Goal: Entertainment & Leisure: Browse casually

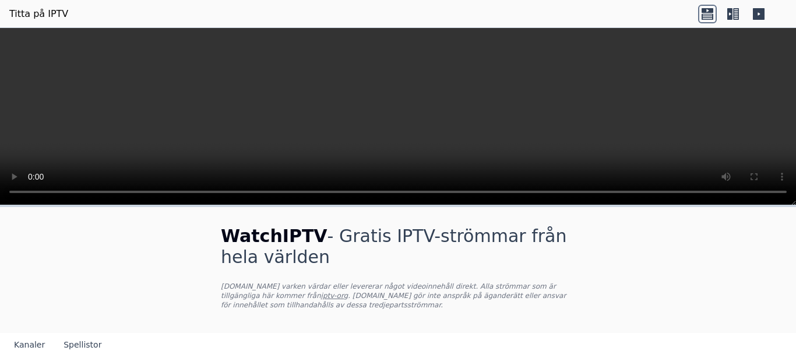
scroll to position [117, 0]
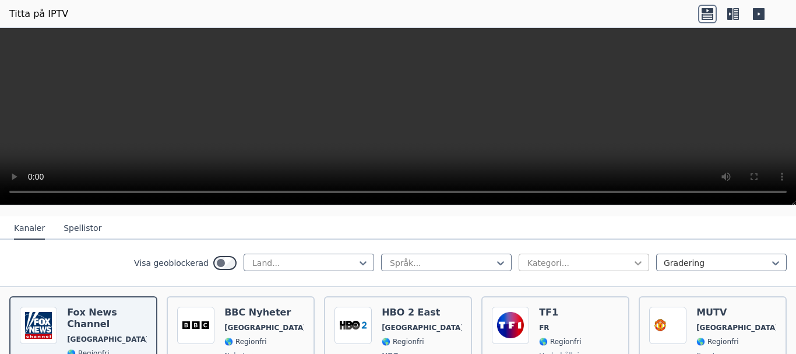
click at [635, 264] on icon at bounding box center [638, 263] width 7 height 4
click at [631, 203] on div "WatchIPTV - Gratis IPTV-strömmar från hela världen [DOMAIN_NAME] varken värdar …" at bounding box center [398, 191] width 796 height 326
click at [629, 226] on nav "Kanaler Spellistor" at bounding box center [398, 227] width 796 height 23
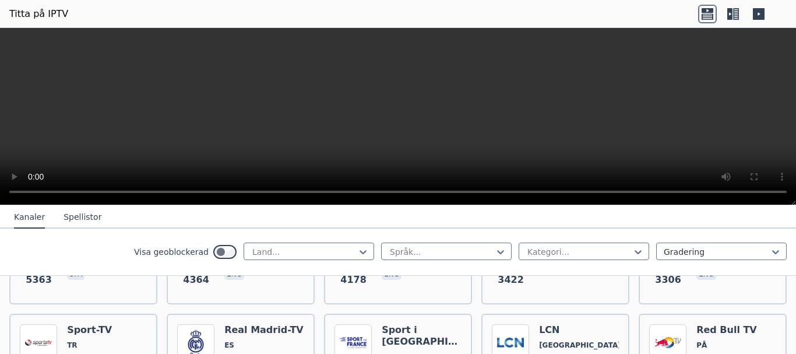
scroll to position [350, 0]
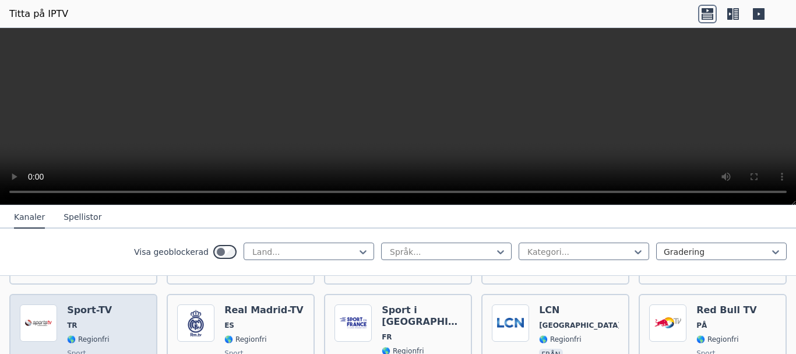
click at [101, 330] on div "Sport-TV TR 🌎 Regionfri sport tur" at bounding box center [89, 347] width 45 height 86
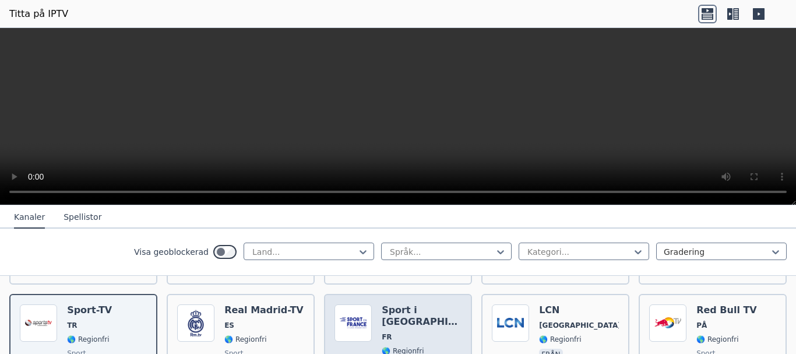
click at [403, 347] on font "🌎 Regionfri" at bounding box center [403, 351] width 42 height 8
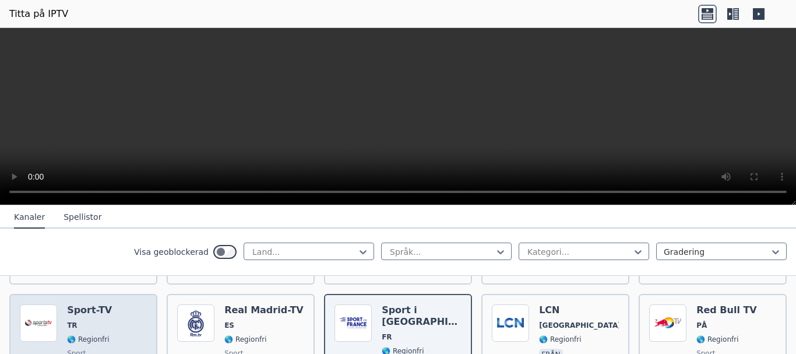
click at [108, 323] on div "Popularitet 3076 Sport-TV TR 🌎 Regionfri sport tur" at bounding box center [83, 347] width 127 height 86
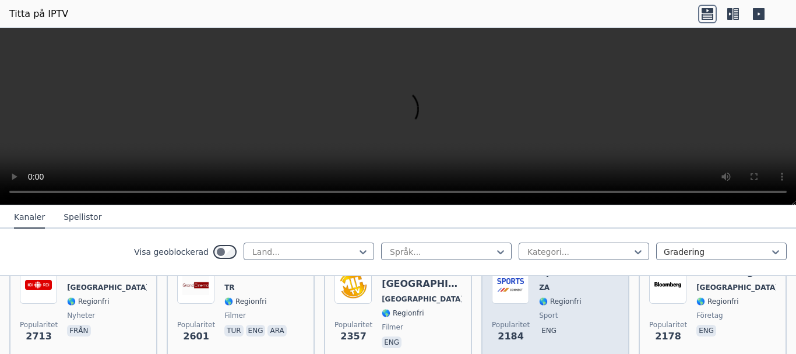
scroll to position [524, 0]
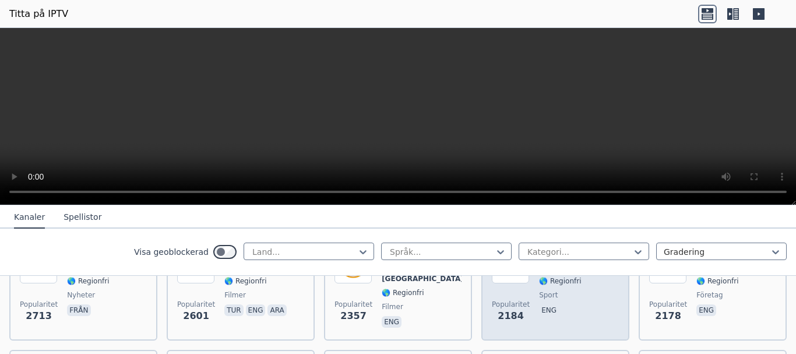
click at [578, 305] on span "eng" at bounding box center [579, 311] width 80 height 14
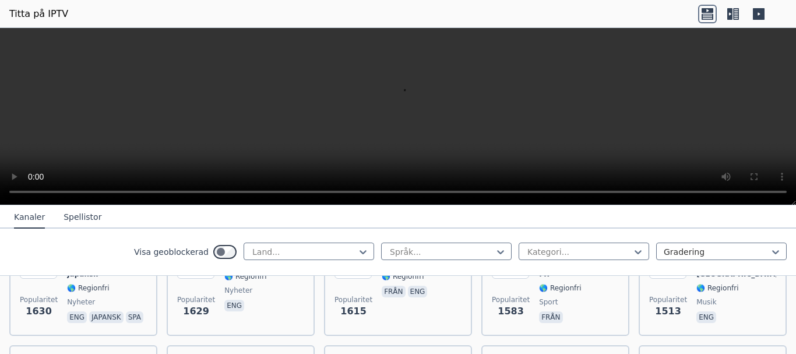
scroll to position [932, 0]
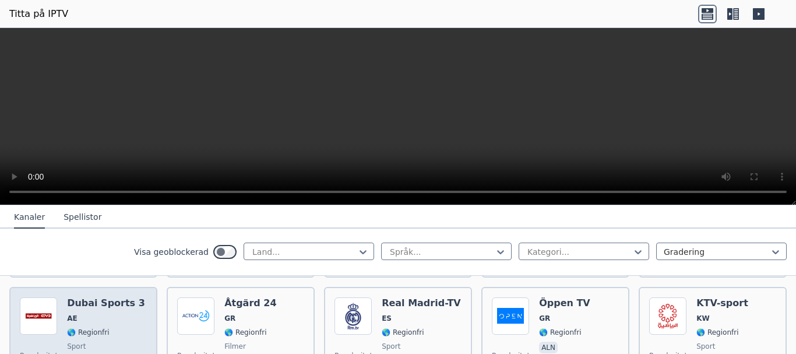
click at [103, 328] on font "🌎 Regionfri" at bounding box center [88, 332] width 42 height 8
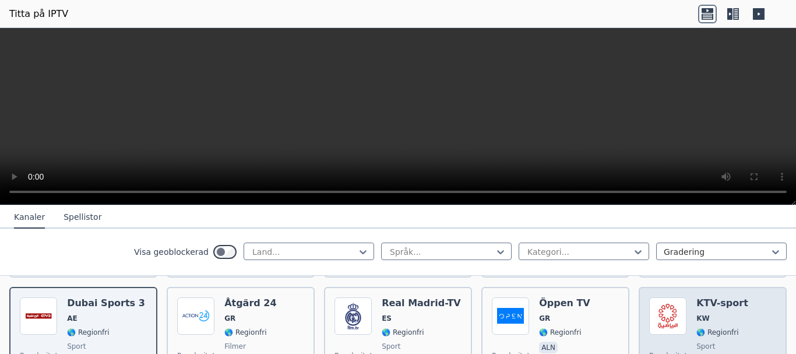
click at [732, 327] on div "Popularitet 1383 KTV-sport KW 🌎 Regionfri sport eng ara" at bounding box center [712, 339] width 127 height 84
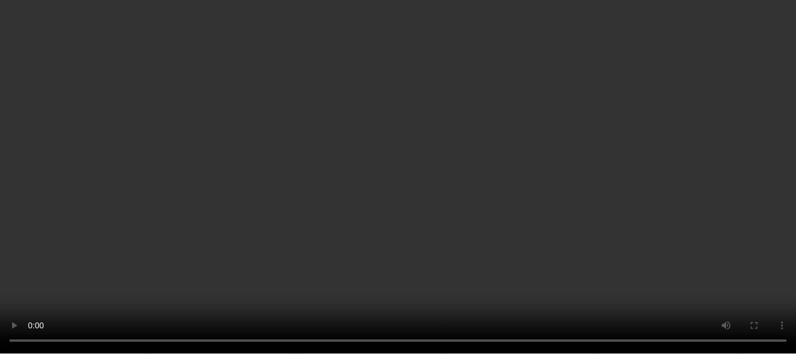
scroll to position [1399, 0]
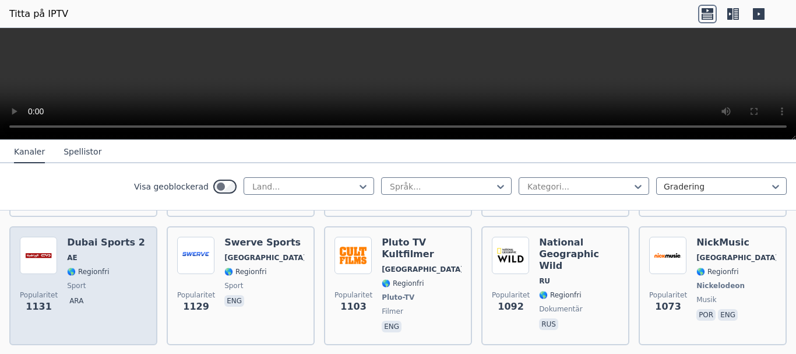
click at [87, 271] on font "🌎 Regionfri" at bounding box center [88, 271] width 42 height 8
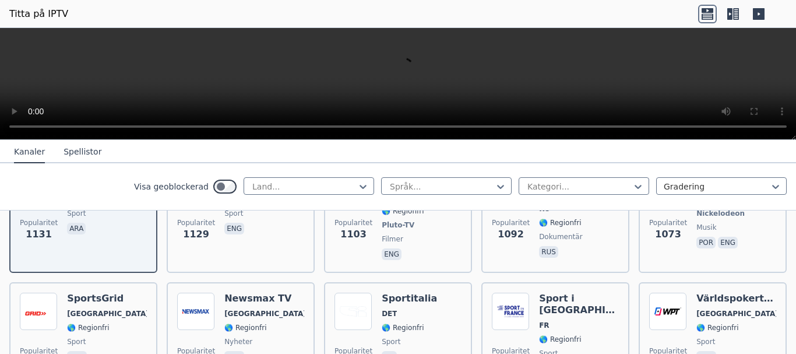
scroll to position [1515, 0]
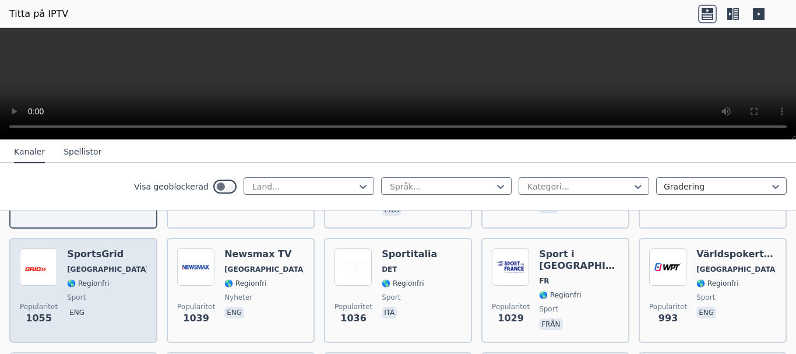
click at [83, 296] on span "sport" at bounding box center [107, 297] width 80 height 9
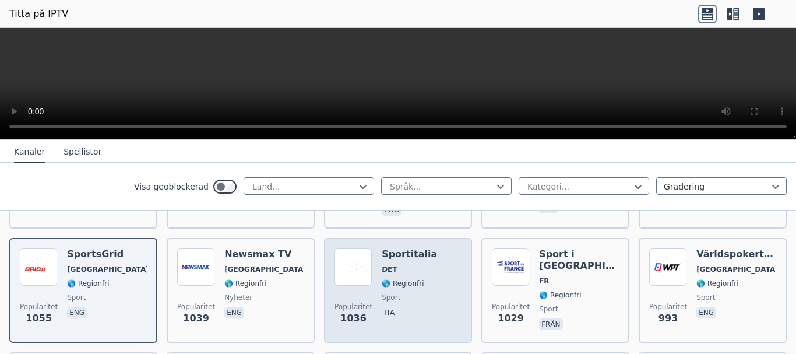
click at [399, 297] on span "sport" at bounding box center [409, 297] width 55 height 9
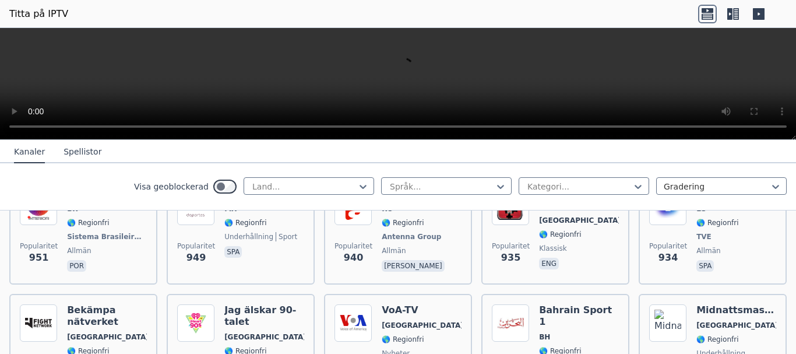
scroll to position [1865, 0]
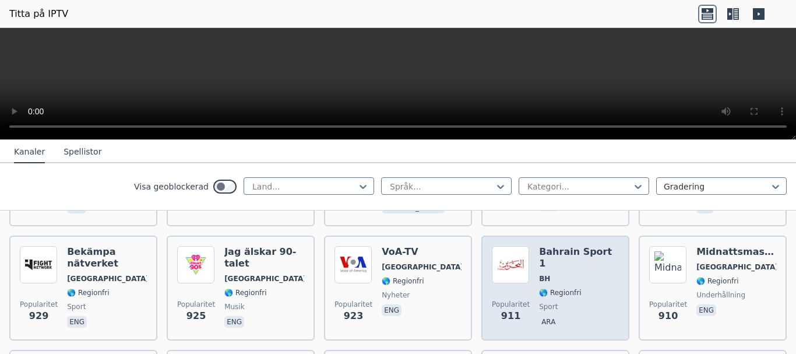
click at [575, 300] on div "Bahrain Sport 1 BH 🌎 Regionfri sport ara" at bounding box center [579, 288] width 80 height 84
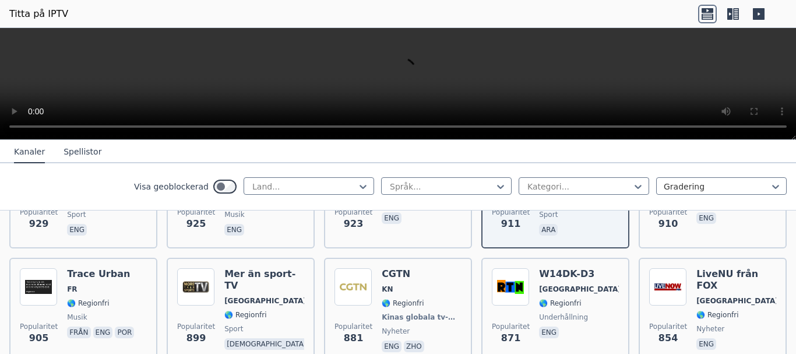
scroll to position [1981, 0]
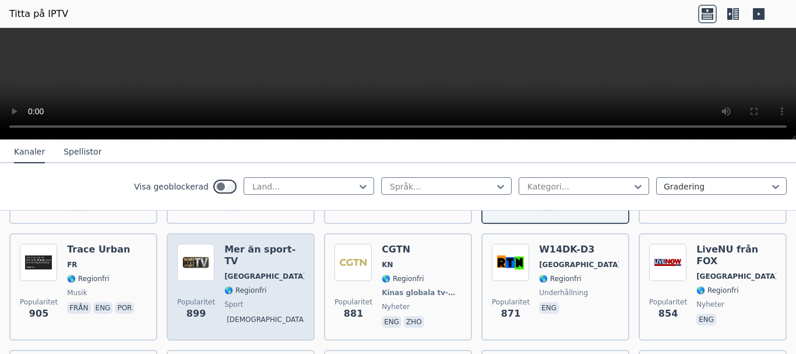
click at [258, 298] on div "Mer än sport-TV Tyskland 🌎 Regionfri sport gud" at bounding box center [264, 287] width 80 height 86
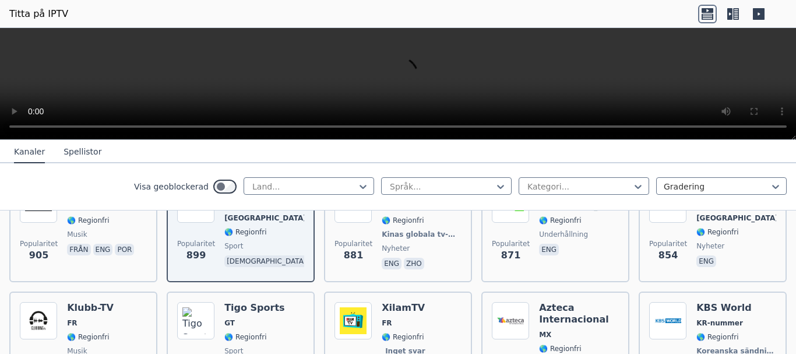
scroll to position [2098, 0]
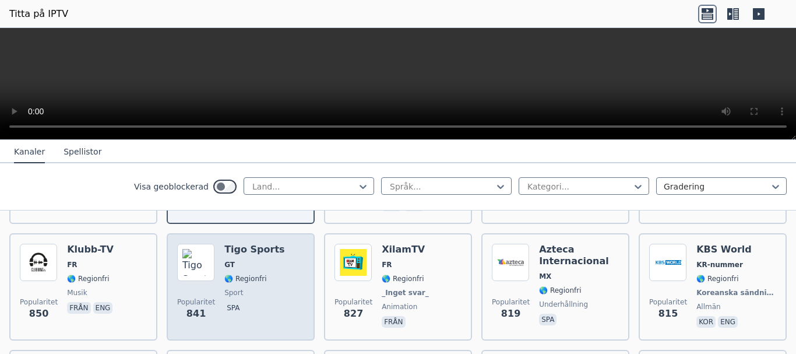
click at [244, 288] on span "sport" at bounding box center [254, 292] width 60 height 9
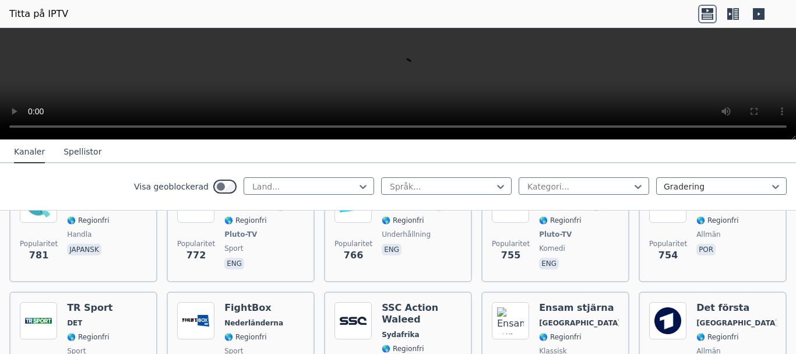
scroll to position [2448, 0]
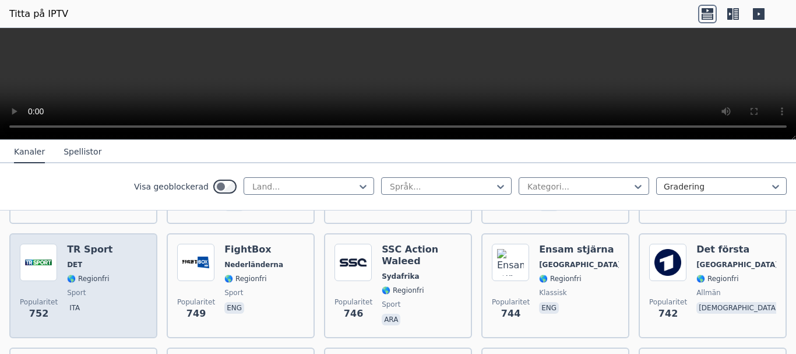
click at [84, 284] on div "TR Sport DET 🌎 Regionfri sport ita" at bounding box center [89, 286] width 45 height 84
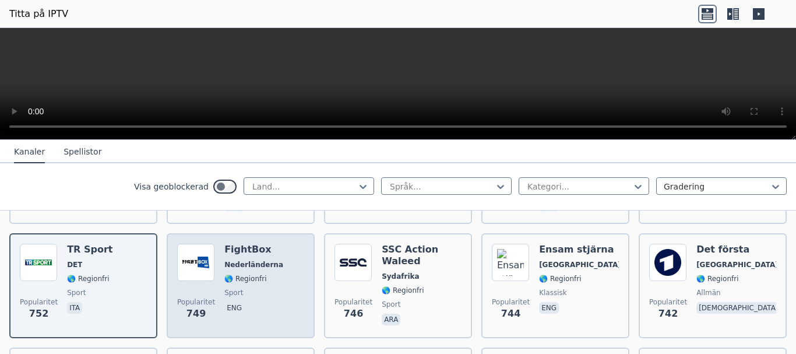
click at [249, 283] on div "FightBox Nederländerna 🌎 Regionfri sport eng" at bounding box center [253, 286] width 59 height 84
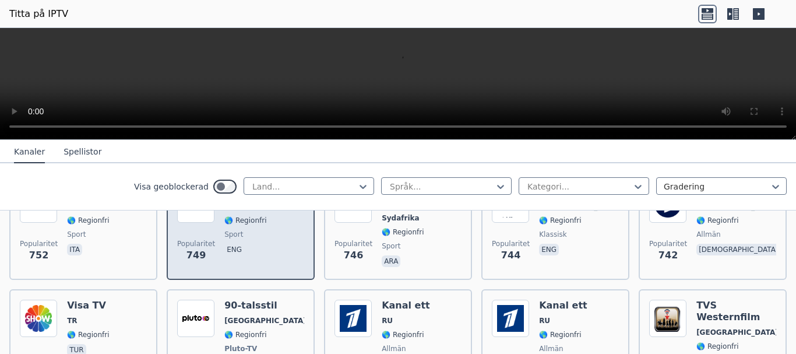
scroll to position [2564, 0]
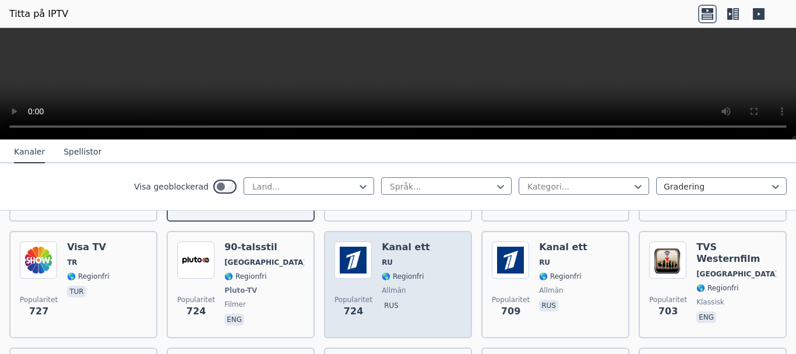
click at [392, 283] on div "Kanal ett RU 🌎 Regionfri allmän rus" at bounding box center [406, 284] width 48 height 86
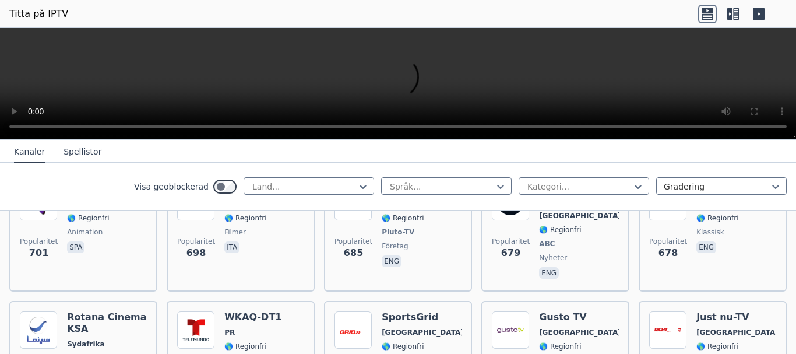
scroll to position [2797, 0]
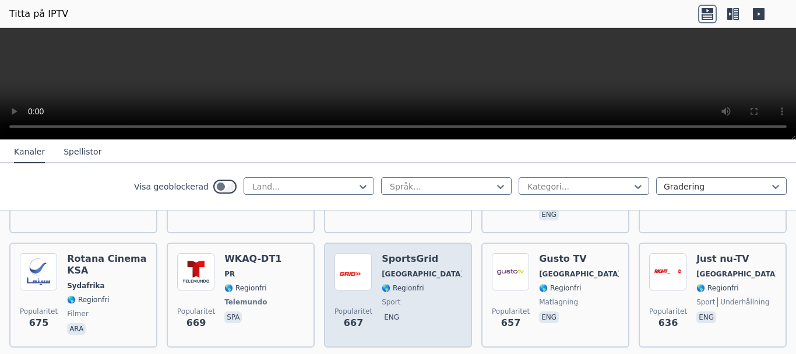
click at [402, 307] on div "SportsGrid [GEOGRAPHIC_DATA] 🌎 Regionfri sport eng" at bounding box center [422, 295] width 80 height 84
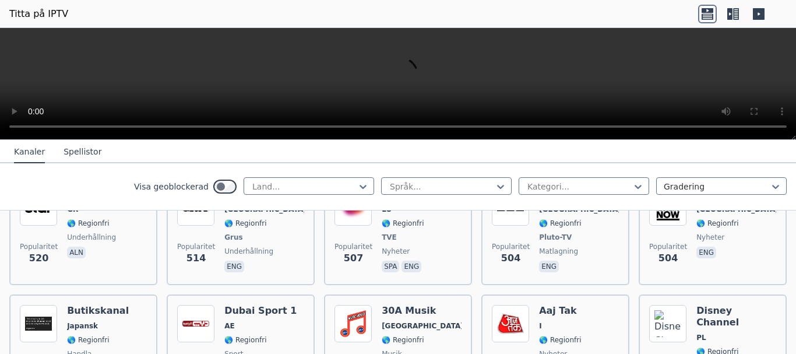
scroll to position [3904, 0]
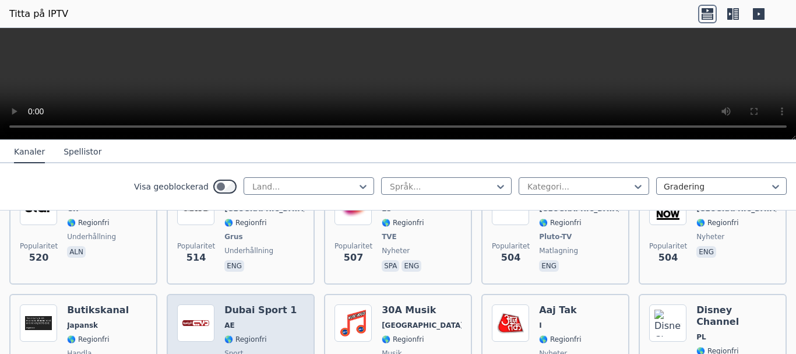
click at [236, 335] on font "🌎 Regionfri" at bounding box center [245, 339] width 42 height 8
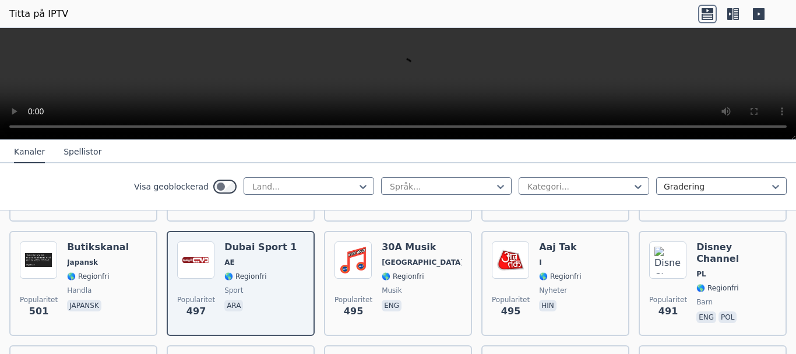
scroll to position [4021, 0]
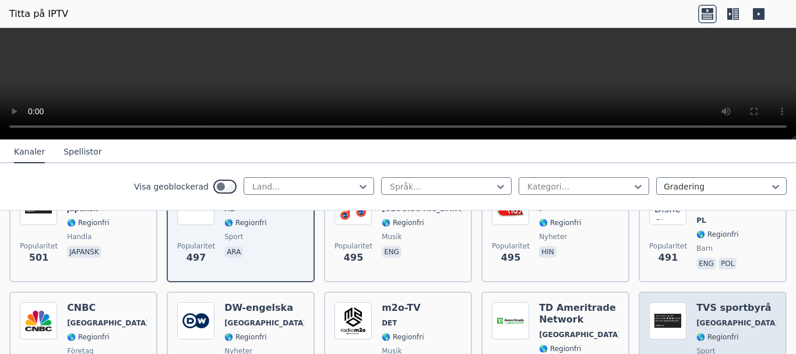
click at [703, 347] on font "sport" at bounding box center [705, 351] width 19 height 8
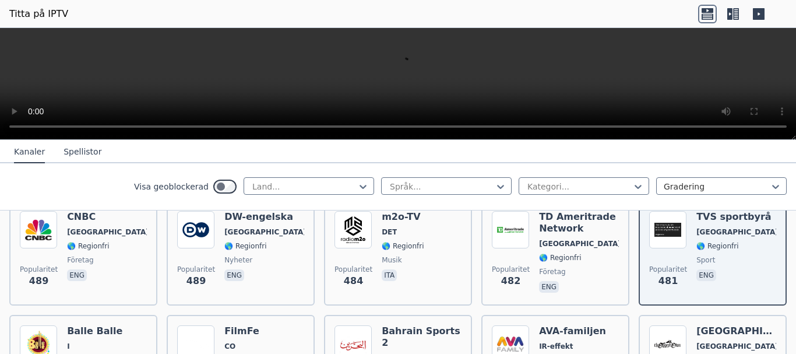
scroll to position [4138, 0]
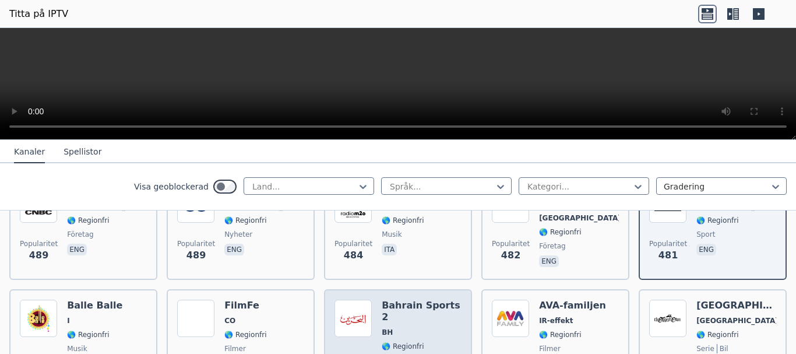
click at [406, 353] on span "sport" at bounding box center [422, 359] width 80 height 9
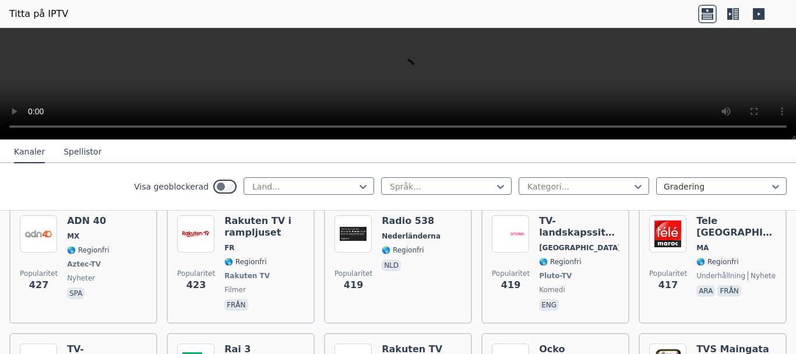
scroll to position [4837, 0]
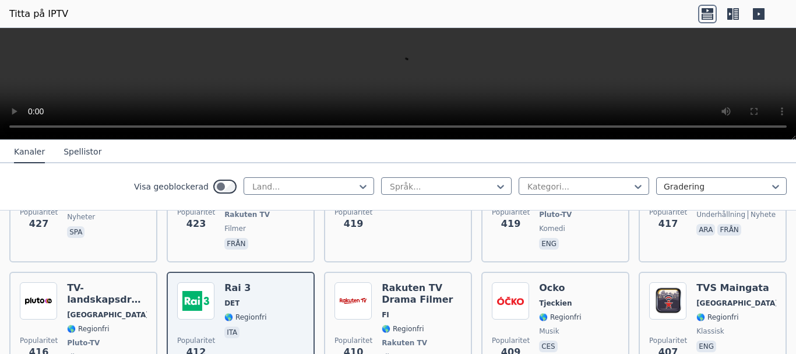
scroll to position [4953, 0]
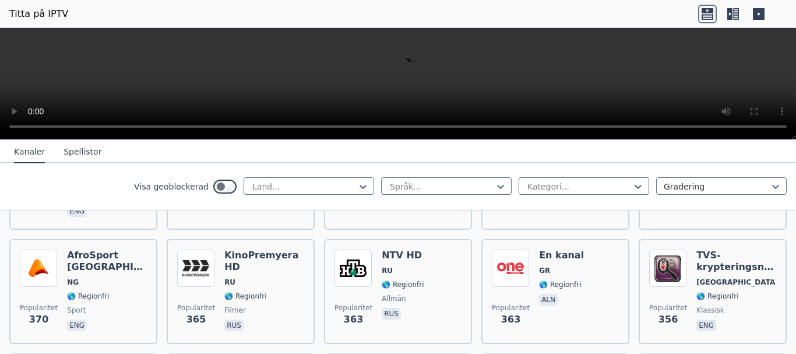
scroll to position [5711, 0]
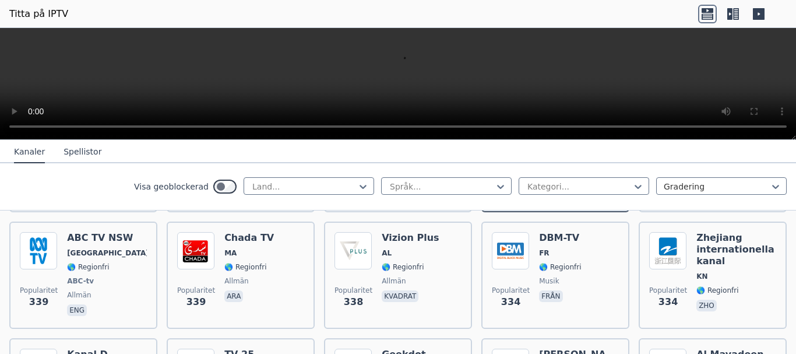
scroll to position [5982, 0]
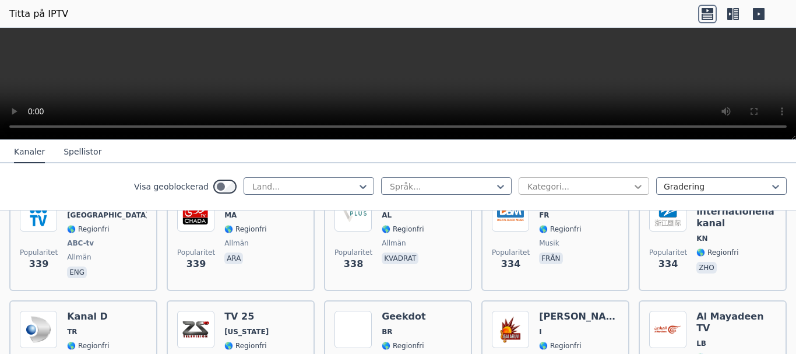
click at [632, 187] on icon at bounding box center [638, 187] width 12 height 12
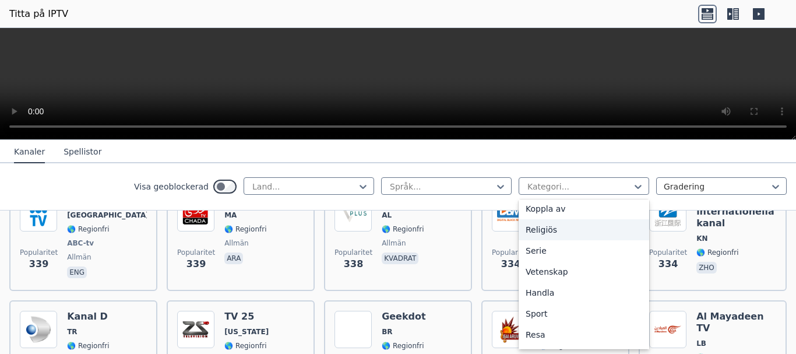
scroll to position [408, 0]
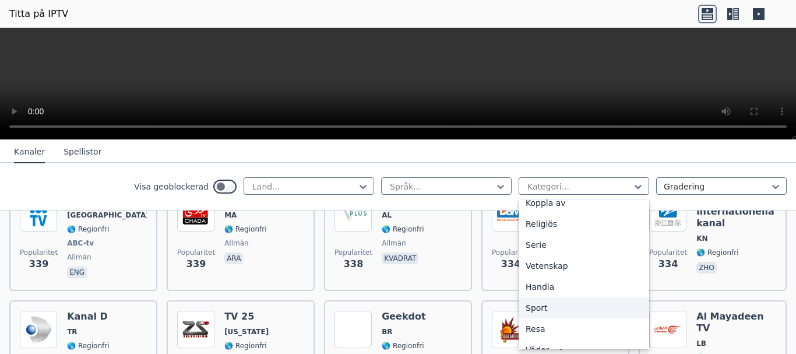
click at [543, 307] on div "Sport" at bounding box center [584, 307] width 131 height 21
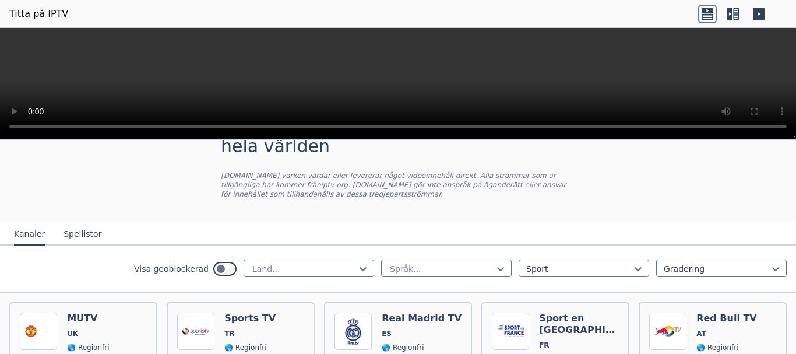
scroll to position [117, 0]
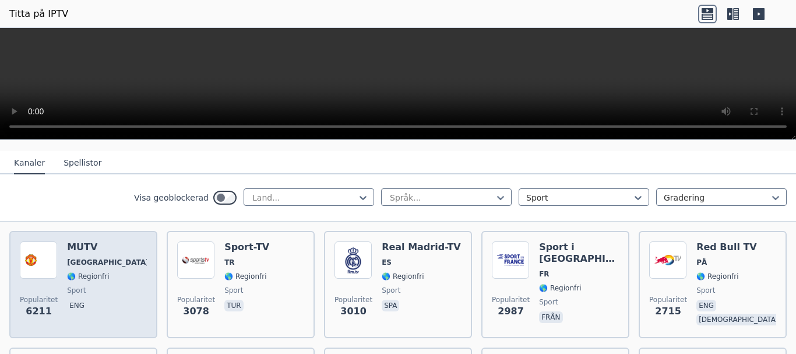
click at [96, 279] on font "🌎 Regionfri" at bounding box center [88, 276] width 42 height 8
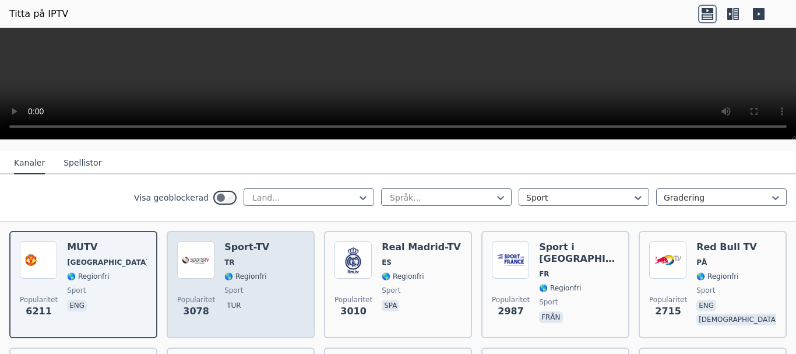
click at [257, 283] on div "Sport-TV TR 🌎 Regionfri sport tur" at bounding box center [246, 284] width 45 height 86
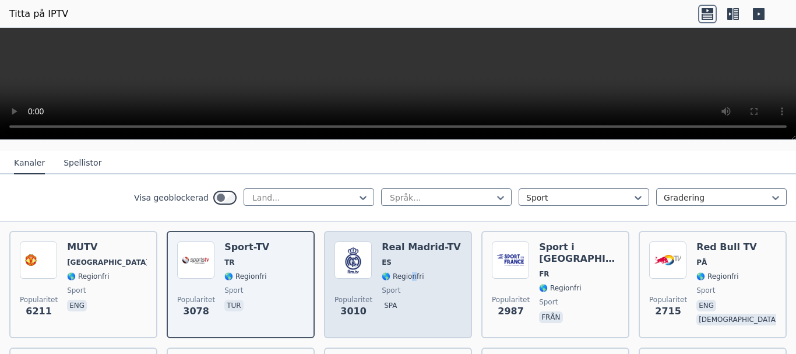
click at [407, 279] on font "🌎 Regionfri" at bounding box center [403, 276] width 42 height 8
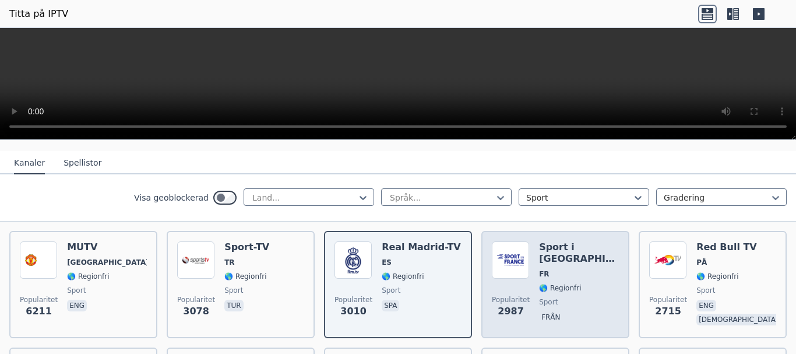
click at [541, 297] on div "Sport i [GEOGRAPHIC_DATA] FR 🌎 Regionfri sport från" at bounding box center [579, 284] width 80 height 86
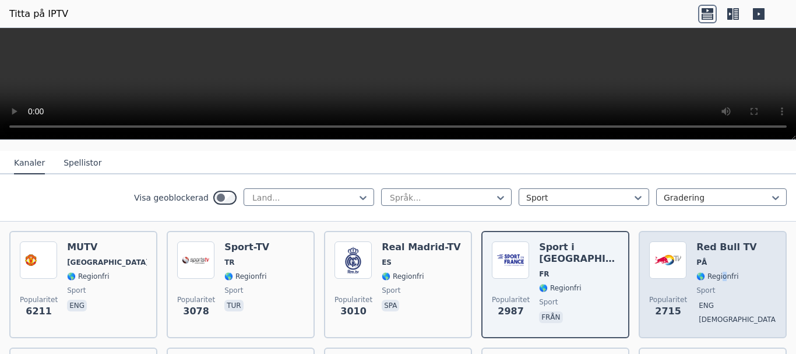
click at [714, 281] on div "Red Bull TV PÅ 🌎 Regionfri sport eng [DEMOGRAPHIC_DATA]" at bounding box center [736, 284] width 80 height 86
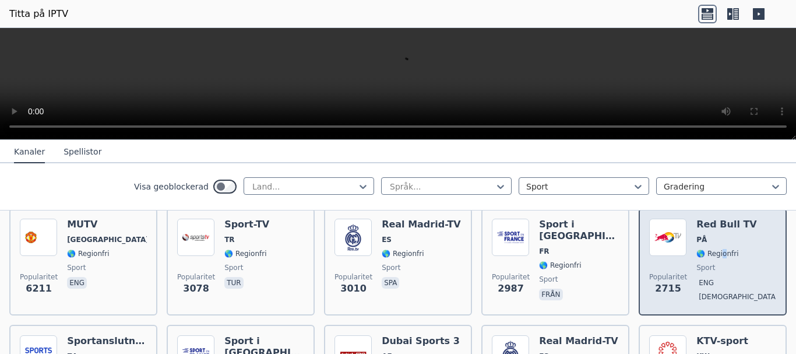
scroll to position [175, 0]
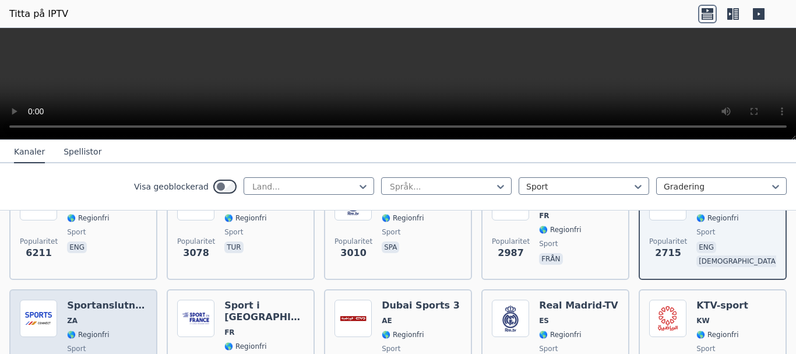
click at [112, 336] on span "🌎 Regionfri" at bounding box center [107, 334] width 80 height 9
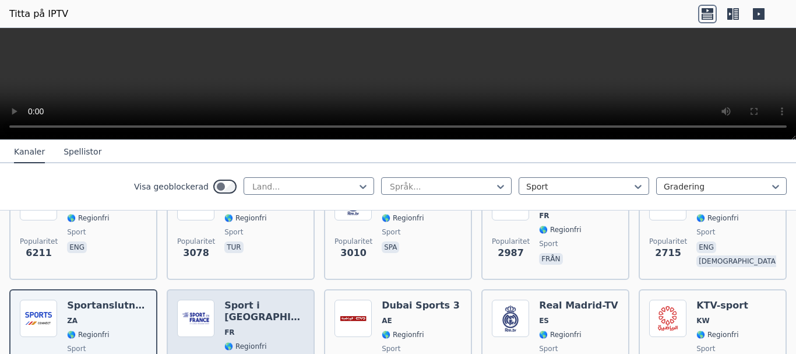
click at [275, 325] on div "Sport i [GEOGRAPHIC_DATA] FR 🌎 Regionfri sport från" at bounding box center [264, 342] width 80 height 84
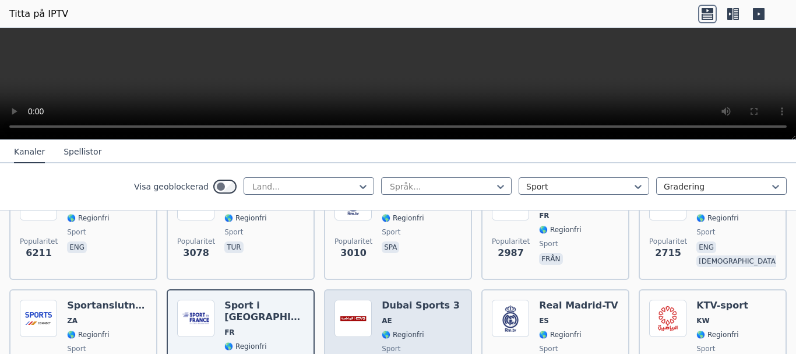
click at [407, 323] on div "Dubai Sports 3 AE 🌎 Regionfri sport ara" at bounding box center [421, 342] width 78 height 84
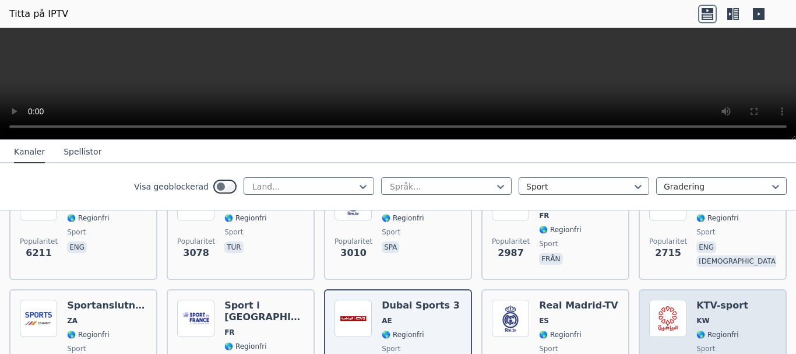
click at [711, 312] on div "KTV-sport KW 🌎 Regionfri sport eng ara" at bounding box center [722, 342] width 52 height 84
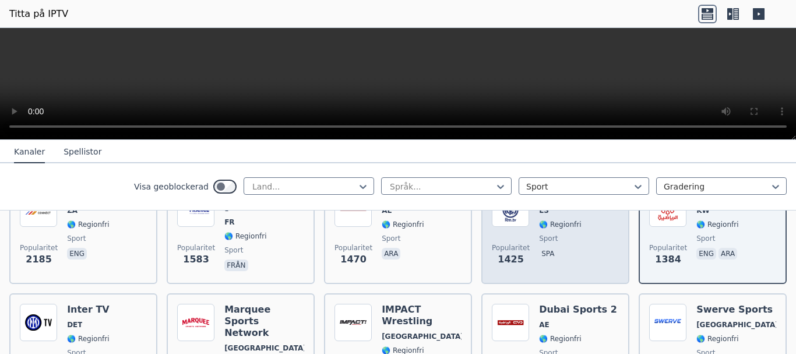
scroll to position [291, 0]
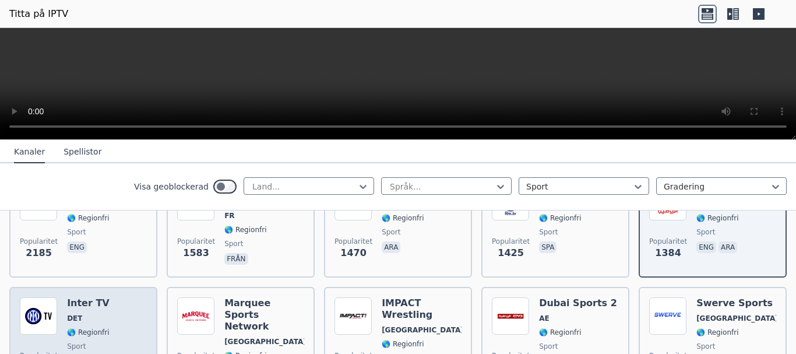
click at [97, 318] on span "DET" at bounding box center [88, 318] width 43 height 9
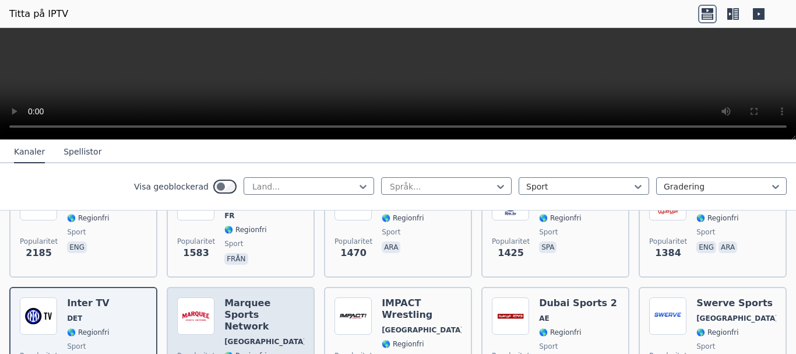
click at [271, 337] on span "[GEOGRAPHIC_DATA]" at bounding box center [264, 341] width 80 height 9
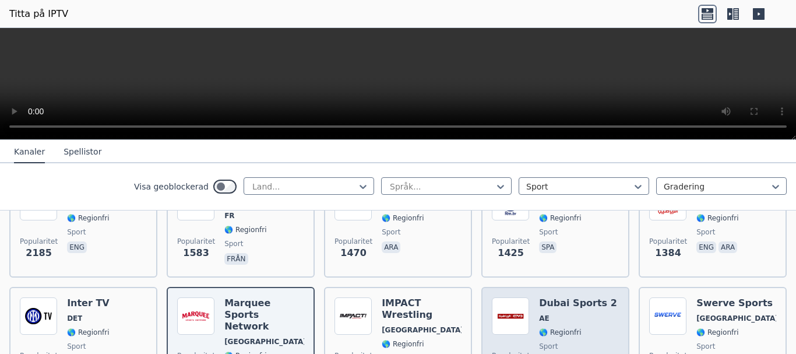
click at [580, 321] on div "Dubai Sports 2 AE 🌎 Regionfri sport ara" at bounding box center [578, 345] width 78 height 96
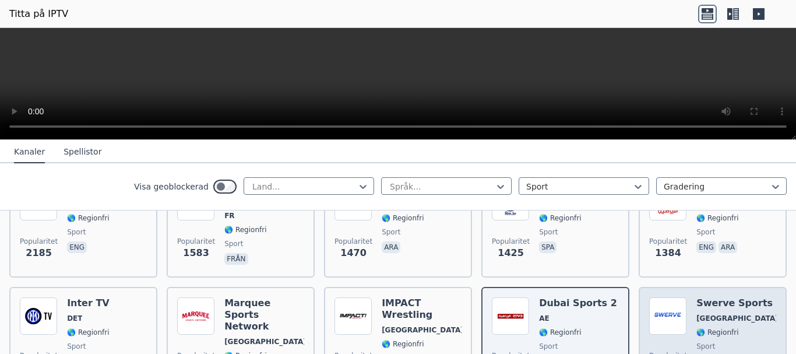
click at [728, 318] on span "[GEOGRAPHIC_DATA]" at bounding box center [736, 318] width 80 height 9
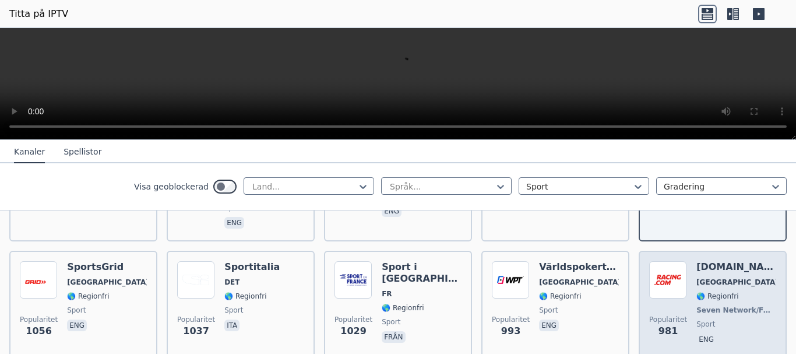
scroll to position [466, 0]
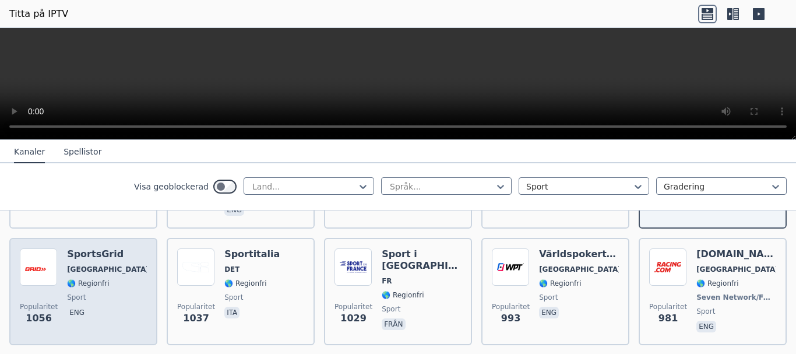
click at [101, 293] on span "sport" at bounding box center [107, 297] width 80 height 9
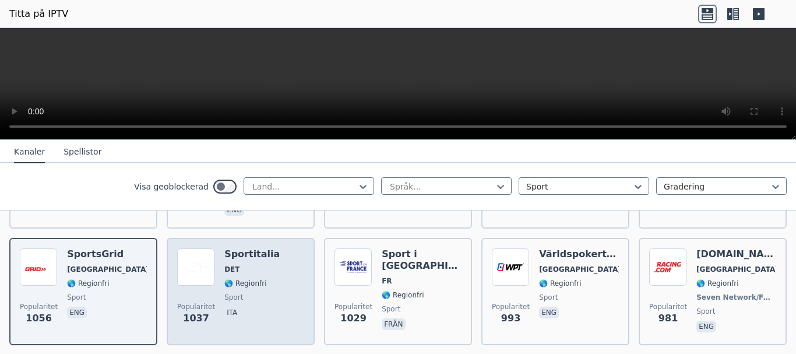
click at [251, 293] on span "sport" at bounding box center [251, 297] width 55 height 9
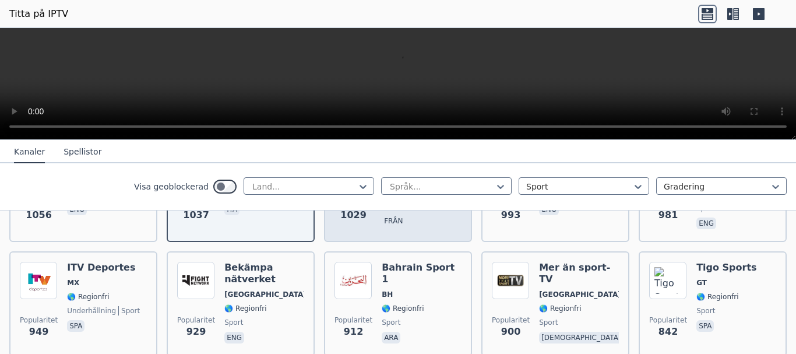
scroll to position [583, 0]
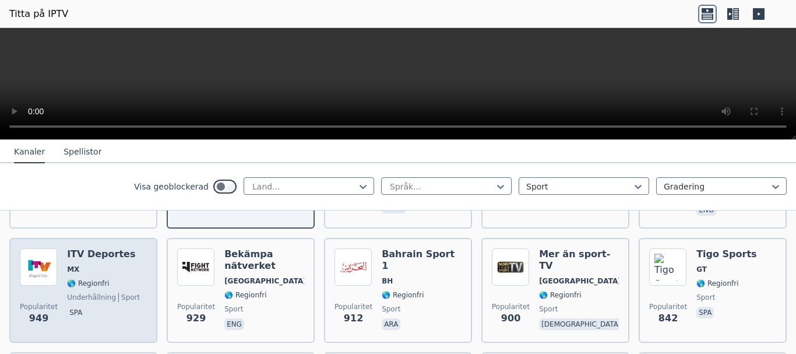
click at [101, 279] on font "🌎 Regionfri" at bounding box center [88, 283] width 42 height 8
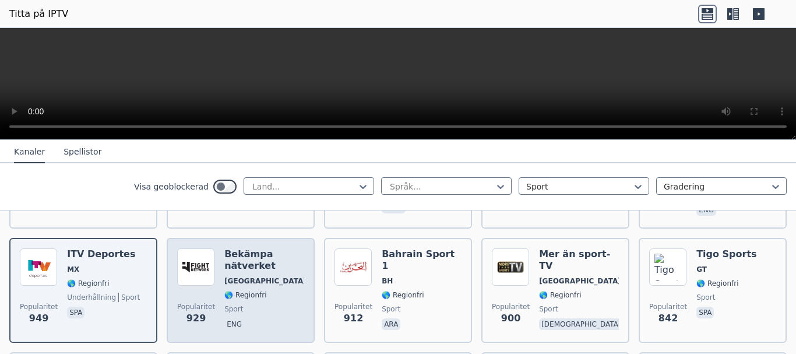
click at [248, 291] on font "🌎 Regionfri" at bounding box center [245, 295] width 42 height 8
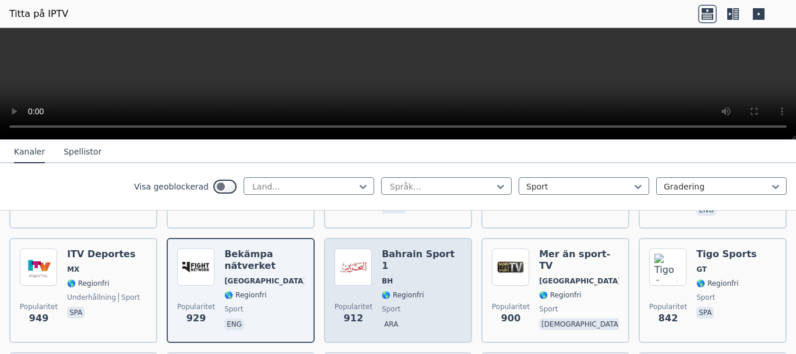
click at [414, 290] on div "Bahrain Sport 1 BH 🌎 Regionfri sport ara" at bounding box center [422, 290] width 80 height 84
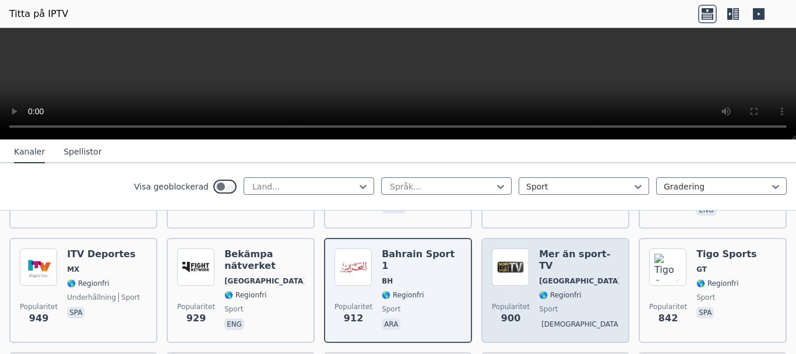
click at [565, 318] on span "[DEMOGRAPHIC_DATA]" at bounding box center [579, 325] width 80 height 14
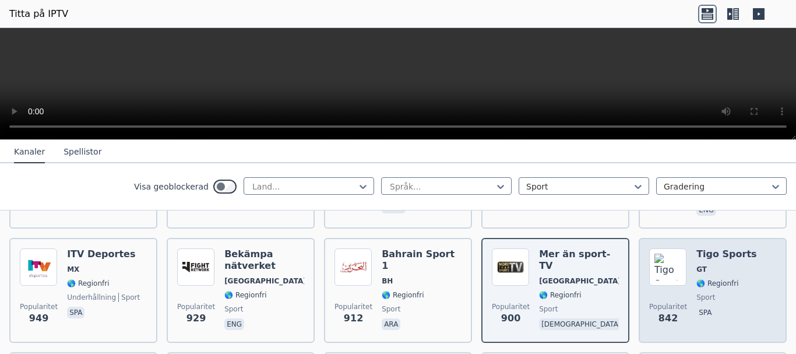
click at [702, 276] on div "Tigo Sports GT 🌎 Regionfri sport spa" at bounding box center [726, 290] width 60 height 84
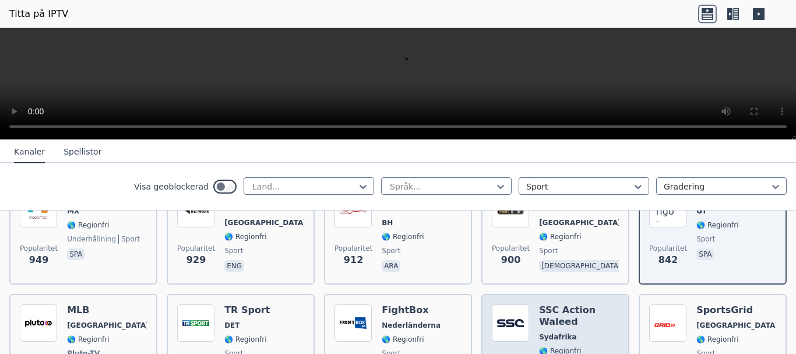
scroll to position [699, 0]
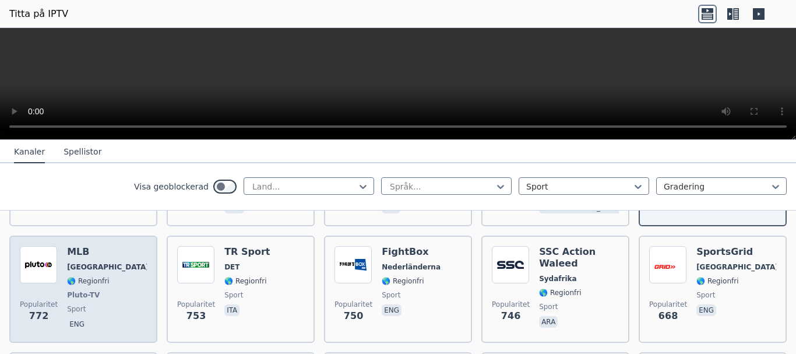
click at [86, 291] on font "Pluto-TV" at bounding box center [83, 295] width 33 height 8
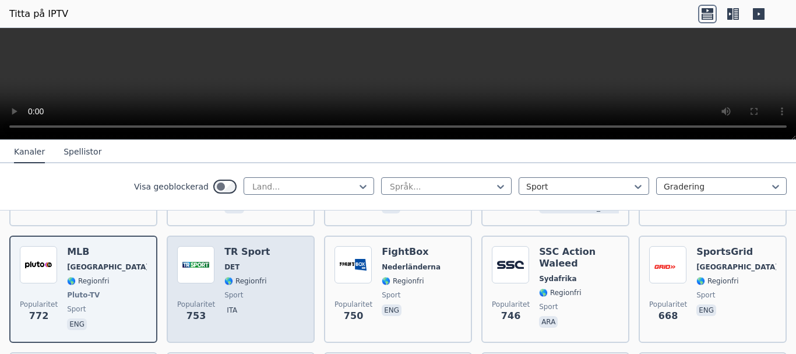
click at [258, 274] on div "TR Sport DET 🌎 Regionfri sport ita" at bounding box center [246, 289] width 45 height 86
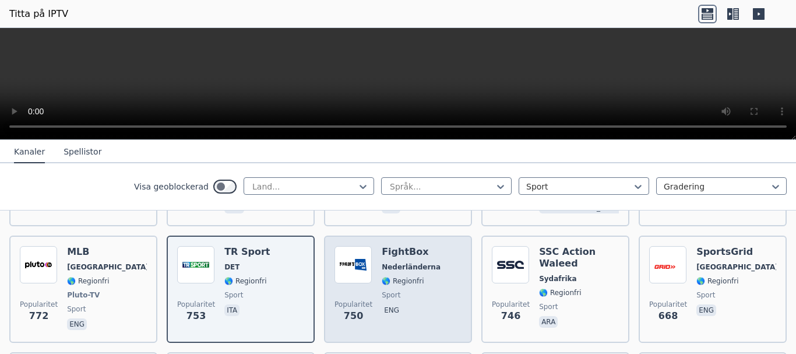
click at [411, 290] on span "sport" at bounding box center [411, 294] width 59 height 9
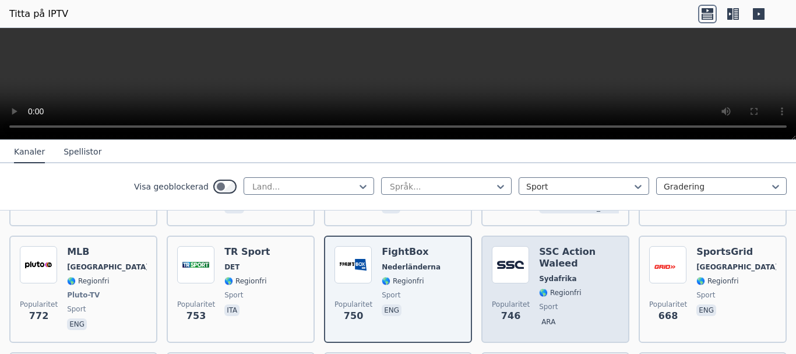
click at [568, 288] on font "🌎 Regionfri" at bounding box center [560, 292] width 42 height 8
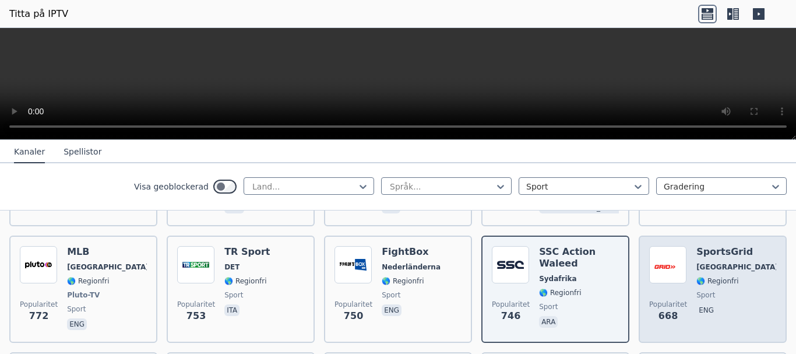
click at [712, 275] on div "SportsGrid [GEOGRAPHIC_DATA] 🌎 Regionfri sport eng" at bounding box center [736, 289] width 80 height 86
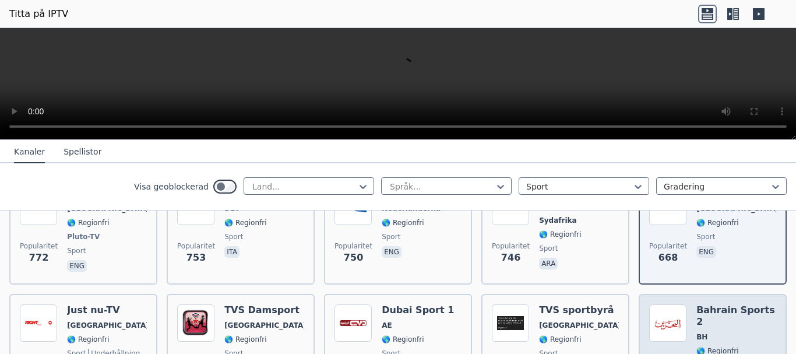
scroll to position [816, 0]
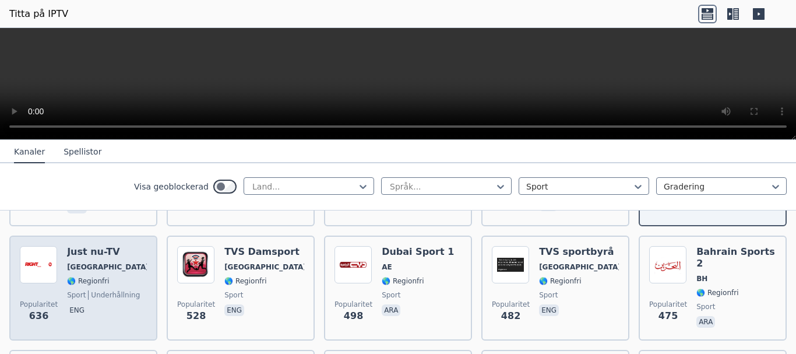
click at [97, 291] on font "underhållning" at bounding box center [115, 295] width 49 height 8
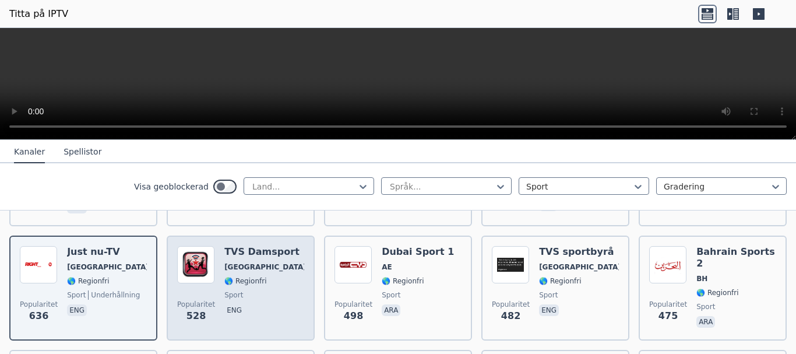
click at [260, 290] on span "sport" at bounding box center [264, 294] width 80 height 9
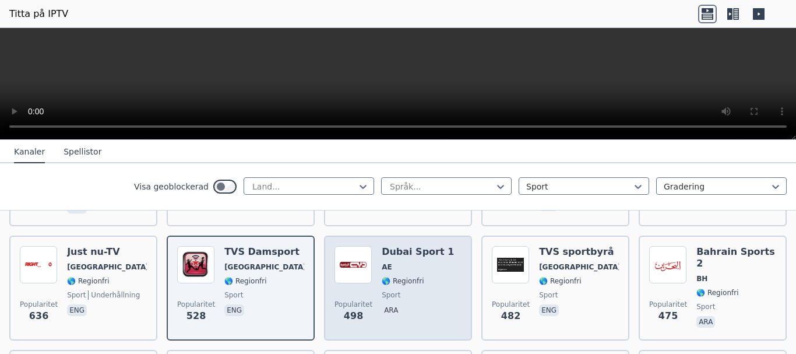
click at [417, 290] on span "sport" at bounding box center [418, 294] width 72 height 9
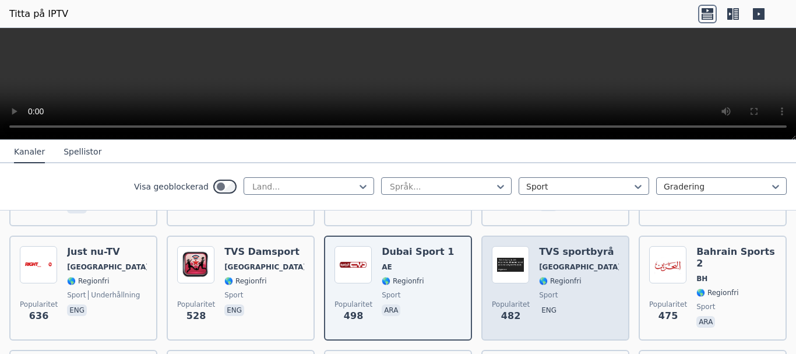
click at [554, 272] on div "TVS sportbyrå [GEOGRAPHIC_DATA] 🌎 Regionfri sport eng" at bounding box center [579, 288] width 80 height 84
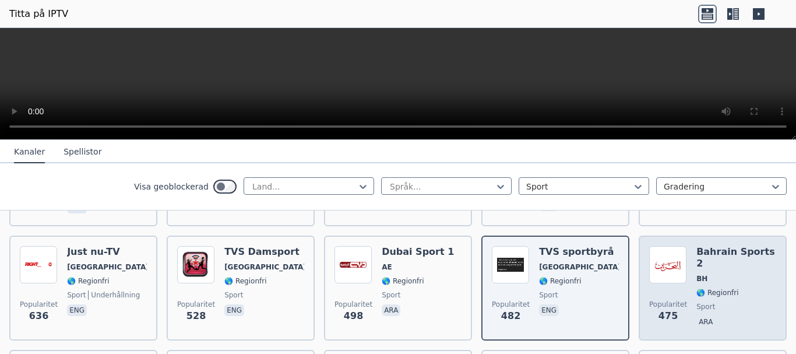
click at [722, 302] on span "sport" at bounding box center [736, 306] width 80 height 9
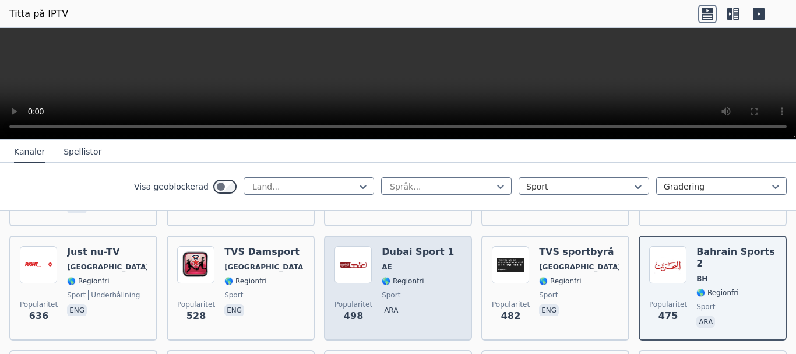
click at [397, 277] on font "🌎 Regionfri" at bounding box center [403, 281] width 42 height 8
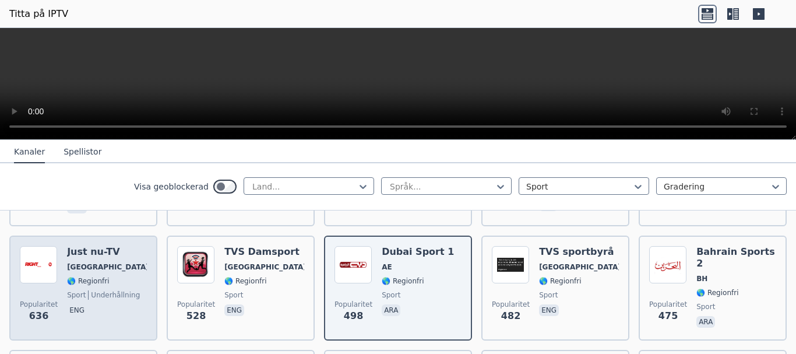
click at [92, 277] on font "🌎 Regionfri" at bounding box center [88, 281] width 42 height 8
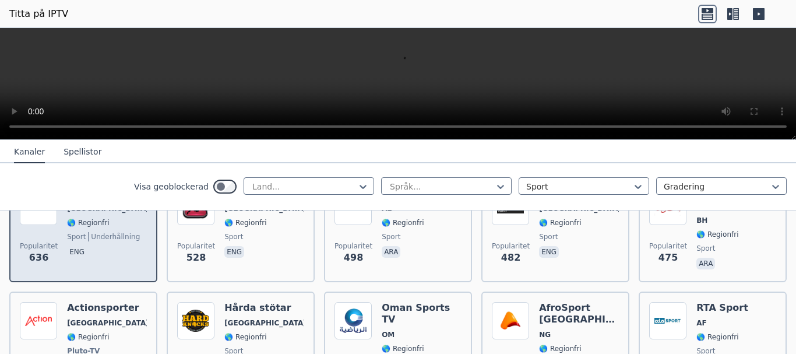
scroll to position [932, 0]
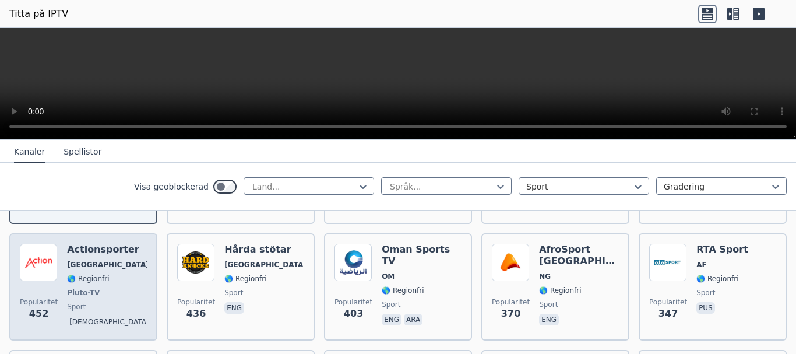
click at [107, 288] on span "Pluto-TV" at bounding box center [107, 292] width 80 height 9
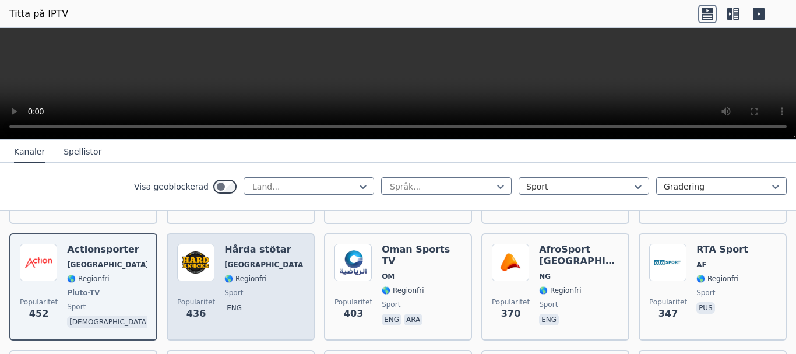
click at [252, 270] on div "Hårda stötar [GEOGRAPHIC_DATA] 🌎 Regionfri sport eng" at bounding box center [264, 287] width 80 height 86
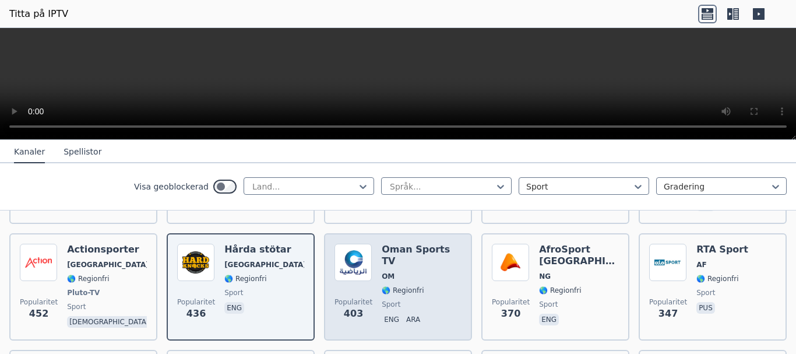
click at [415, 300] on span "sport" at bounding box center [422, 304] width 80 height 9
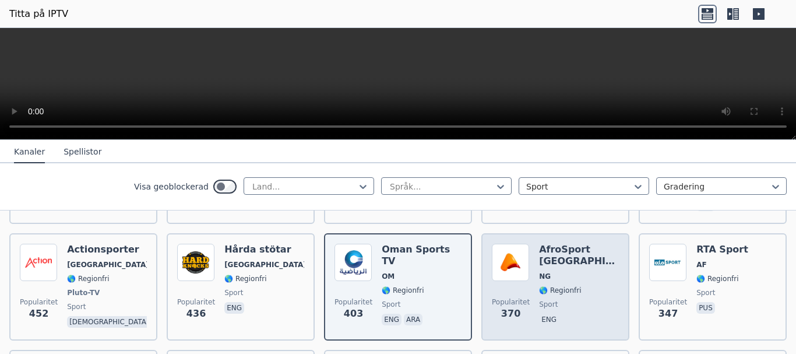
click at [573, 283] on div "AfroSport [GEOGRAPHIC_DATA] NG 🌎 Regionfri sport eng" at bounding box center [579, 287] width 80 height 86
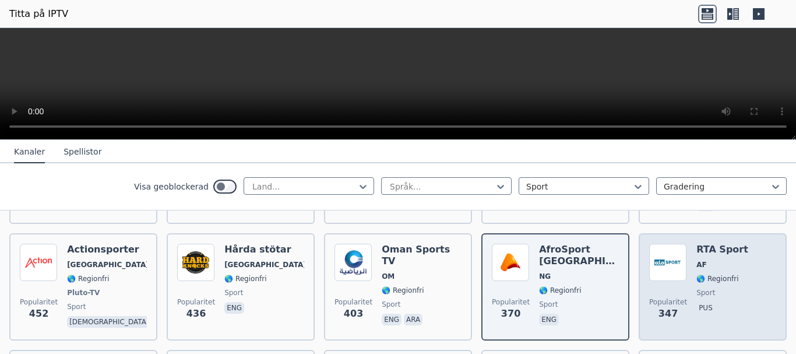
click at [709, 288] on span "sport" at bounding box center [722, 292] width 52 height 9
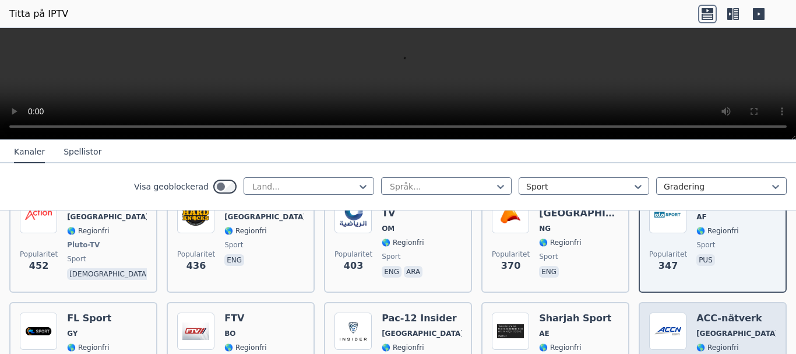
scroll to position [1049, 0]
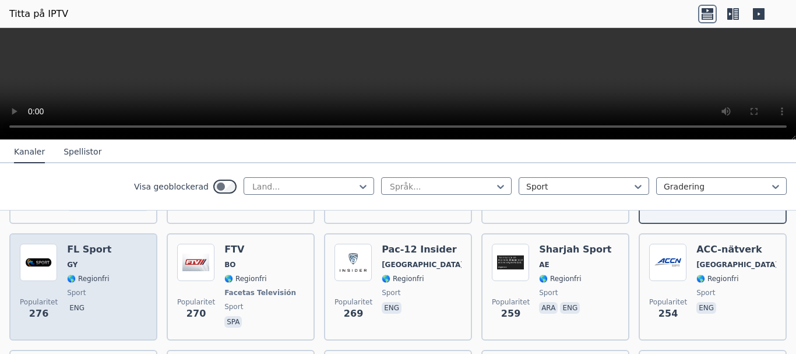
click at [107, 274] on div "Popularitet 276 FL Sport GY 🌎 Regionfri sport eng" at bounding box center [83, 287] width 127 height 86
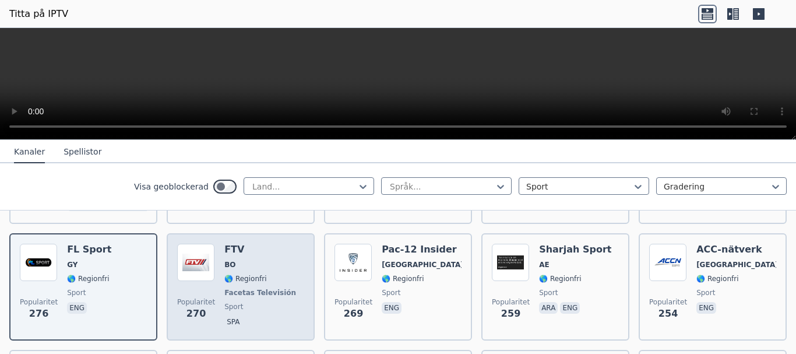
click at [256, 269] on div "FTV BO 🌎 Regionfri Facetas Televisión sport spa" at bounding box center [261, 287] width 74 height 86
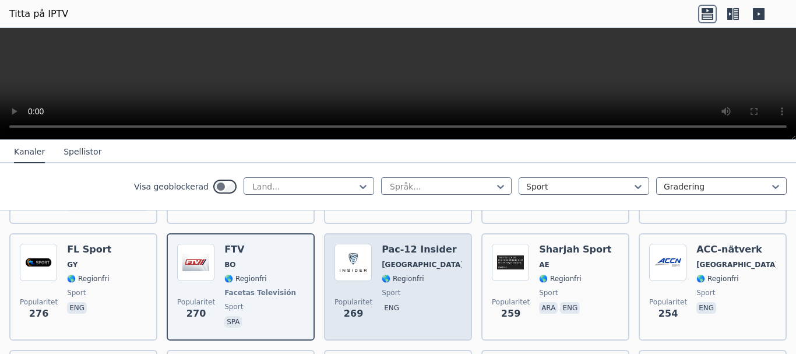
click at [397, 273] on div "Pac-12 Insider [GEOGRAPHIC_DATA] 🌎 Regionfri sport eng" at bounding box center [422, 287] width 80 height 86
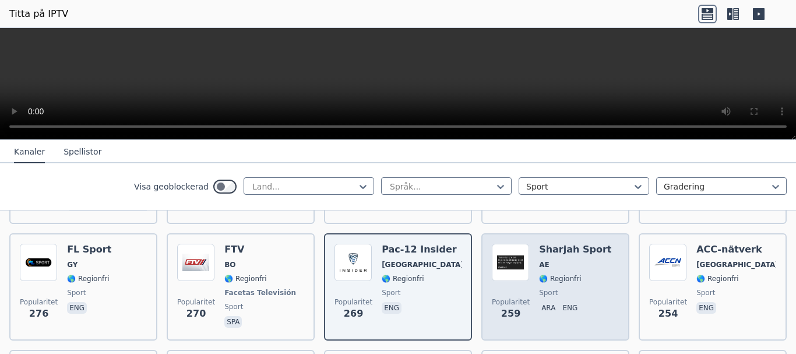
click at [552, 288] on span "sport" at bounding box center [575, 292] width 72 height 9
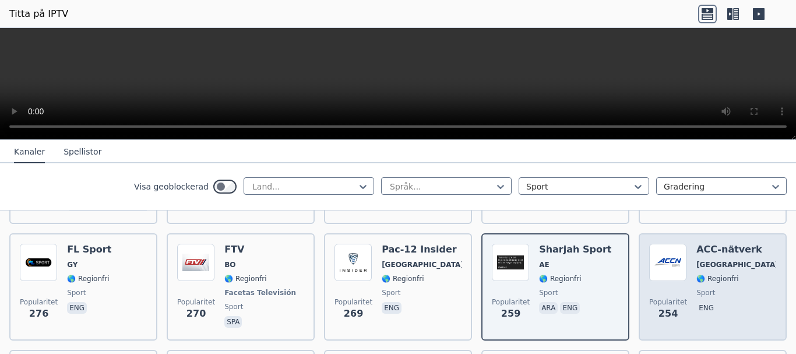
click at [719, 271] on div "ACC-nätverk [GEOGRAPHIC_DATA] 🌎 Regionfri sport eng" at bounding box center [736, 287] width 80 height 86
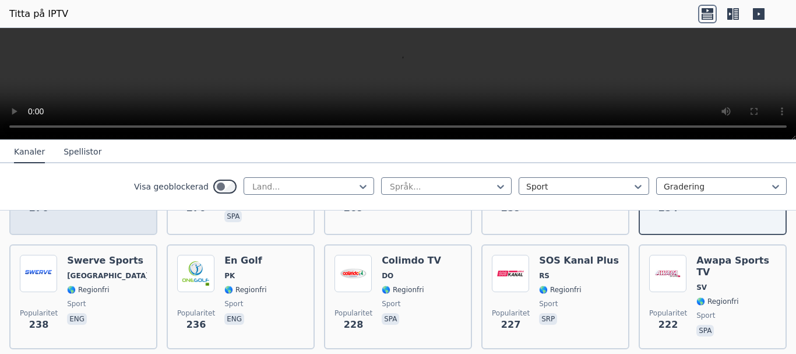
scroll to position [1165, 0]
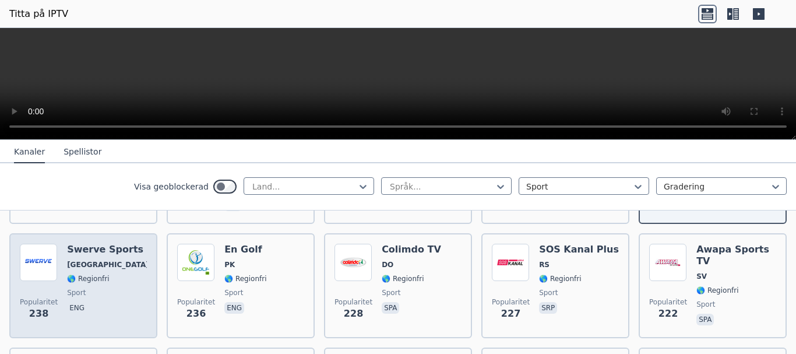
click at [103, 270] on div "Swerve Sports USA 🌎 Regionfri sport eng" at bounding box center [107, 286] width 80 height 84
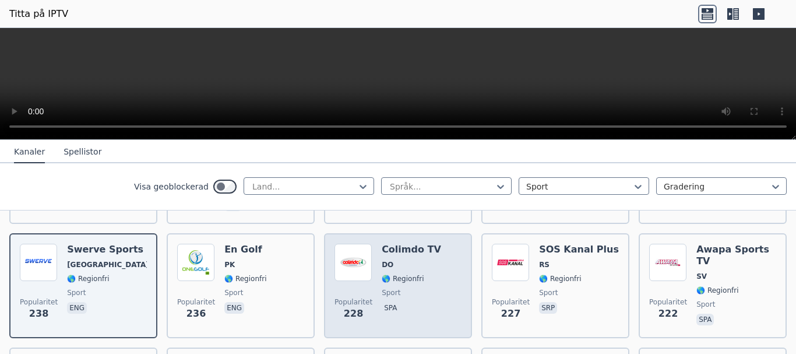
click at [403, 288] on span "sport" at bounding box center [411, 292] width 59 height 9
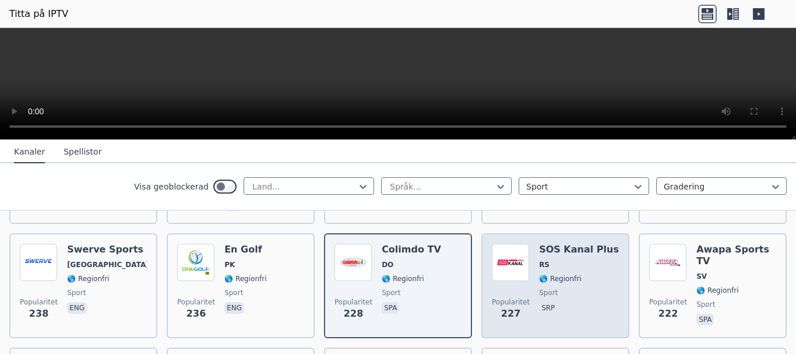
click at [564, 274] on font "🌎 Regionfri" at bounding box center [560, 278] width 42 height 8
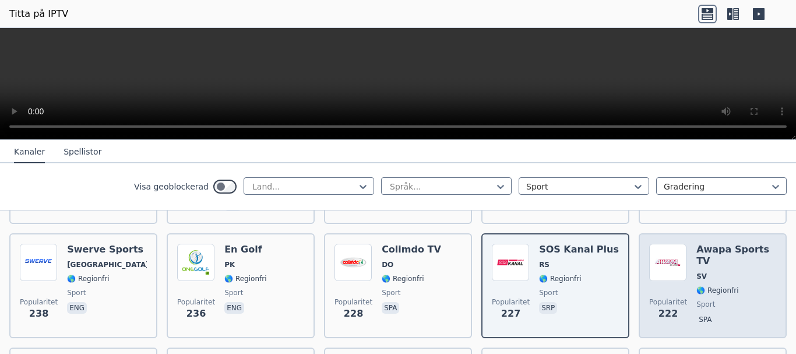
click at [704, 269] on div "Awapa Sports TV SV 🌎 Regionfri sport spa" at bounding box center [736, 286] width 80 height 84
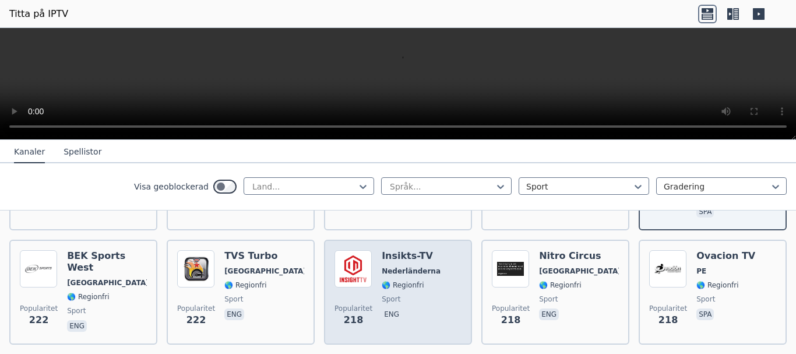
scroll to position [1282, 0]
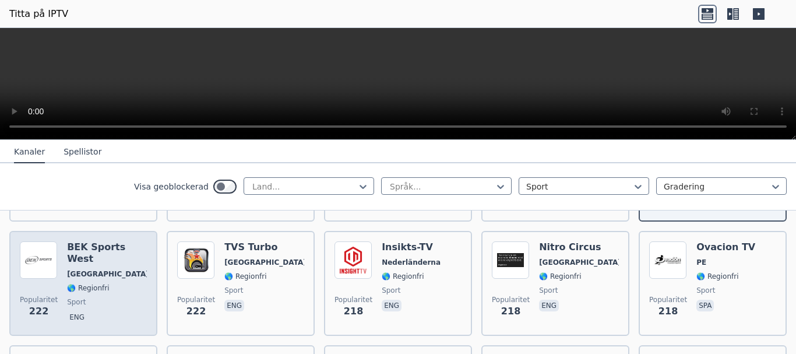
click at [96, 297] on span "sport" at bounding box center [107, 301] width 80 height 9
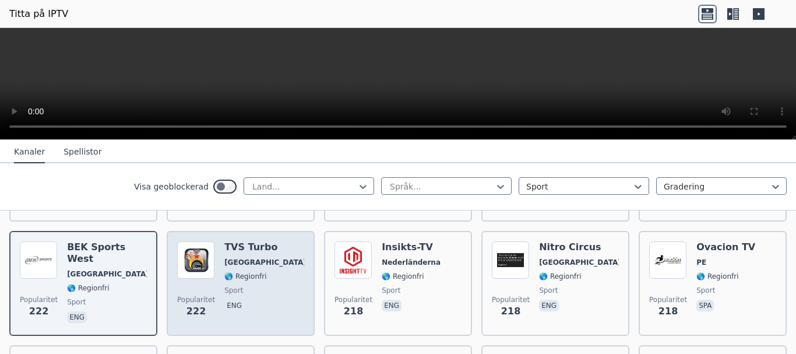
click at [244, 267] on div "TVS Turbo [GEOGRAPHIC_DATA] 🌎 Regionfri sport eng" at bounding box center [264, 283] width 80 height 84
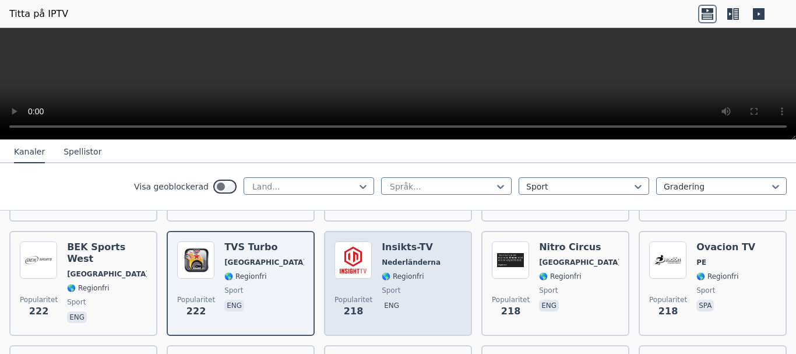
click at [419, 286] on span "sport" at bounding box center [411, 290] width 59 height 9
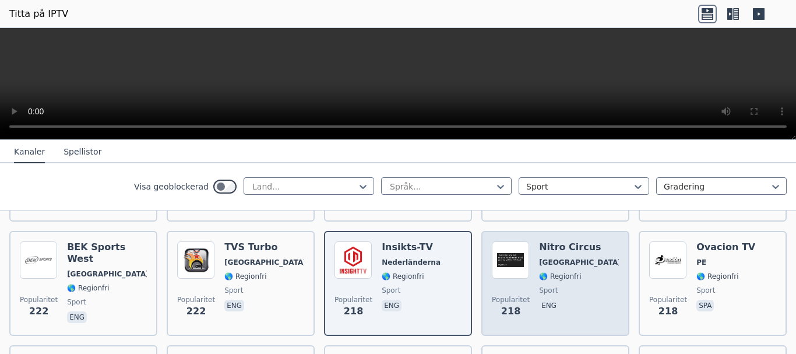
click at [566, 286] on span "sport" at bounding box center [579, 290] width 80 height 9
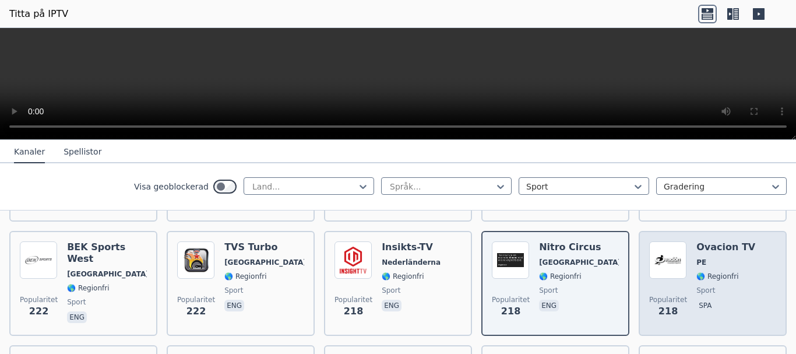
click at [710, 269] on div "Ovacion TV PE 🌎 Regionfri sport spa" at bounding box center [725, 283] width 59 height 84
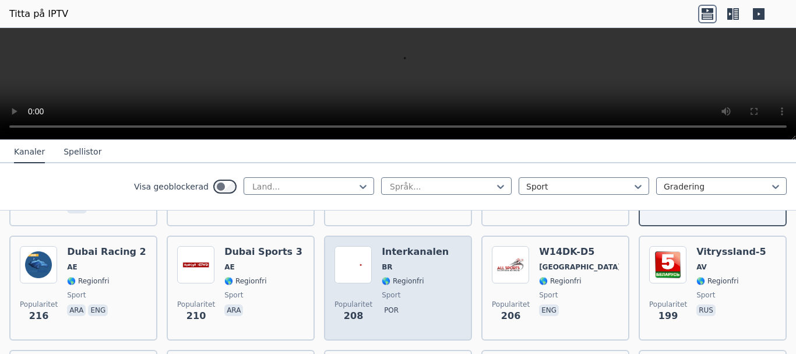
scroll to position [1399, 0]
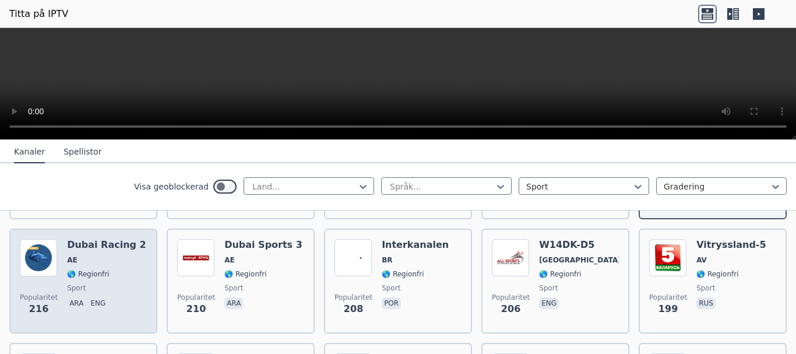
click at [104, 283] on span "sport" at bounding box center [106, 287] width 79 height 9
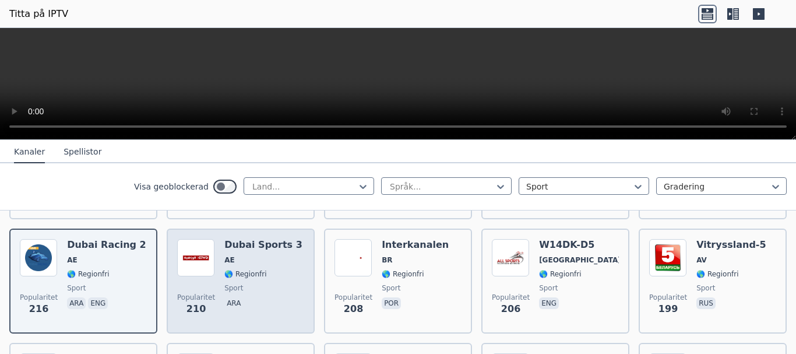
click at [262, 283] on span "sport" at bounding box center [263, 287] width 78 height 9
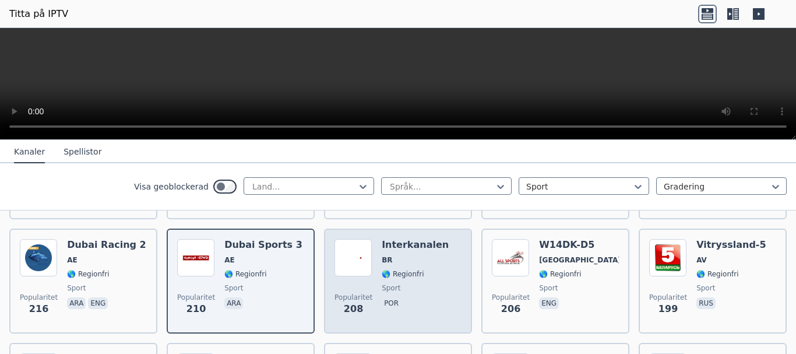
click at [414, 283] on span "sport" at bounding box center [415, 287] width 67 height 9
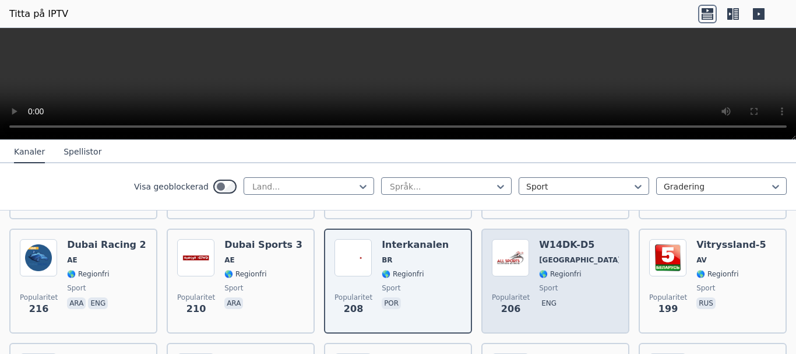
click at [560, 281] on div "W14DK-D5 [GEOGRAPHIC_DATA] 🌎 Regionfri sport eng" at bounding box center [579, 281] width 80 height 84
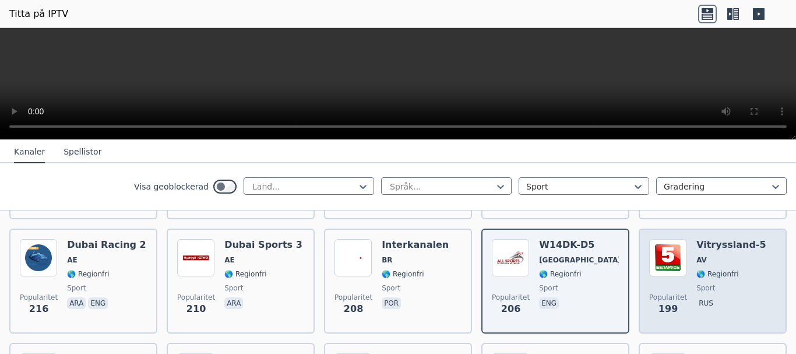
click at [709, 270] on font "🌎 Regionfri" at bounding box center [717, 274] width 42 height 8
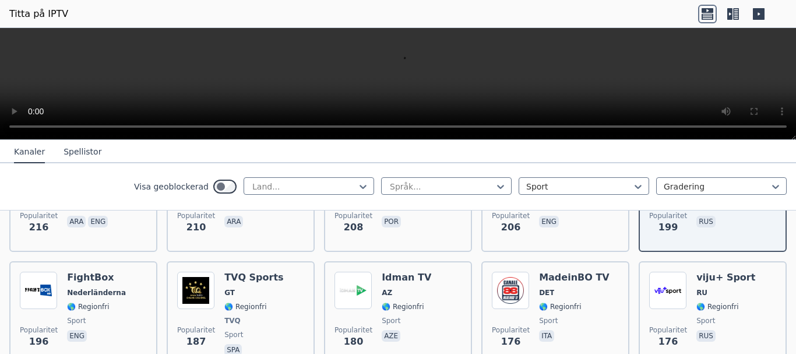
scroll to position [1515, 0]
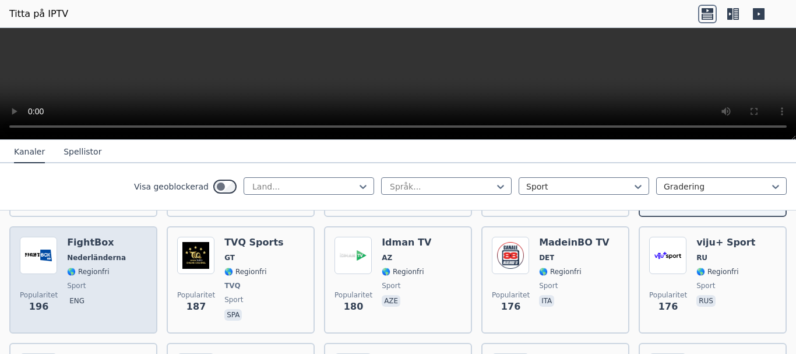
click at [93, 267] on font "🌎 Regionfri" at bounding box center [88, 271] width 42 height 8
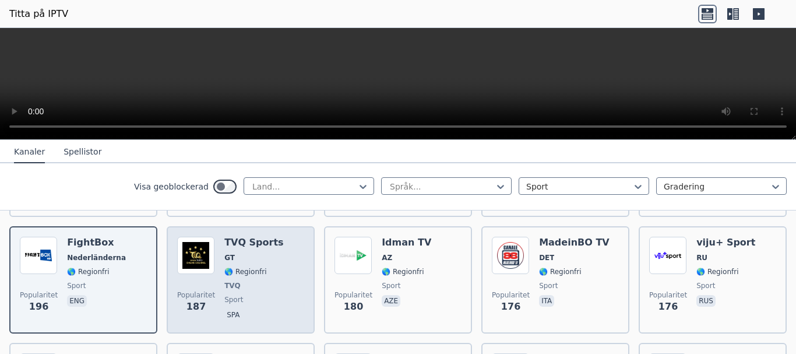
click at [251, 266] on div "TVQ Sports GT 🌎 Regionfri TVQ sport spa" at bounding box center [253, 280] width 59 height 86
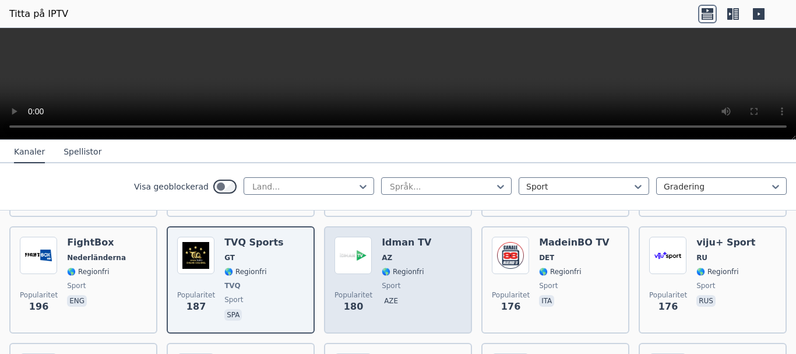
click at [421, 266] on div "Popularitet 180 Idman TV AZ 🌎 Regionfri sport aze" at bounding box center [397, 280] width 127 height 86
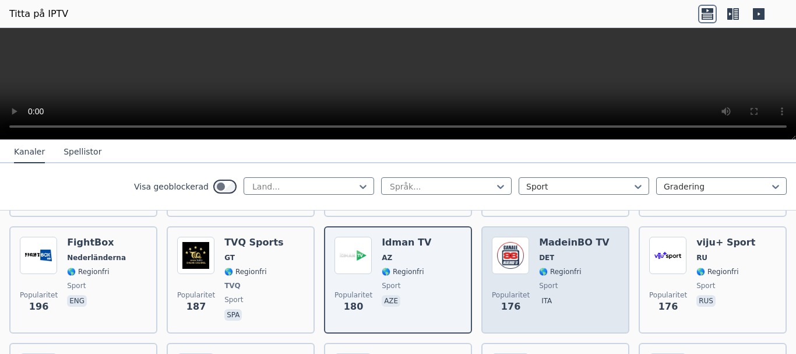
click at [562, 281] on span "sport" at bounding box center [574, 285] width 71 height 9
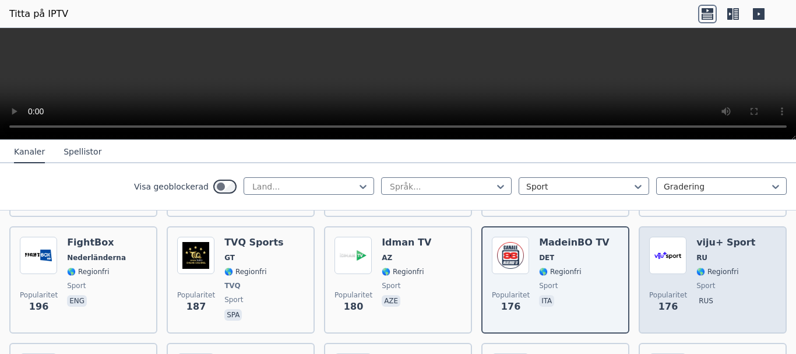
click at [721, 267] on font "🌎 Regionfri" at bounding box center [717, 271] width 42 height 8
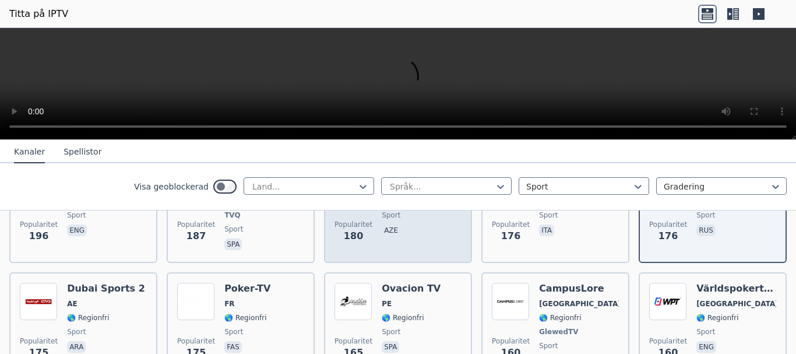
scroll to position [1632, 0]
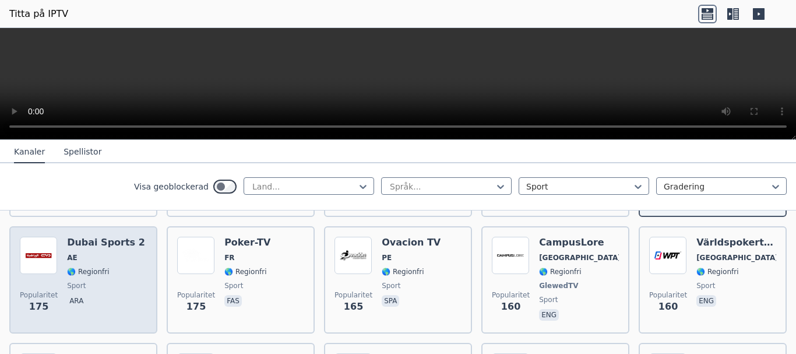
click at [93, 262] on div "Dubai Sports 2 AE 🌎 Regionfri sport ara" at bounding box center [106, 280] width 78 height 86
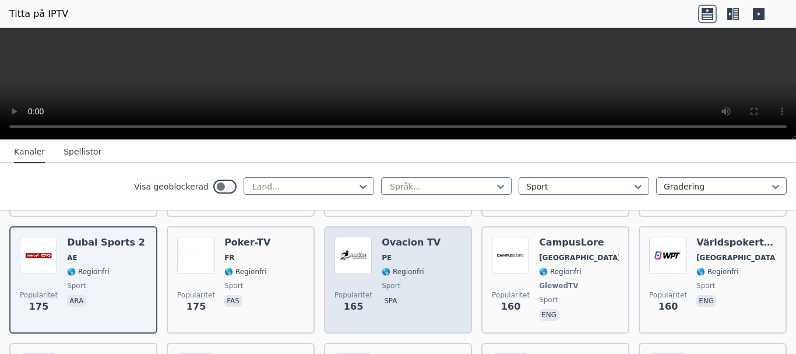
click at [417, 281] on span "sport" at bounding box center [411, 285] width 59 height 9
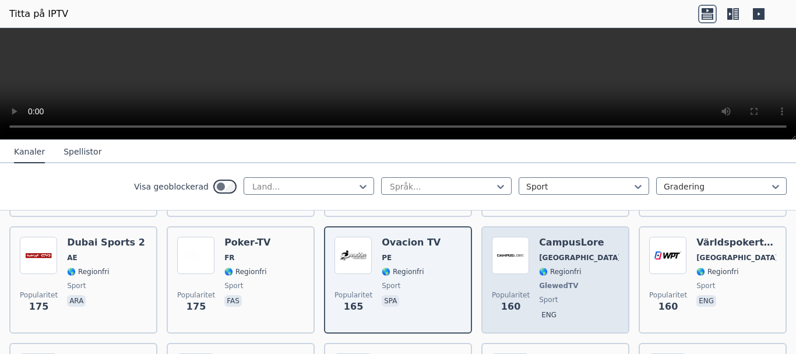
click at [539, 269] on div "CampusLore [GEOGRAPHIC_DATA] 🌎 Regionfri GlewedTV sport eng" at bounding box center [579, 280] width 80 height 86
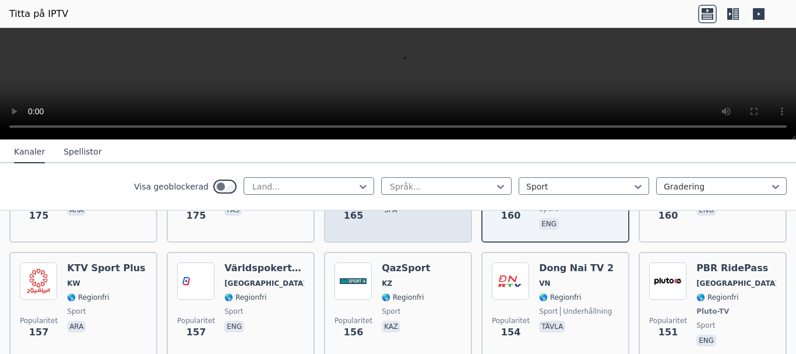
scroll to position [1748, 0]
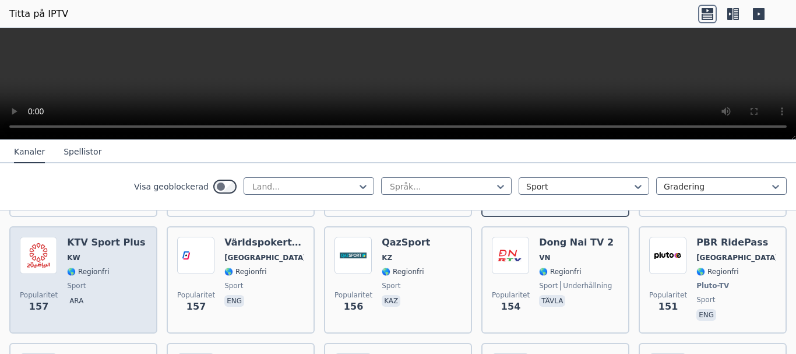
click at [92, 266] on div "KTV Sport Plus KW 🌎 Regionfri sport ara" at bounding box center [106, 280] width 78 height 86
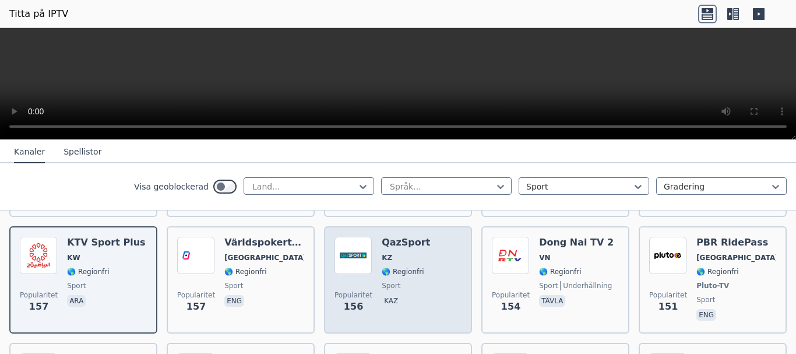
click at [409, 295] on span "kaz" at bounding box center [406, 302] width 48 height 14
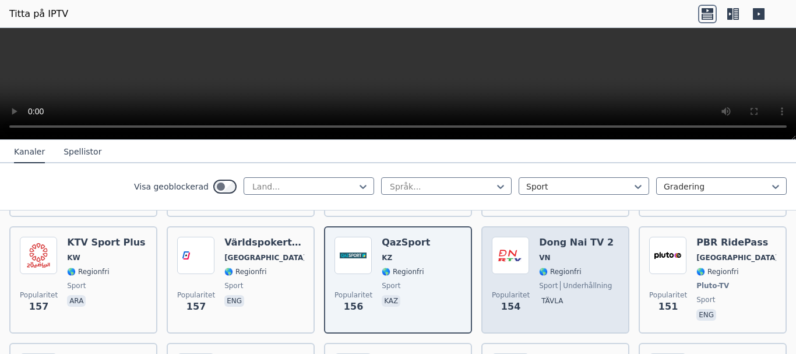
click at [560, 281] on span "underhållning" at bounding box center [586, 285] width 52 height 9
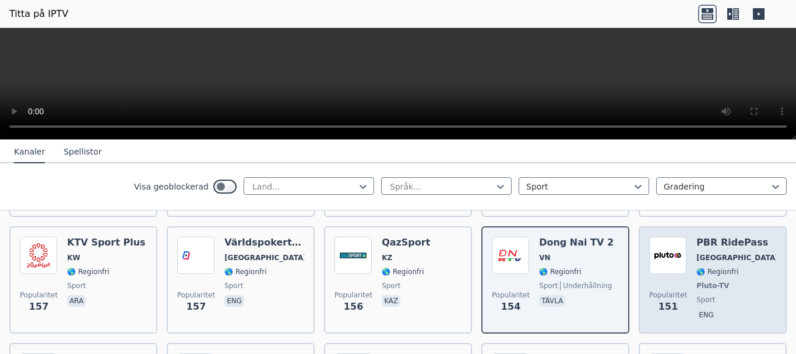
click at [710, 278] on div "PBR RidePass [GEOGRAPHIC_DATA] 🌎 Regionfri Pluto-TV sport eng" at bounding box center [736, 280] width 80 height 86
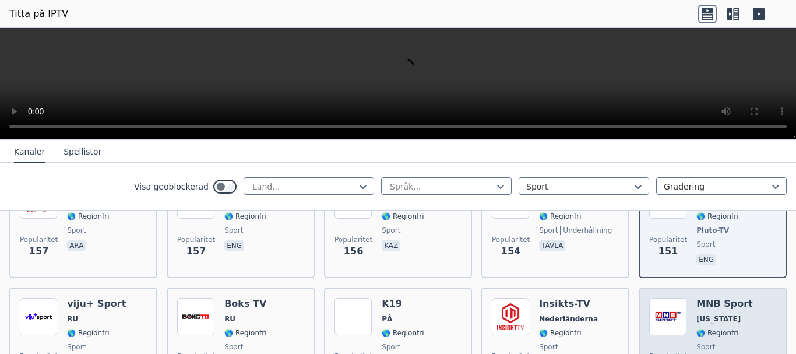
scroll to position [1807, 0]
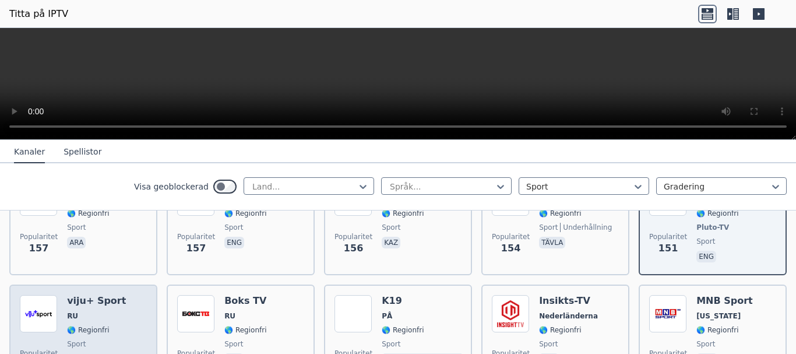
click at [103, 326] on font "🌎 Regionfri" at bounding box center [88, 330] width 42 height 8
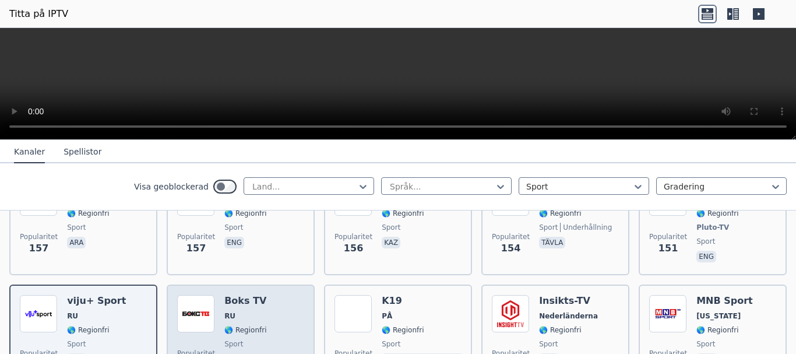
click at [253, 326] on font "🌎 Regionfri" at bounding box center [245, 330] width 42 height 8
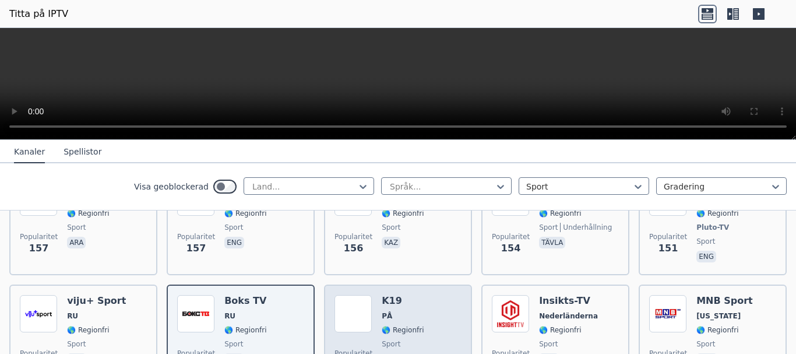
click at [400, 322] on div "K19 PÅ 🌎 Regionfri sport gud" at bounding box center [422, 337] width 80 height 84
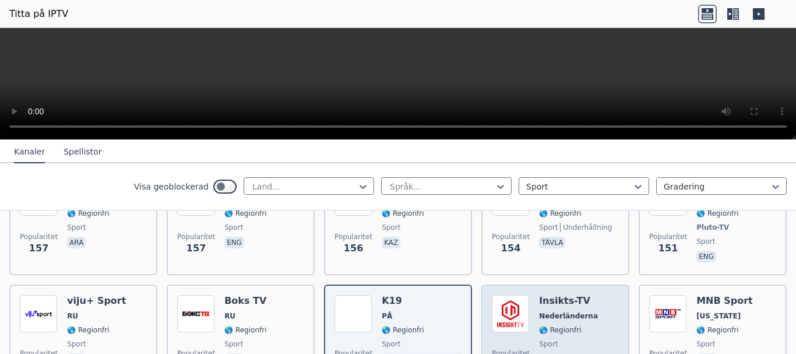
click at [551, 321] on div "Insikts-TV Nederländerna 🌎 Regionfri sport eng" at bounding box center [568, 337] width 59 height 84
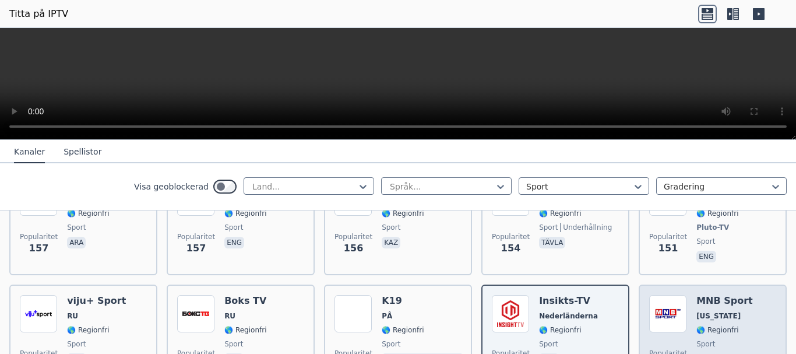
click at [709, 326] on font "🌎 Regionfri" at bounding box center [717, 330] width 42 height 8
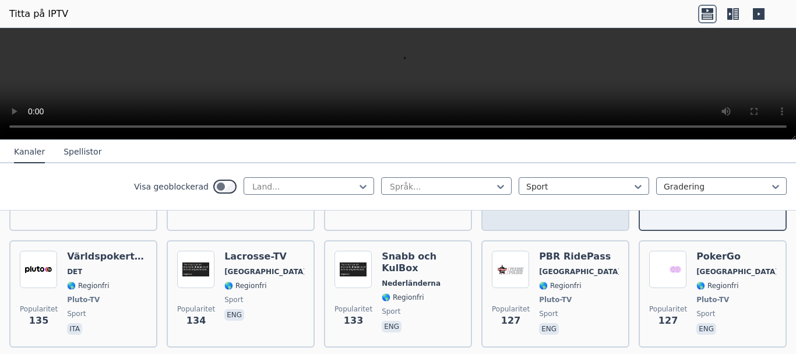
scroll to position [1981, 0]
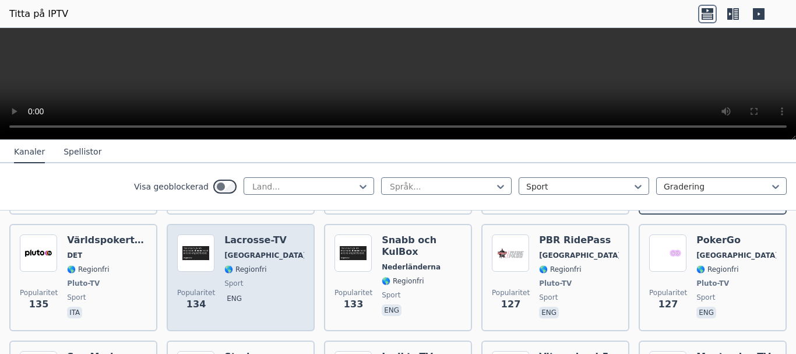
click at [258, 293] on span "eng" at bounding box center [264, 300] width 80 height 14
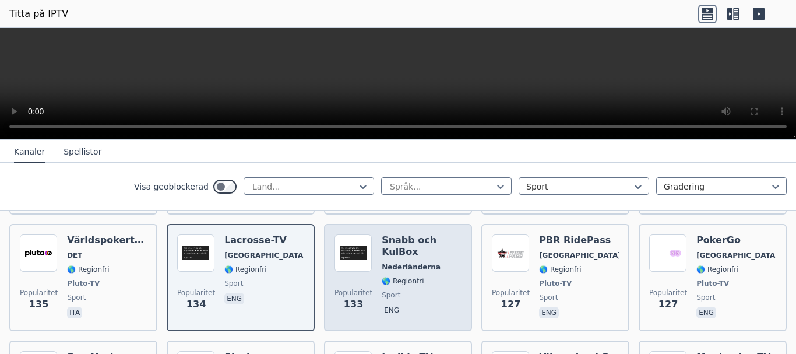
click at [410, 304] on span "eng" at bounding box center [422, 311] width 80 height 14
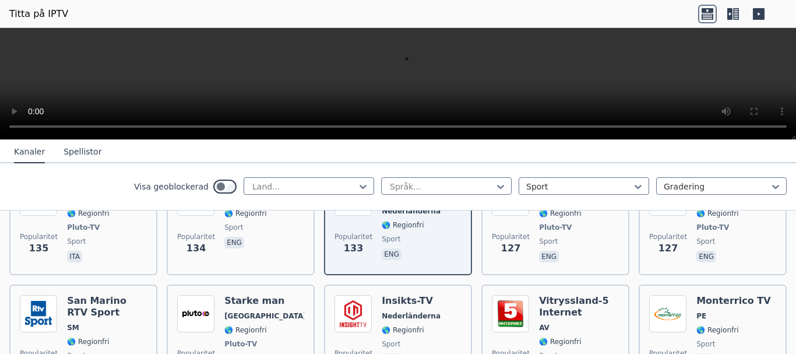
scroll to position [2098, 0]
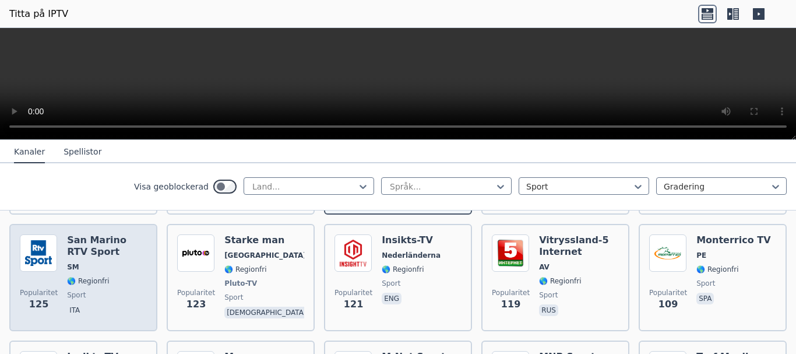
click at [92, 272] on div "San Marino RTV Sport SM 🌎 Regionfri sport ita" at bounding box center [107, 277] width 80 height 86
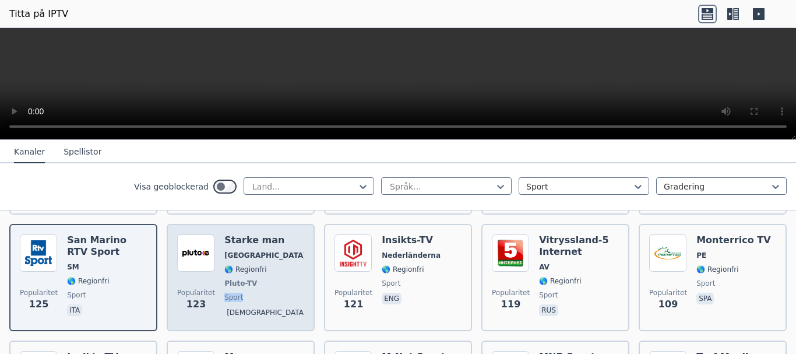
drag, startPoint x: 256, startPoint y: 270, endPoint x: 254, endPoint y: 276, distance: 6.3
click at [254, 276] on div "Starke man [GEOGRAPHIC_DATA] 🌎 Regionfri Pluto-TV sport gud" at bounding box center [264, 277] width 80 height 86
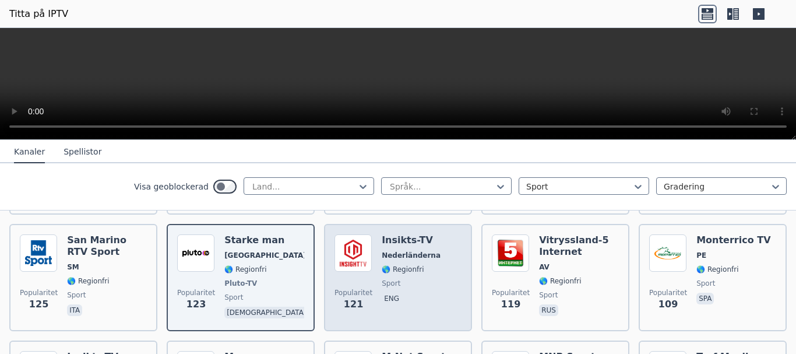
click at [403, 274] on div "Insikts-TV Nederländerna 🌎 Regionfri sport eng" at bounding box center [411, 277] width 59 height 86
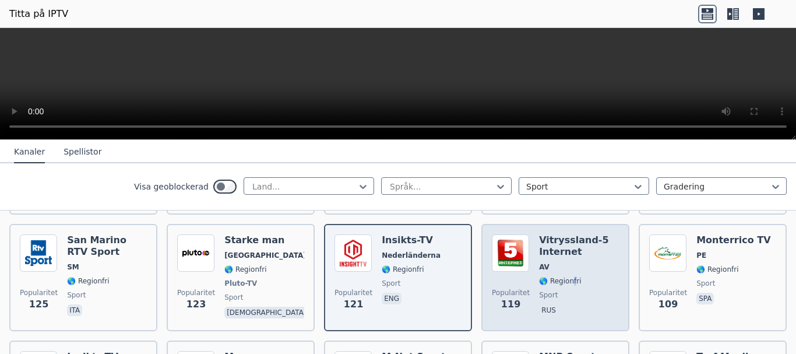
click at [564, 273] on div "Vitryssland-5 Internet AV 🌎 Regionfri sport rus" at bounding box center [579, 277] width 80 height 86
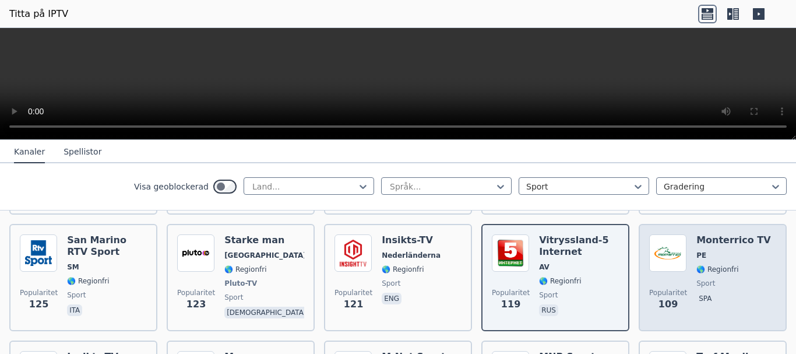
click at [744, 279] on span "sport" at bounding box center [733, 283] width 74 height 9
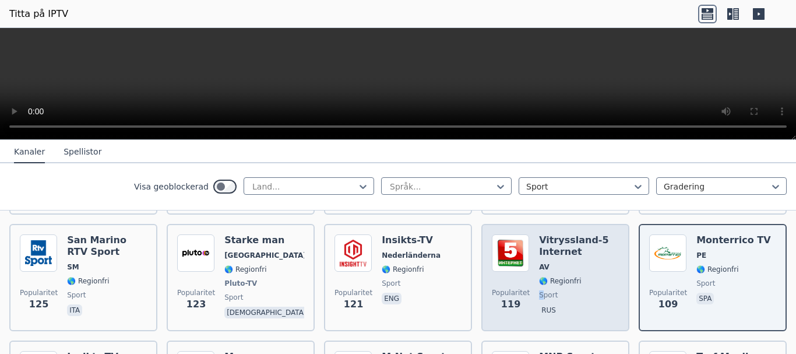
click at [539, 276] on div "Vitryssland-5 Internet AV 🌎 Regionfri sport rus" at bounding box center [579, 277] width 80 height 86
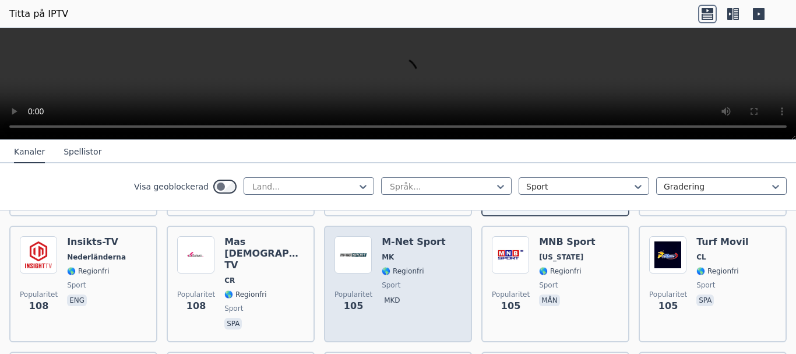
scroll to position [2214, 0]
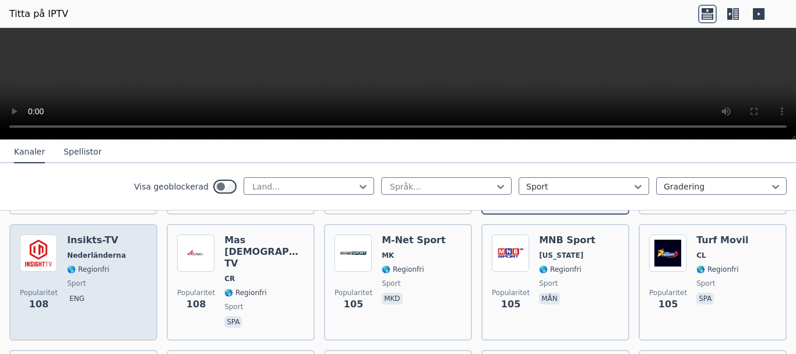
click at [86, 276] on div "Insikts-TV Nederländerna 🌎 Regionfri sport eng" at bounding box center [96, 282] width 59 height 96
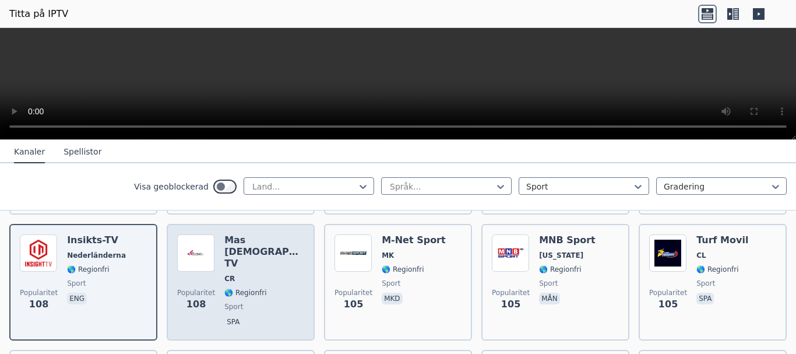
click at [256, 302] on span "sport" at bounding box center [264, 306] width 80 height 9
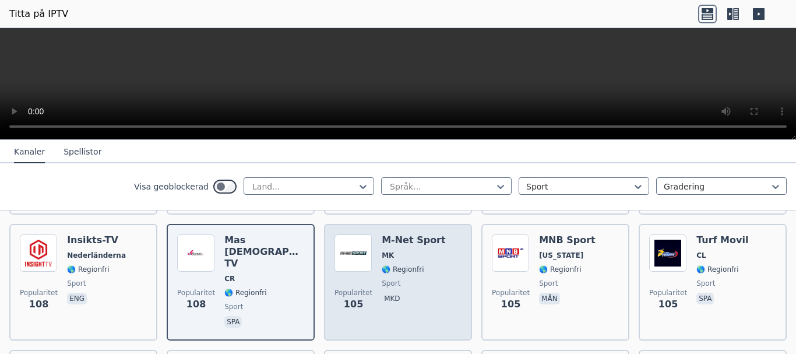
click at [407, 274] on div "M-Net Sport MK 🌎 Regionfri sport mkd" at bounding box center [414, 282] width 64 height 96
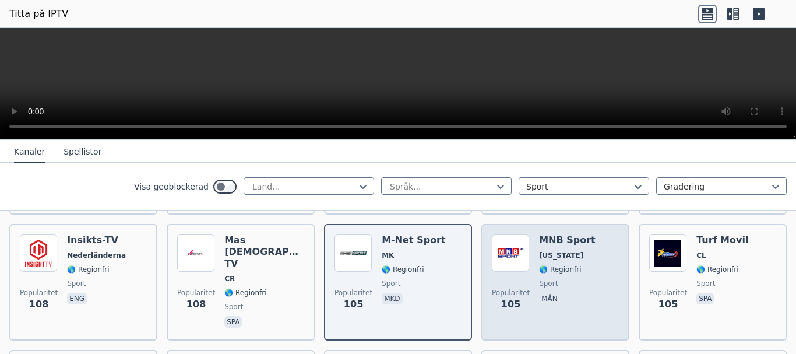
click at [562, 279] on span "sport" at bounding box center [567, 283] width 57 height 9
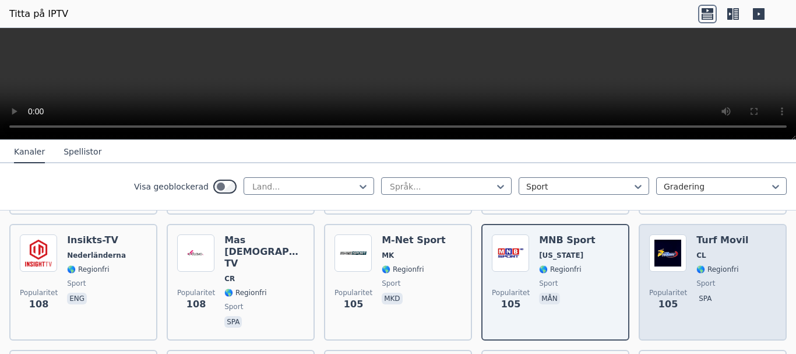
click at [716, 265] on font "🌎 Regionfri" at bounding box center [717, 269] width 42 height 8
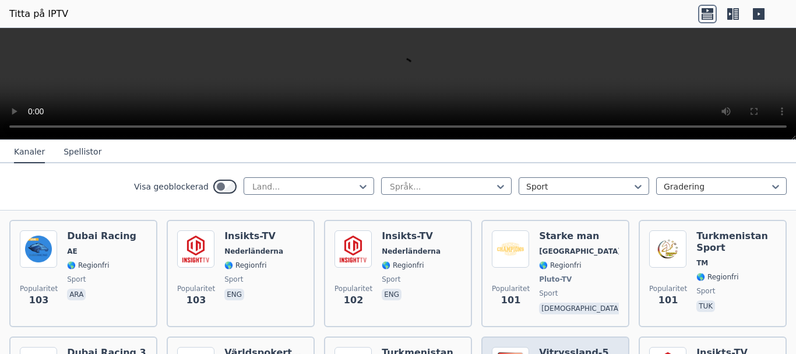
scroll to position [2331, 0]
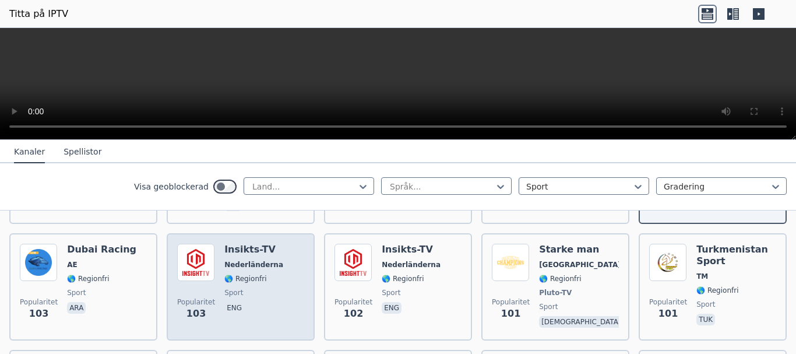
click at [245, 288] on span "sport" at bounding box center [253, 292] width 59 height 9
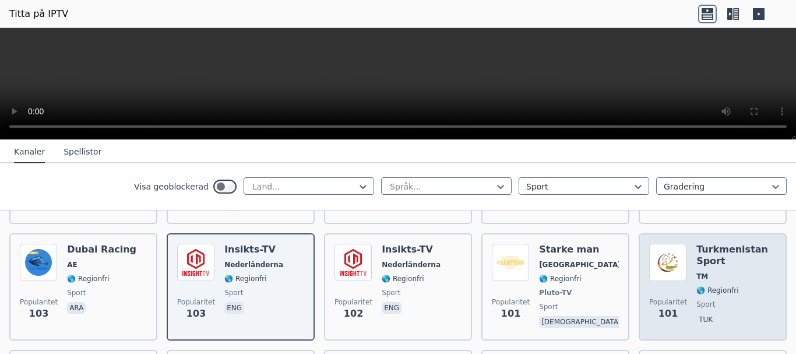
click at [696, 286] on font "🌎 Regionfri" at bounding box center [717, 290] width 42 height 8
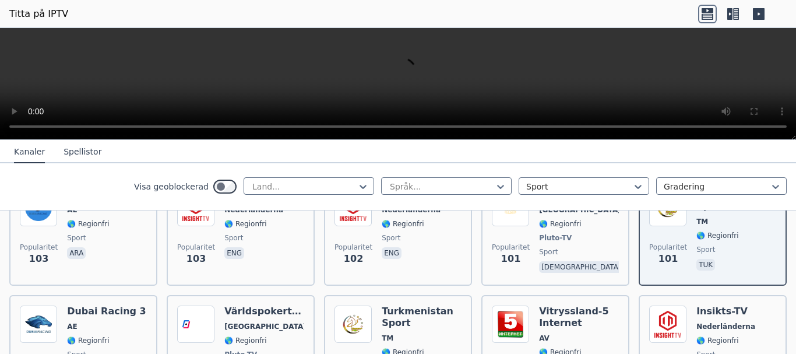
scroll to position [2448, 0]
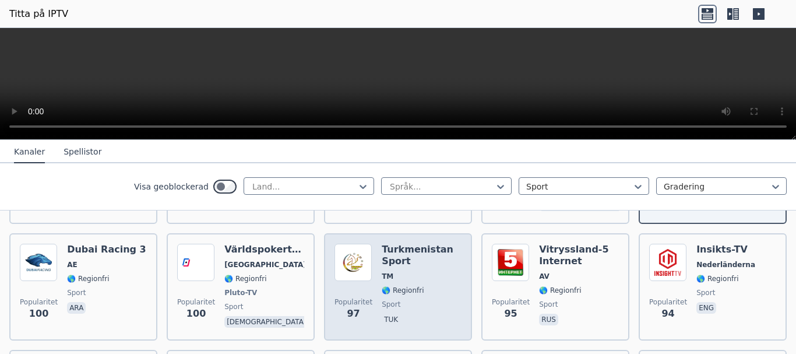
click at [406, 300] on span "sport" at bounding box center [422, 304] width 80 height 9
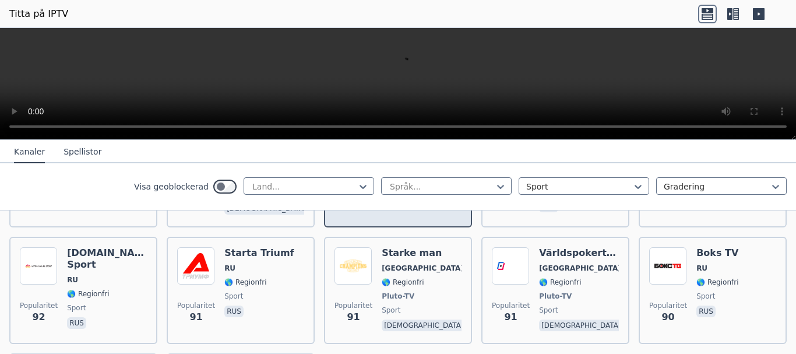
scroll to position [2564, 0]
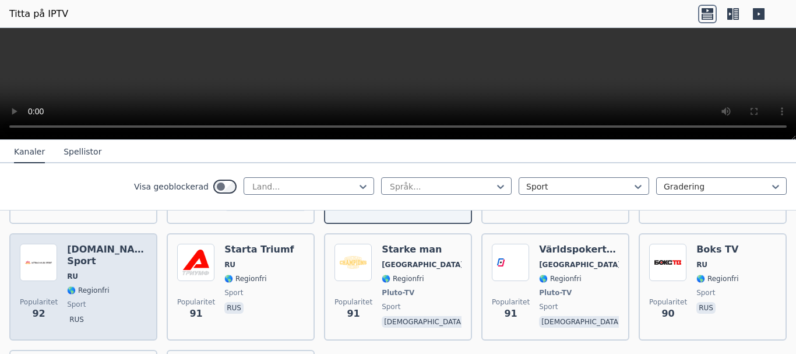
click at [109, 258] on div "[DOMAIN_NAME] Sport RU 🌎 Regionfri sport rus" at bounding box center [107, 287] width 80 height 86
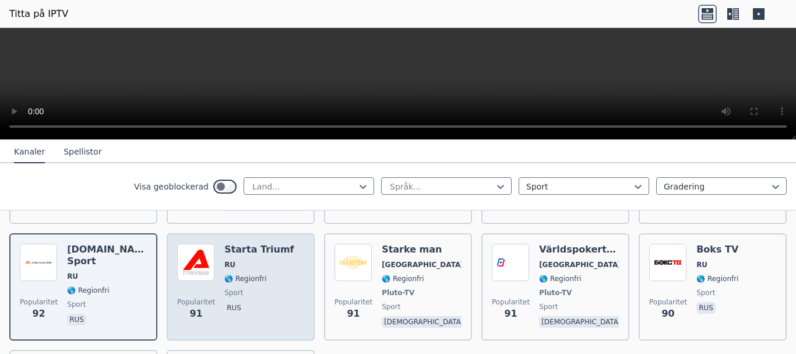
click at [273, 272] on div "Starta Triumf RU 🌎 Regionfri sport rus" at bounding box center [258, 287] width 69 height 86
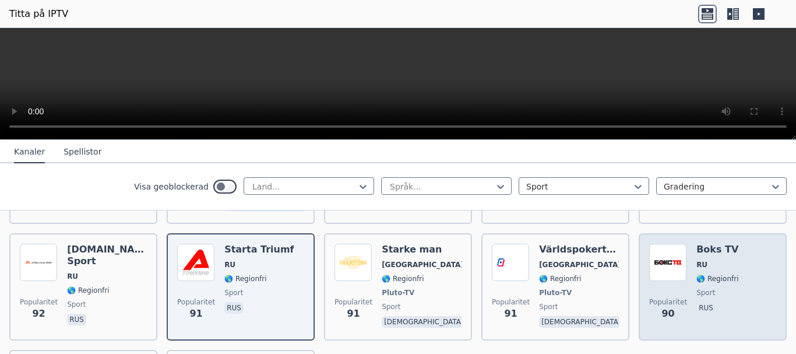
click at [723, 249] on div "Boks TV RU 🌎 Regionfri sport rus" at bounding box center [717, 287] width 42 height 86
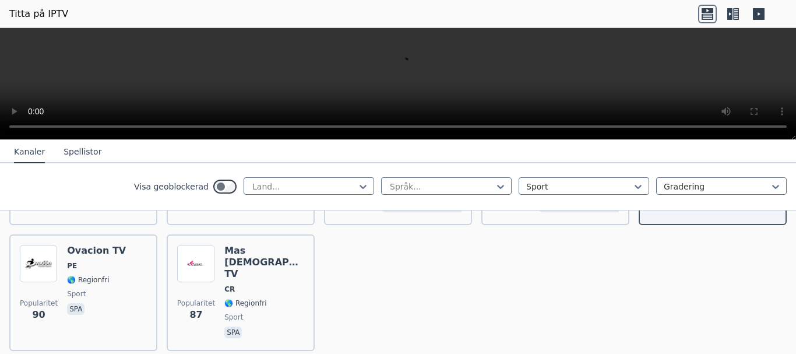
scroll to position [2681, 0]
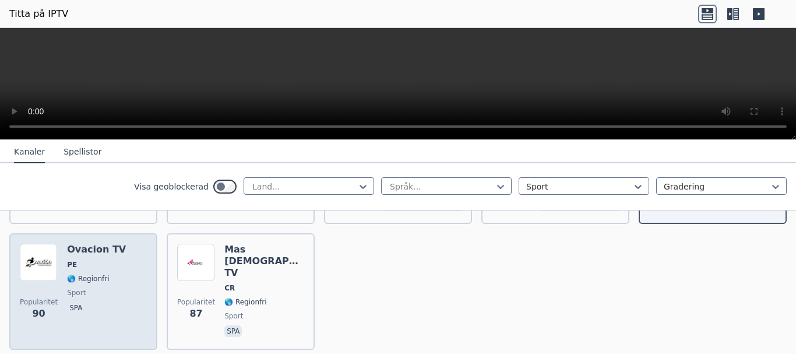
click at [87, 258] on div "Ovacion TV PE 🌎 Regionfri sport spa" at bounding box center [96, 292] width 59 height 96
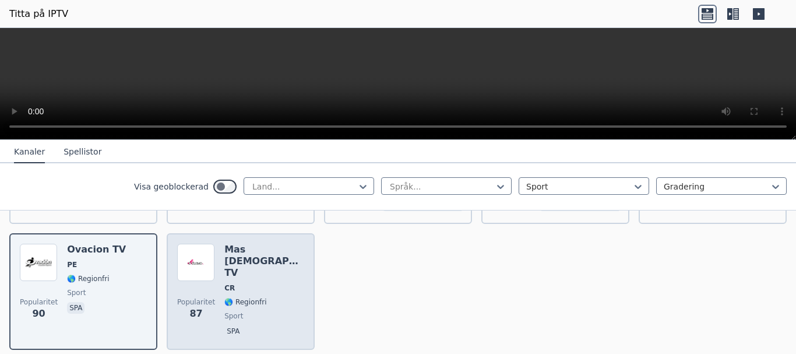
click at [262, 297] on span "🌎 Regionfri" at bounding box center [264, 301] width 80 height 9
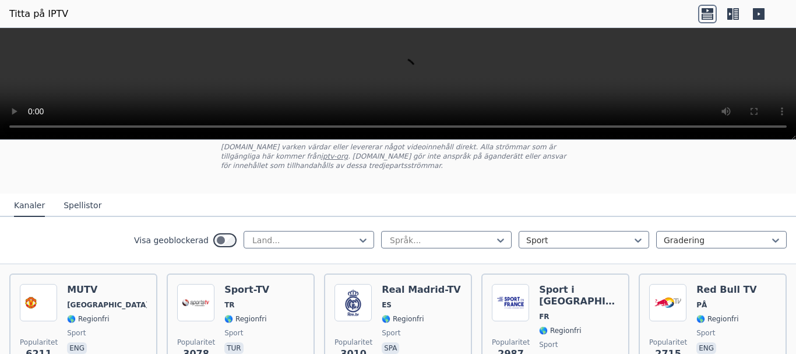
scroll to position [117, 0]
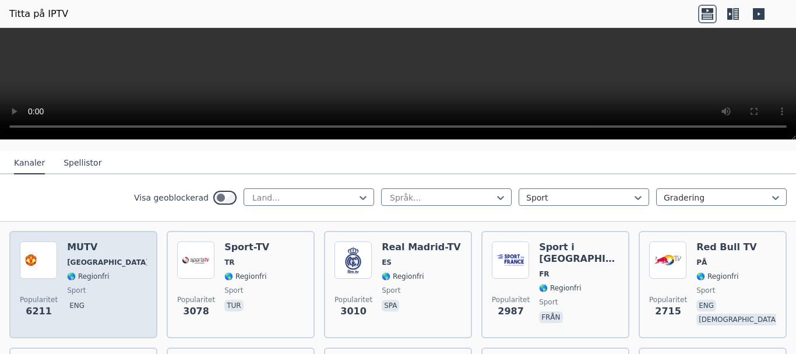
click at [107, 274] on span "🌎 Regionfri" at bounding box center [107, 276] width 80 height 9
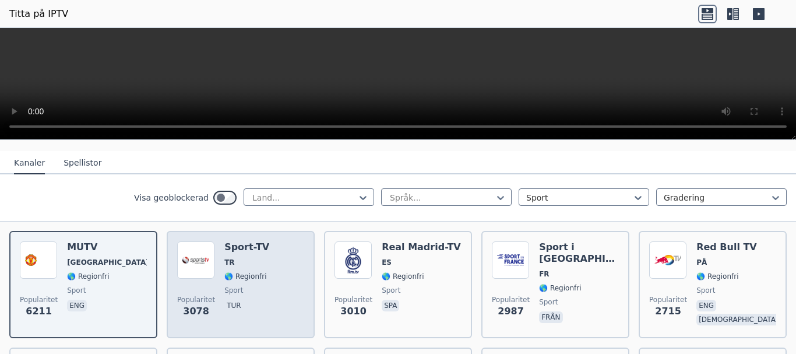
click at [251, 281] on div "Sport-TV TR 🌎 Regionfri sport tur" at bounding box center [246, 284] width 45 height 86
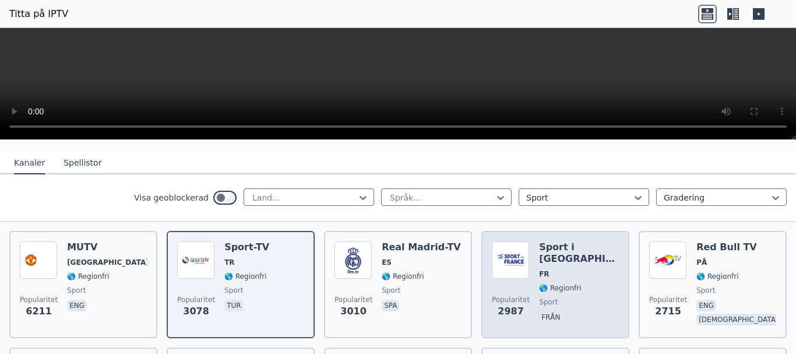
click at [562, 284] on font "🌎 Regionfri" at bounding box center [560, 288] width 42 height 8
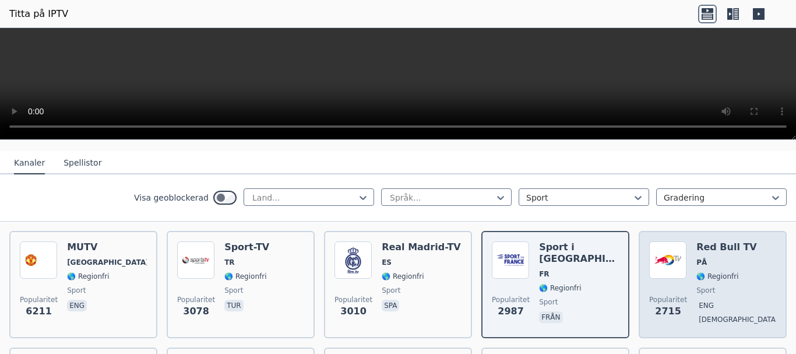
click at [716, 281] on div "Red Bull TV PÅ 🌎 Regionfri sport eng [DEMOGRAPHIC_DATA]" at bounding box center [736, 284] width 80 height 86
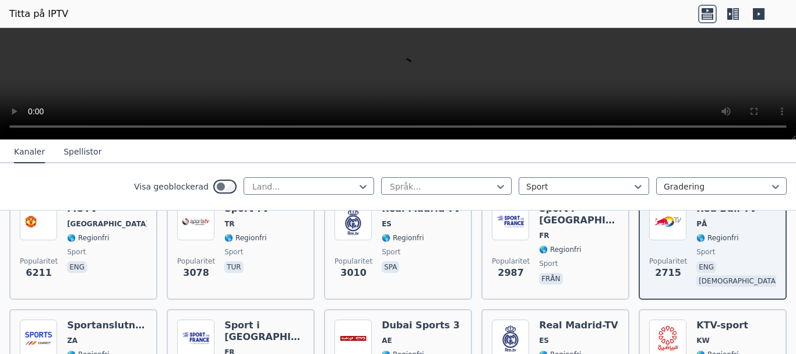
scroll to position [233, 0]
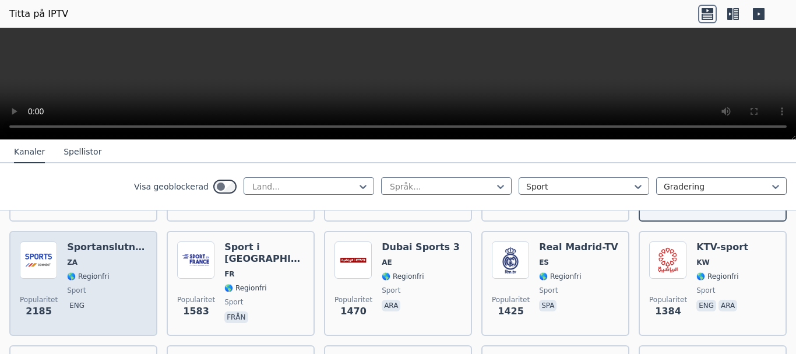
click at [93, 276] on font "🌎 Regionfri" at bounding box center [88, 276] width 42 height 8
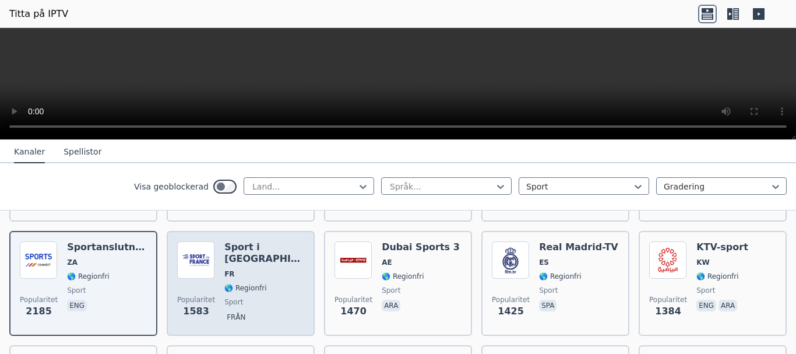
click at [260, 280] on div "Sport i [GEOGRAPHIC_DATA] FR 🌎 Regionfri sport från" at bounding box center [264, 283] width 80 height 84
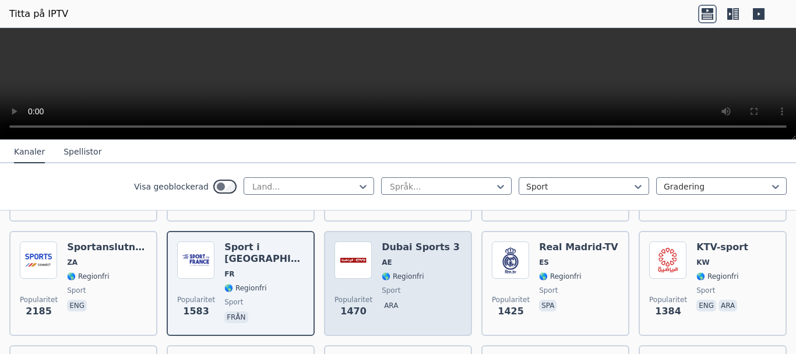
click at [382, 287] on font "sport" at bounding box center [391, 290] width 19 height 8
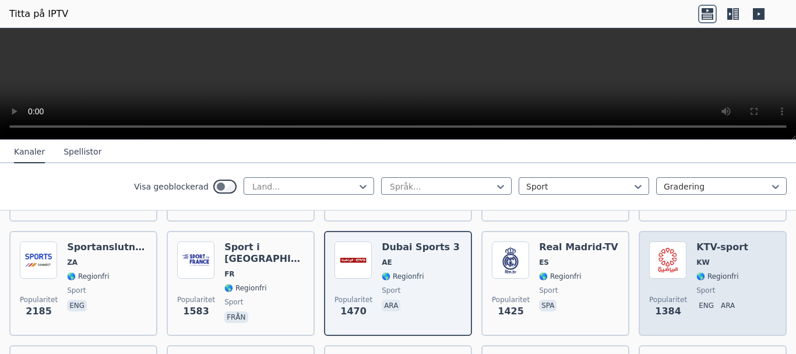
click at [719, 286] on span "sport" at bounding box center [722, 290] width 52 height 9
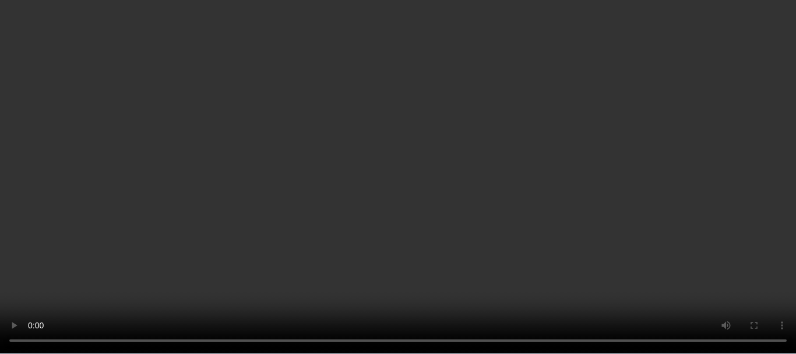
scroll to position [291, 0]
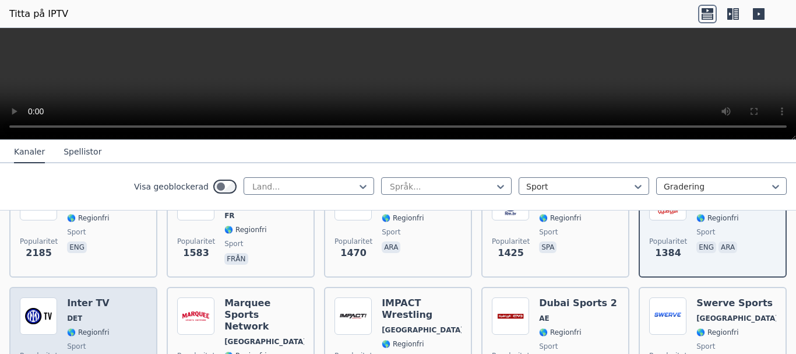
click at [99, 319] on span "DET" at bounding box center [88, 318] width 43 height 9
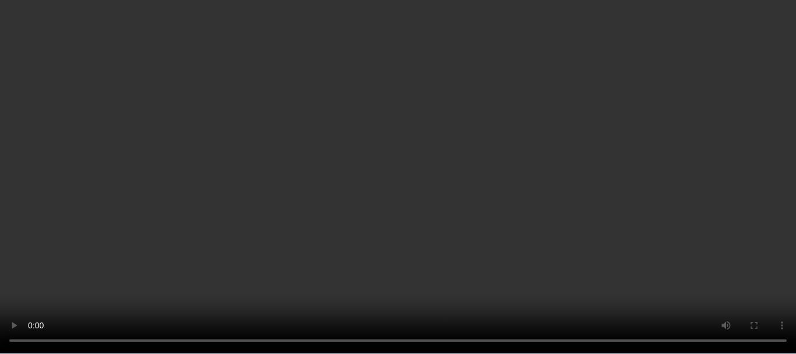
scroll to position [350, 0]
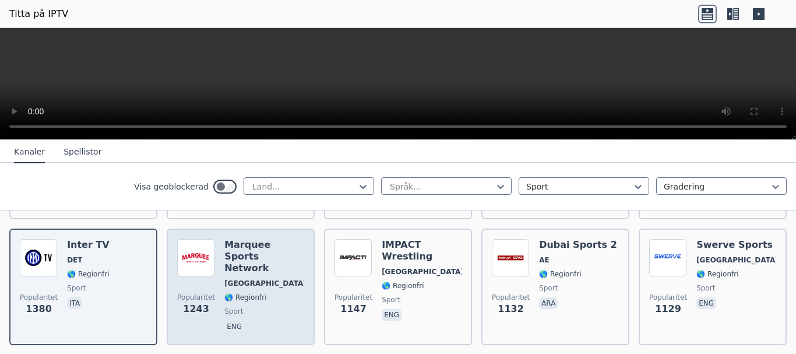
click at [247, 293] on font "🌎 Regionfri" at bounding box center [245, 297] width 42 height 8
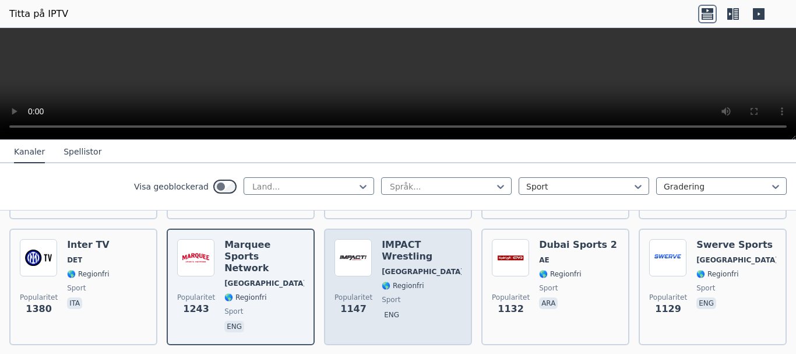
click at [408, 295] on span "sport" at bounding box center [422, 299] width 80 height 9
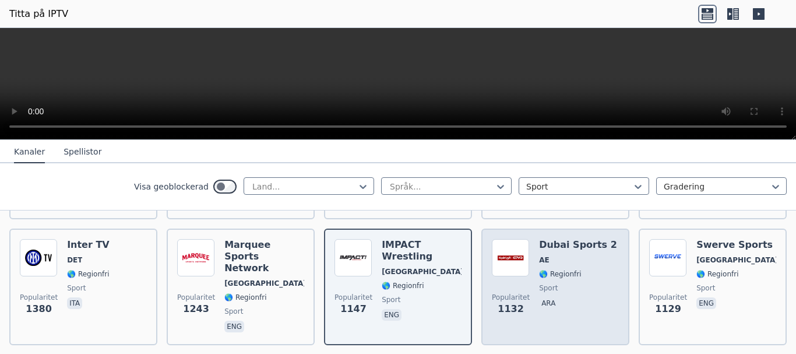
click at [582, 287] on span "sport" at bounding box center [578, 287] width 78 height 9
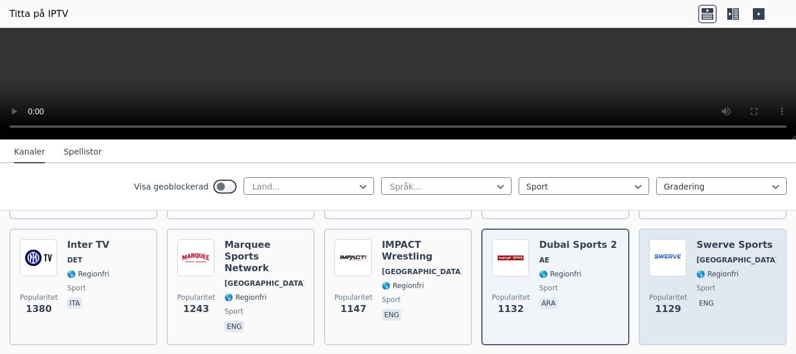
click at [709, 291] on div "Swerve Sports USA 🌎 Regionfri sport eng" at bounding box center [736, 287] width 80 height 96
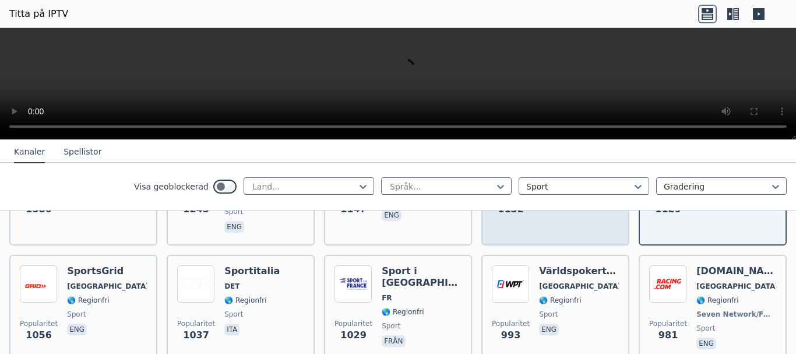
scroll to position [466, 0]
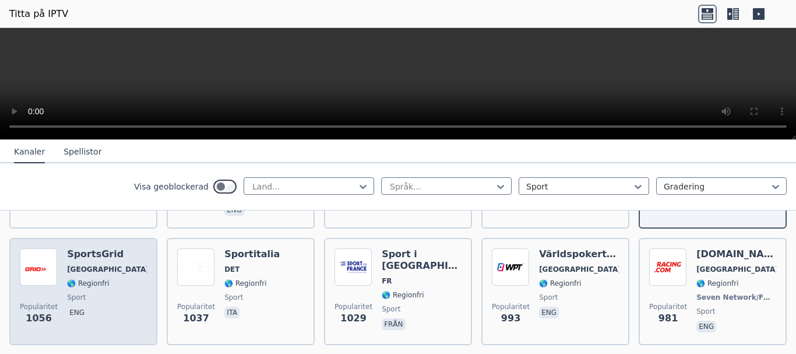
click at [107, 273] on div "SportsGrid [GEOGRAPHIC_DATA] 🌎 Regionfri sport eng" at bounding box center [107, 291] width 80 height 86
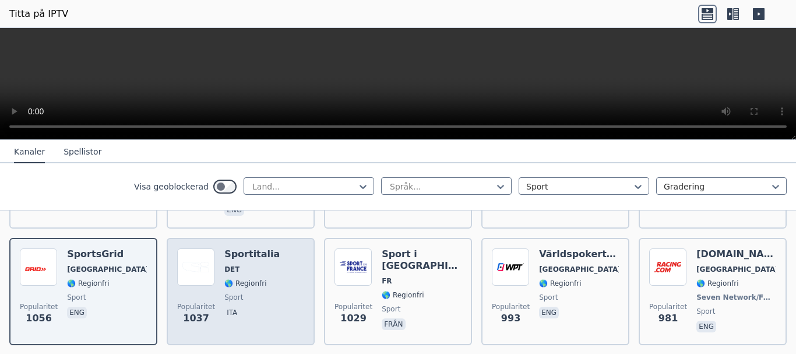
click at [240, 277] on div "Sportitalia DET 🌎 Regionfri sport ita" at bounding box center [251, 291] width 55 height 86
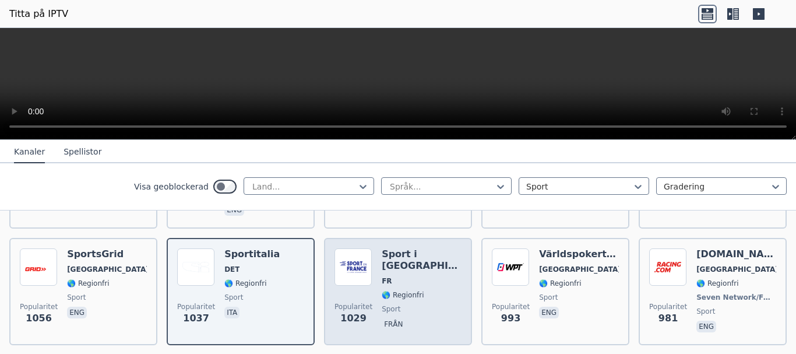
click at [419, 318] on span "från" at bounding box center [422, 325] width 80 height 14
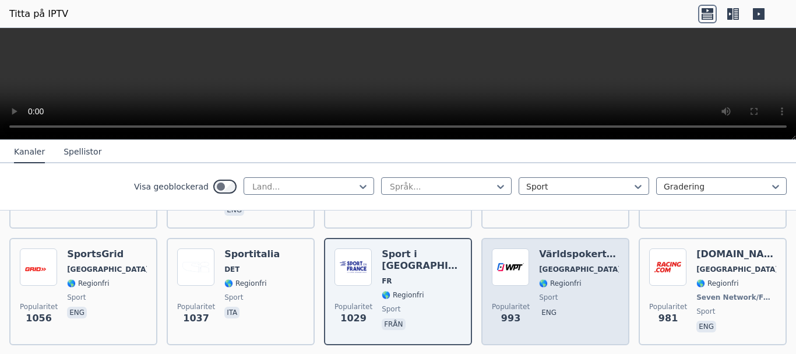
click at [569, 288] on div "Världspokerturnén [GEOGRAPHIC_DATA] 🌎 Regionfri sport eng" at bounding box center [579, 291] width 80 height 86
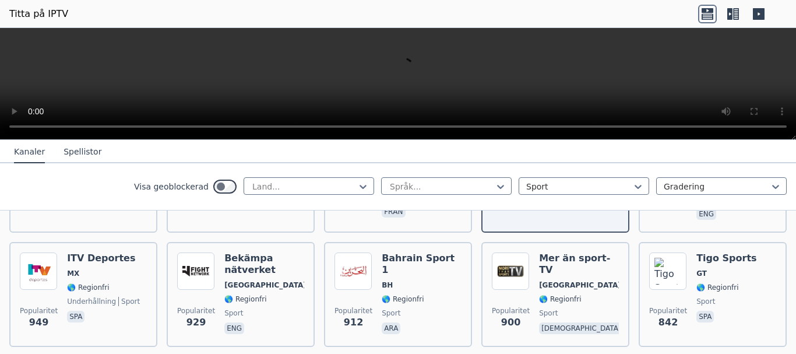
scroll to position [583, 0]
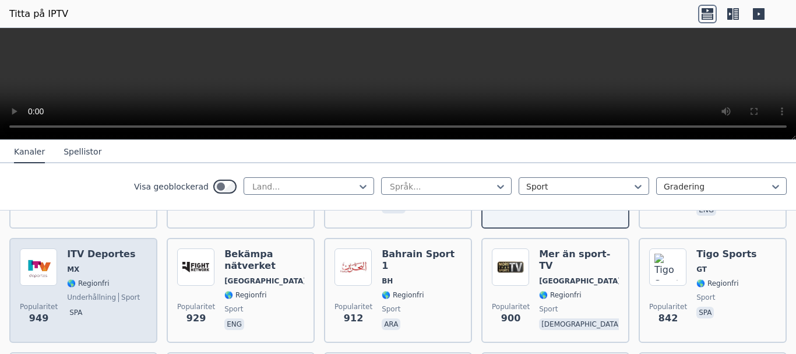
click at [99, 263] on div "ITV Deportes MX 🌎 Regionfri underhållning sport spa" at bounding box center [103, 290] width 73 height 84
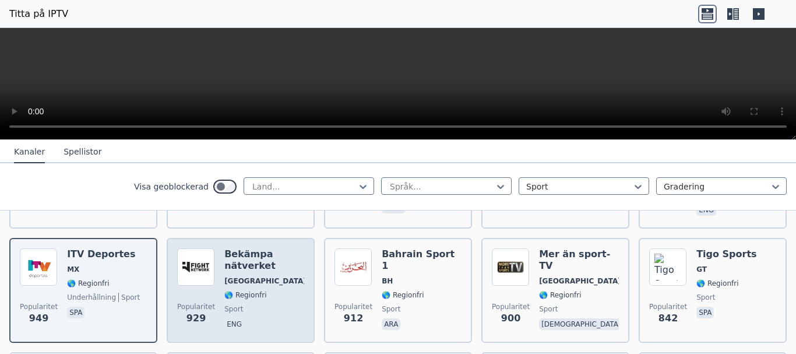
click at [249, 291] on font "🌎 Regionfri" at bounding box center [245, 295] width 42 height 8
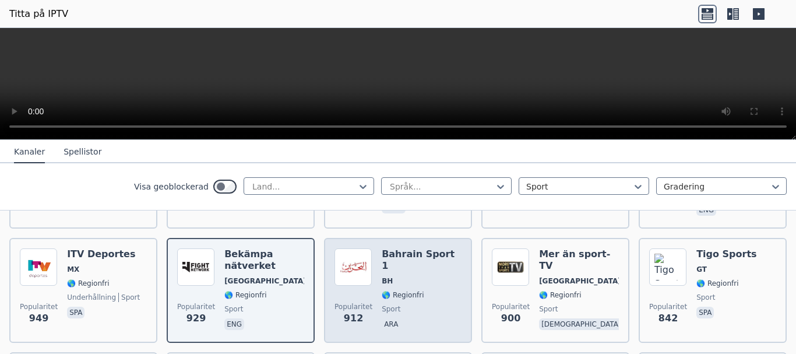
click at [418, 318] on span "ara" at bounding box center [422, 325] width 80 height 14
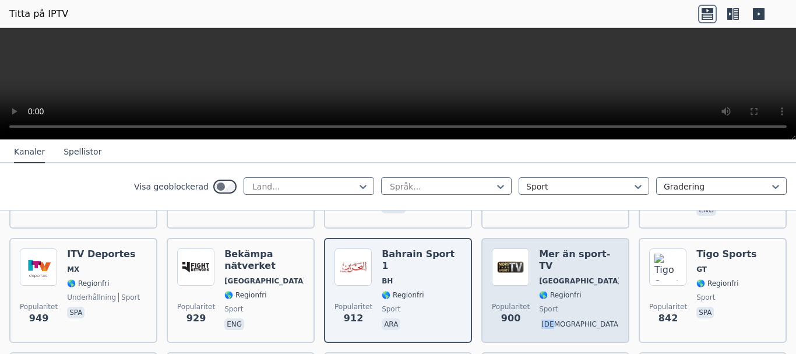
click at [572, 291] on div "Mer än sport-TV Tyskland 🌎 Regionfri sport gud" at bounding box center [579, 290] width 80 height 84
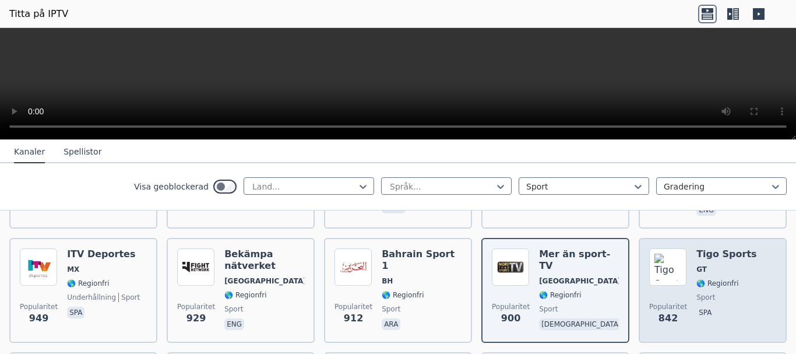
click at [717, 293] on span "sport" at bounding box center [726, 297] width 60 height 9
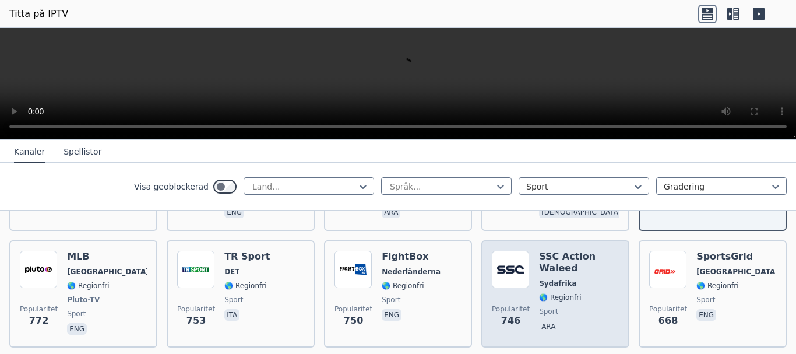
scroll to position [699, 0]
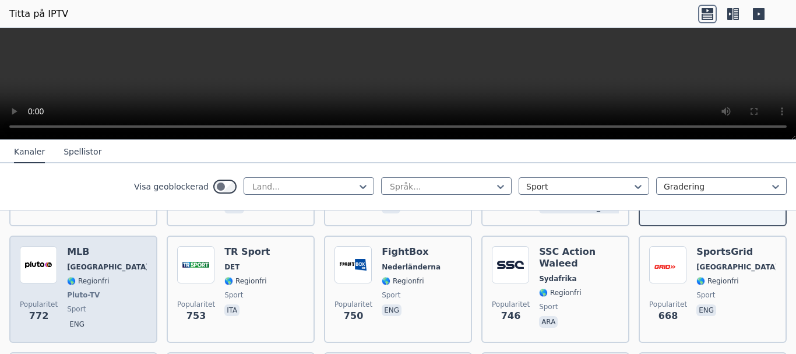
click at [99, 272] on div "MLB USA 🌎 Regionfri Pluto-TV sport eng" at bounding box center [107, 289] width 80 height 86
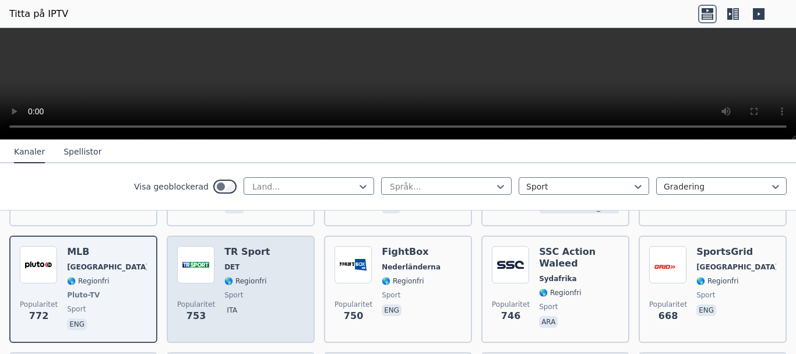
click at [256, 273] on div "TR Sport DET 🌎 Regionfri sport ita" at bounding box center [246, 289] width 45 height 86
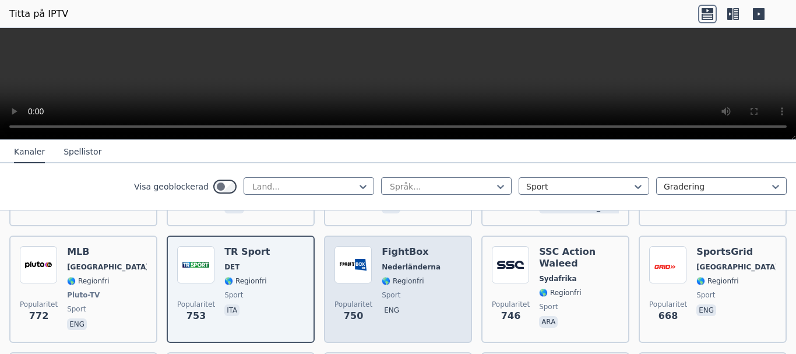
click at [406, 277] on font "🌎 Regionfri" at bounding box center [403, 281] width 42 height 8
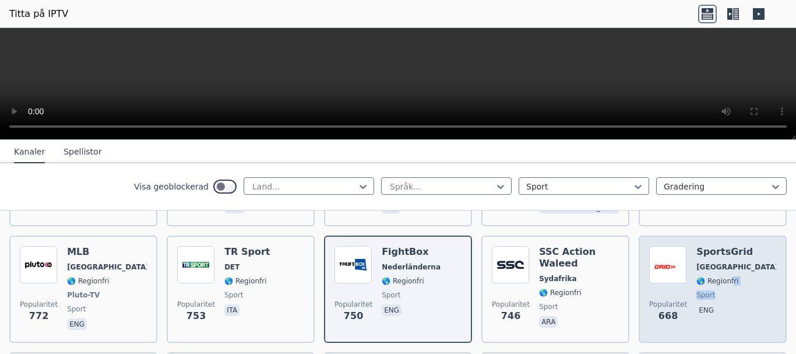
click at [722, 277] on div "SportsGrid [GEOGRAPHIC_DATA] 🌎 Regionfri sport eng" at bounding box center [736, 289] width 80 height 86
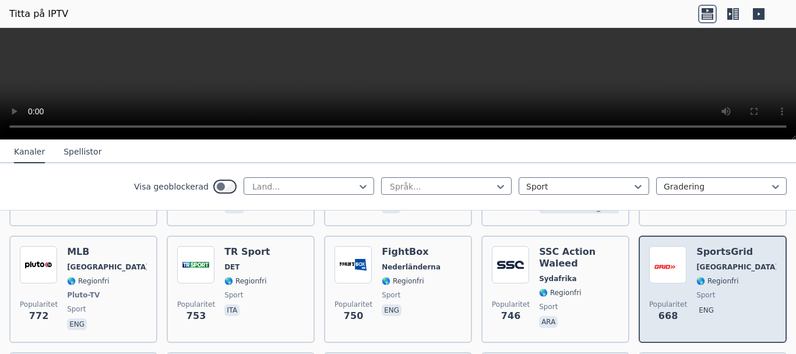
click at [726, 288] on div "SportsGrid [GEOGRAPHIC_DATA] 🌎 Regionfri sport eng" at bounding box center [736, 289] width 80 height 86
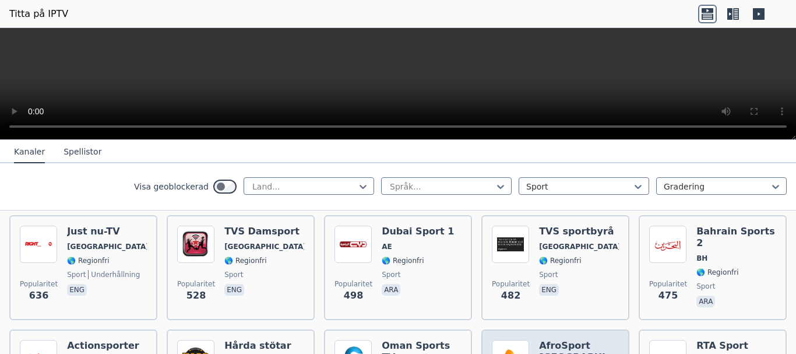
scroll to position [816, 0]
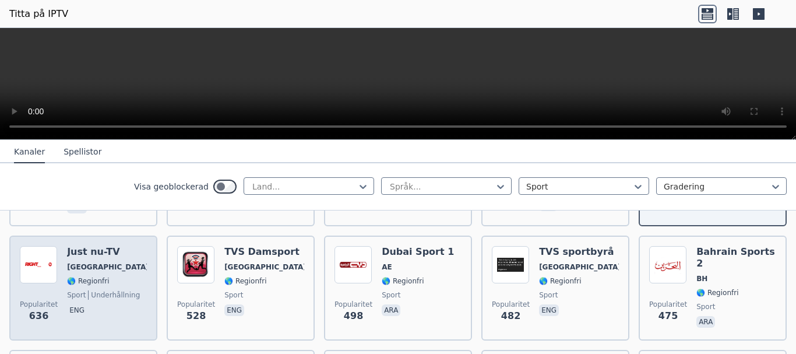
click at [111, 276] on span "🌎 Regionfri" at bounding box center [107, 280] width 80 height 9
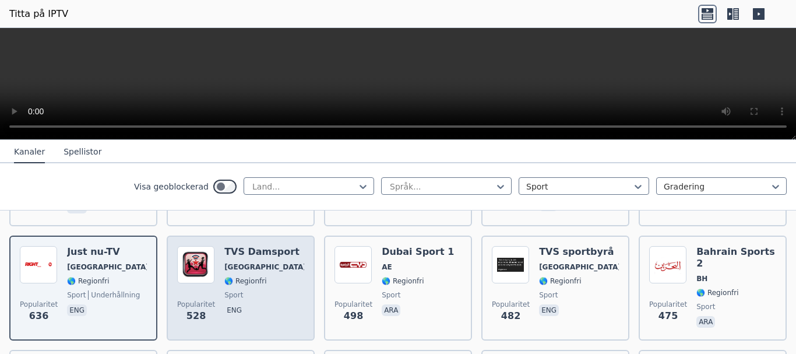
click at [234, 276] on div "TVS Damsport [GEOGRAPHIC_DATA] 🌎 Regionfri sport eng" at bounding box center [264, 288] width 80 height 84
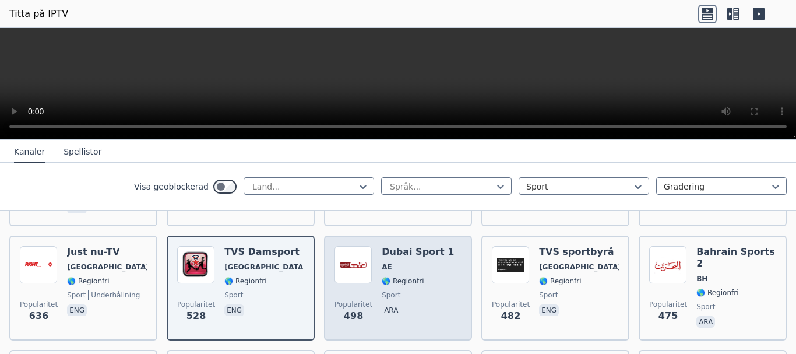
click at [418, 276] on div "Dubai Sport 1 AE 🌎 Regionfri sport ara" at bounding box center [418, 288] width 72 height 84
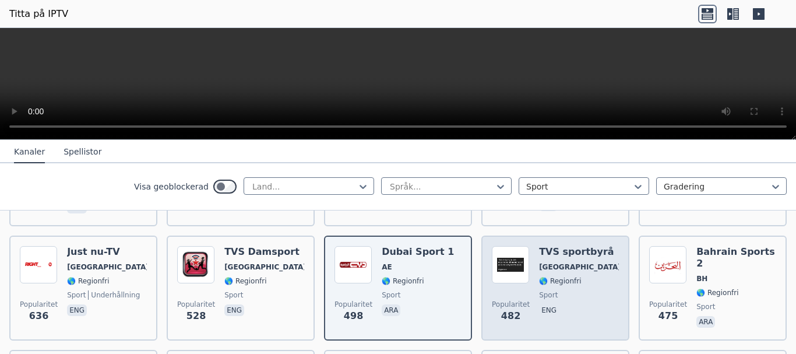
click at [564, 286] on div "TVS sportbyrå [GEOGRAPHIC_DATA] 🌎 Regionfri sport eng" at bounding box center [579, 288] width 80 height 84
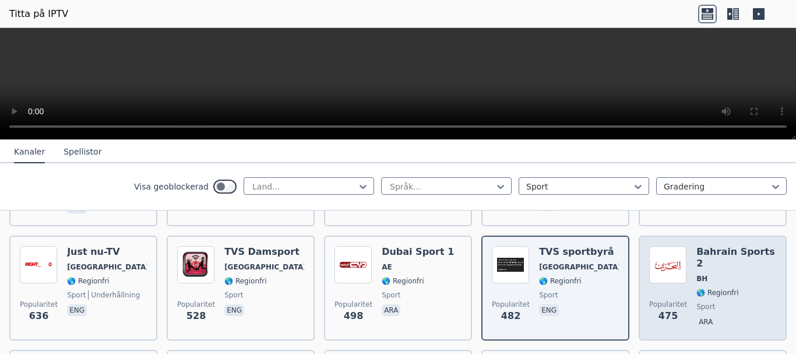
click at [723, 288] on font "🌎 Regionfri" at bounding box center [717, 292] width 42 height 8
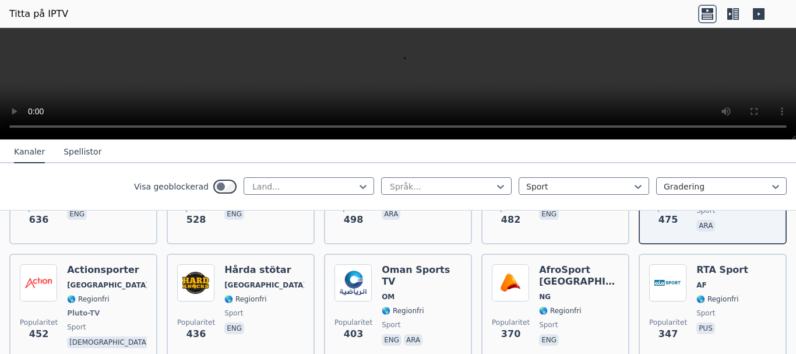
scroll to position [932, 0]
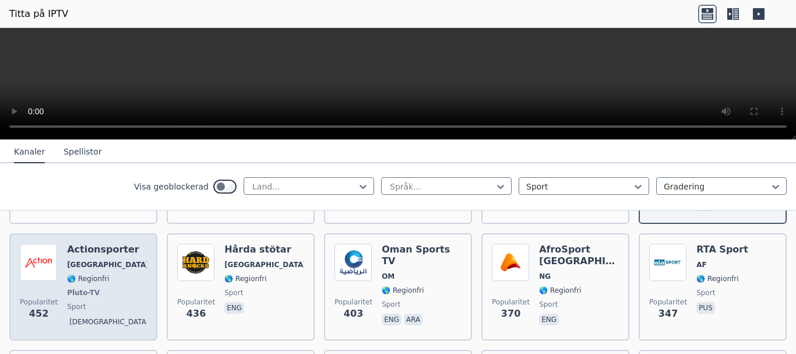
click at [97, 274] on font "🌎 Regionfri" at bounding box center [88, 278] width 42 height 8
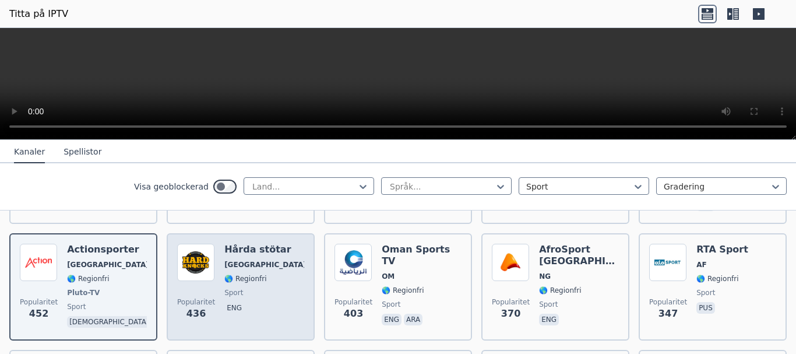
click at [277, 280] on div "Popularitet [GEOGRAPHIC_DATA] [GEOGRAPHIC_DATA] 🌎 Regionfri sport eng" at bounding box center [240, 287] width 127 height 86
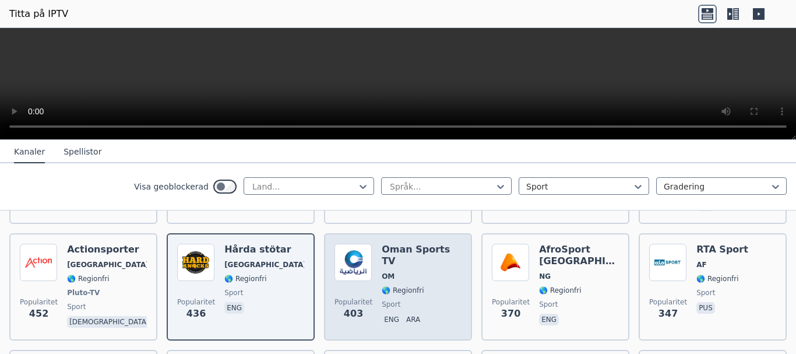
click at [407, 300] on span "sport" at bounding box center [422, 304] width 80 height 9
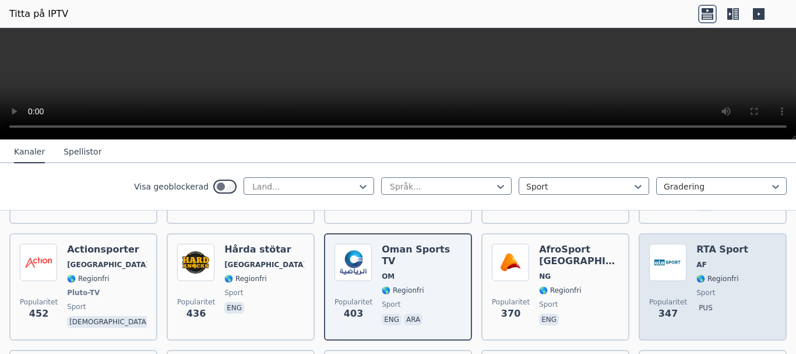
click at [716, 274] on font "🌎 Regionfri" at bounding box center [717, 278] width 42 height 8
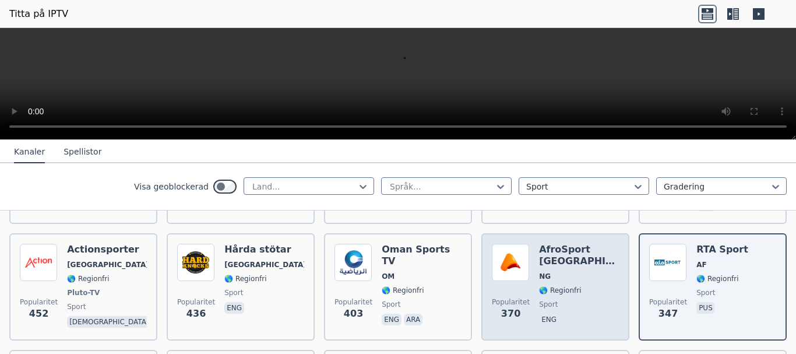
scroll to position [991, 0]
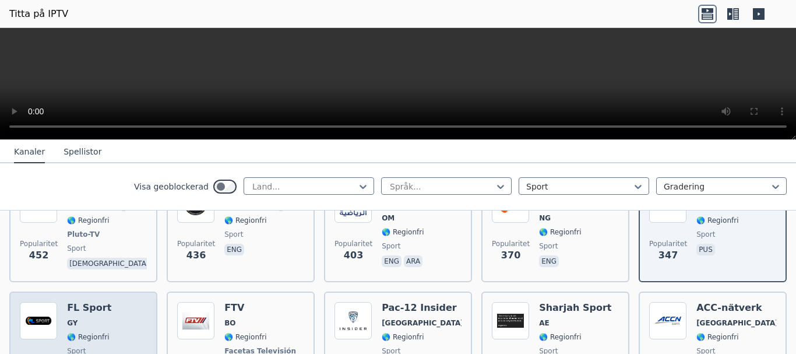
click at [79, 318] on span "GY" at bounding box center [89, 322] width 44 height 9
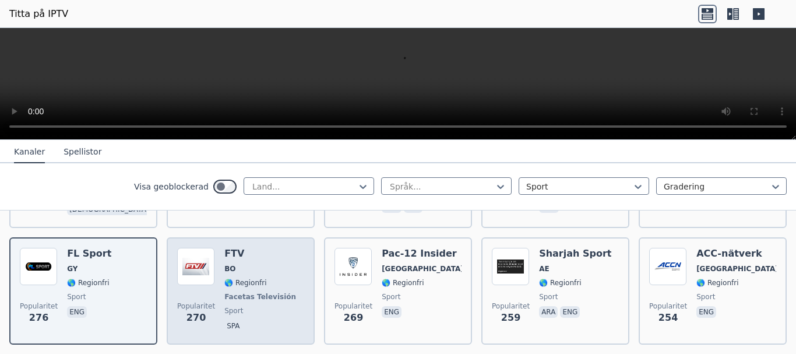
scroll to position [1049, 0]
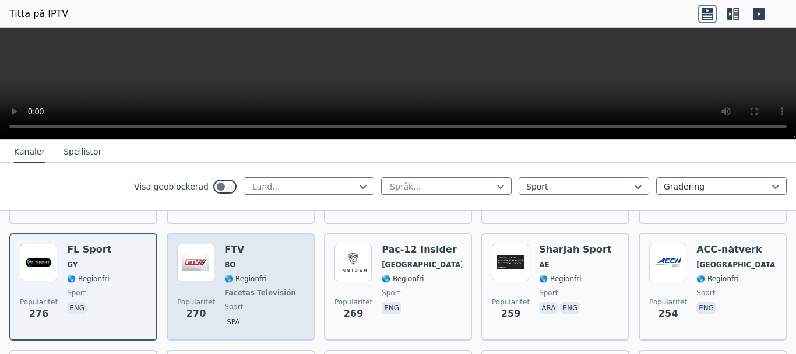
click at [259, 274] on span "🌎 Regionfri" at bounding box center [261, 278] width 74 height 9
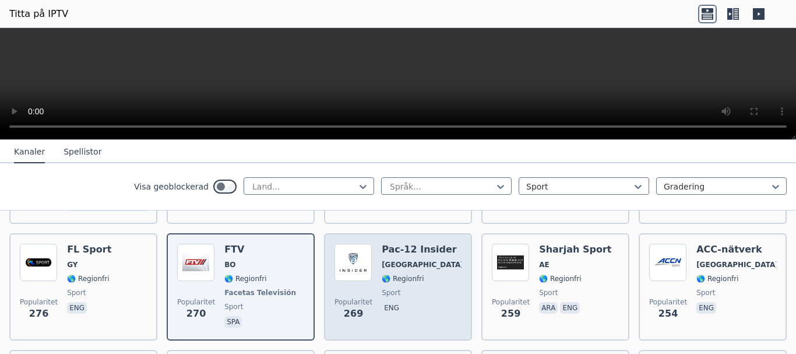
click at [412, 288] on span "sport" at bounding box center [422, 292] width 80 height 9
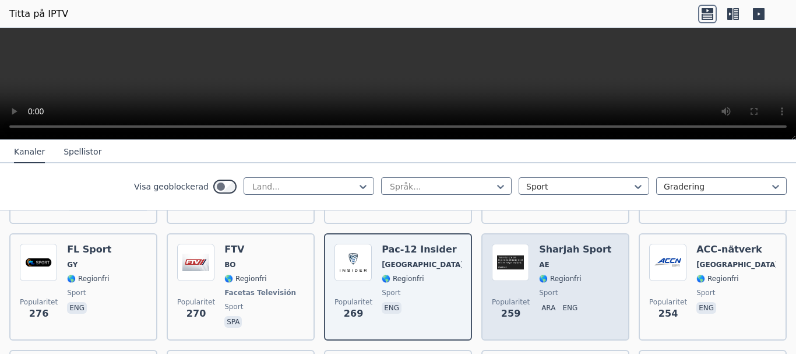
click at [579, 288] on span "sport" at bounding box center [575, 292] width 72 height 9
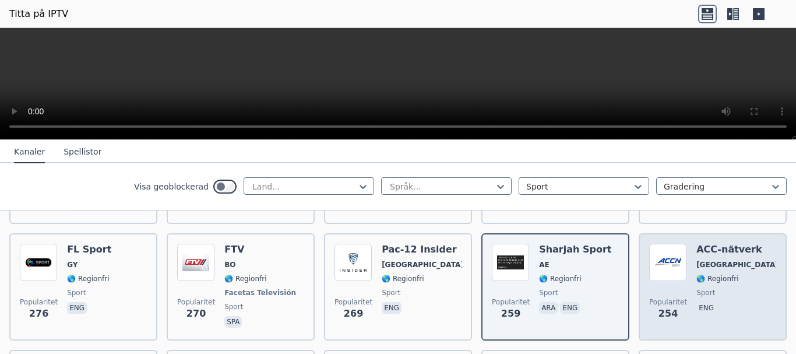
click at [722, 288] on span "sport" at bounding box center [736, 292] width 80 height 9
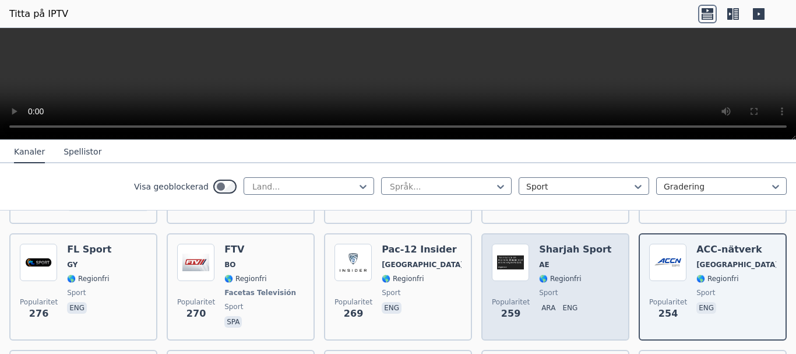
click at [544, 285] on div "Sharjah Sport AE 🌎 Regionfri sport ara eng" at bounding box center [575, 287] width 72 height 86
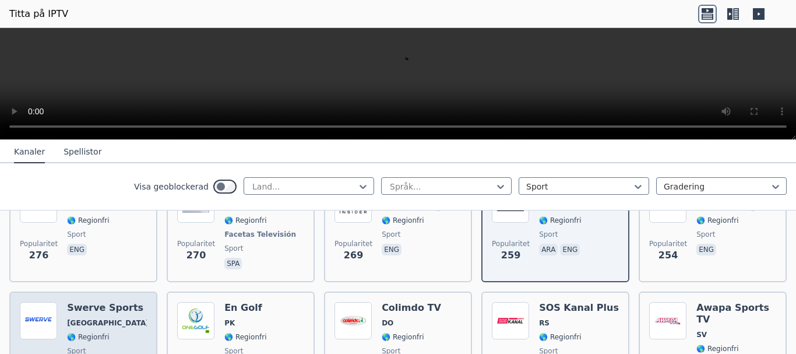
scroll to position [1165, 0]
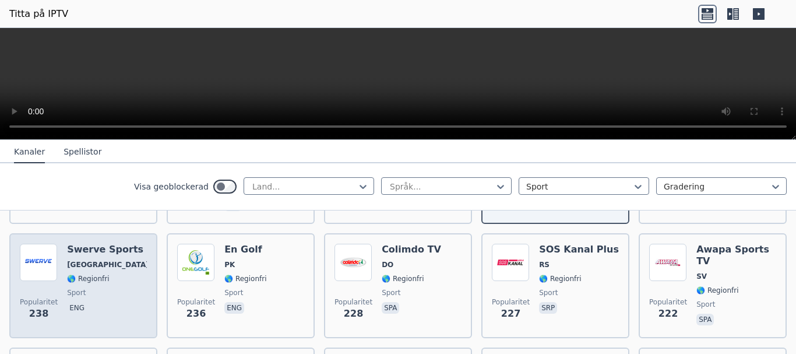
click at [108, 273] on div "Swerve Sports USA 🌎 Regionfri sport eng" at bounding box center [107, 286] width 80 height 84
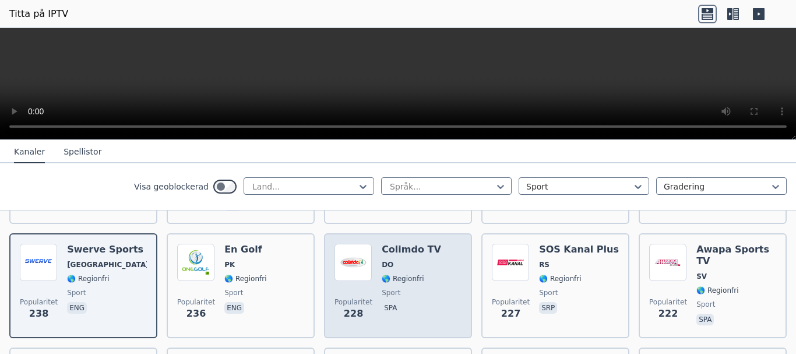
click at [422, 288] on span "sport" at bounding box center [411, 292] width 59 height 9
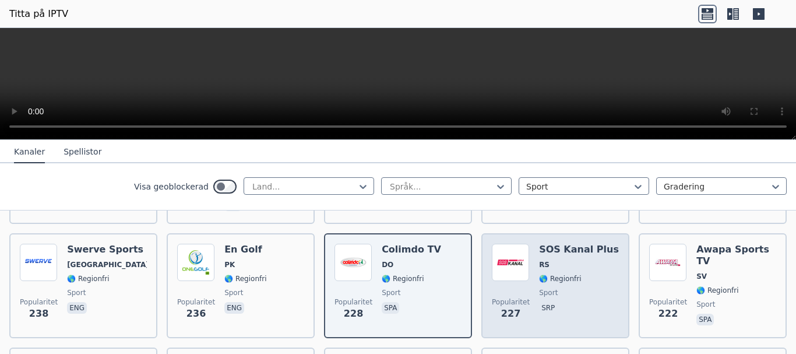
click at [558, 288] on span "sport" at bounding box center [579, 292] width 80 height 9
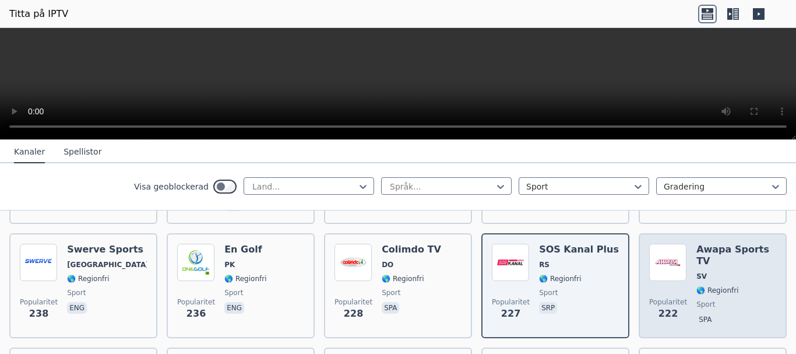
click at [727, 300] on span "sport" at bounding box center [736, 304] width 80 height 9
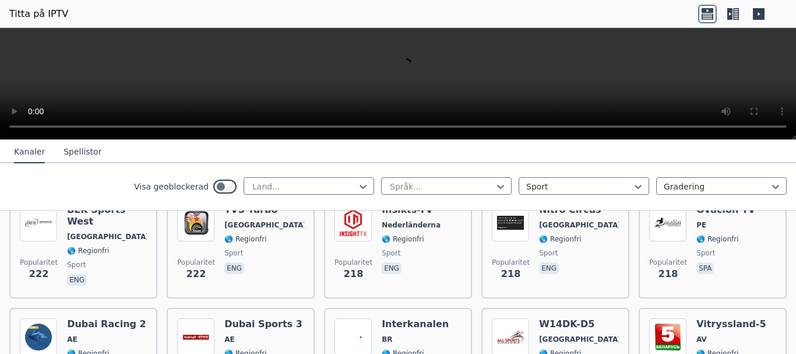
scroll to position [1282, 0]
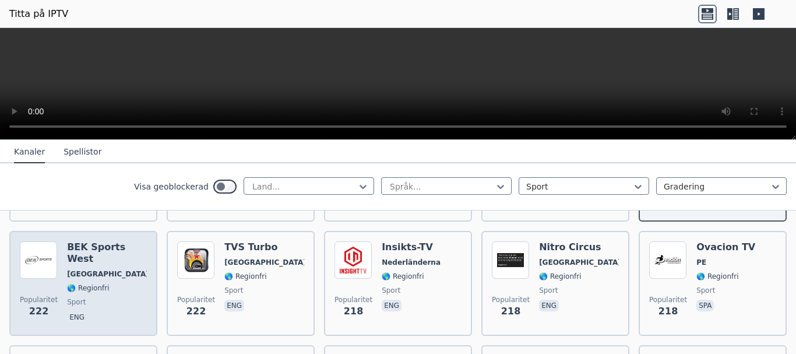
click at [95, 297] on span "sport" at bounding box center [107, 301] width 80 height 9
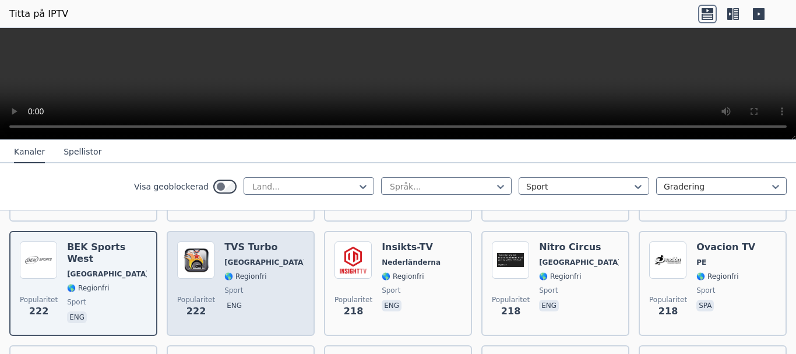
click at [241, 286] on span "sport" at bounding box center [264, 290] width 80 height 9
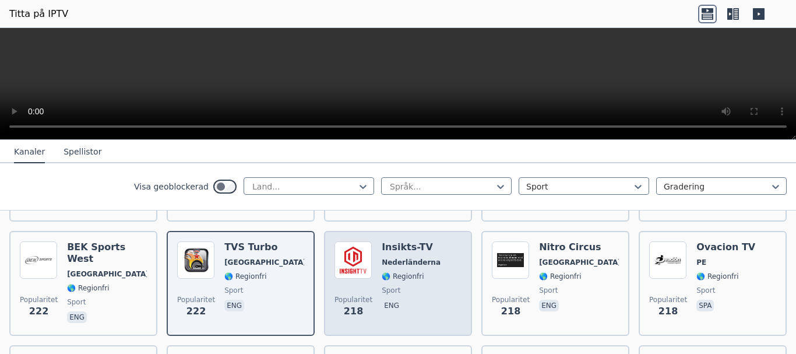
click at [423, 286] on span "sport" at bounding box center [411, 290] width 59 height 9
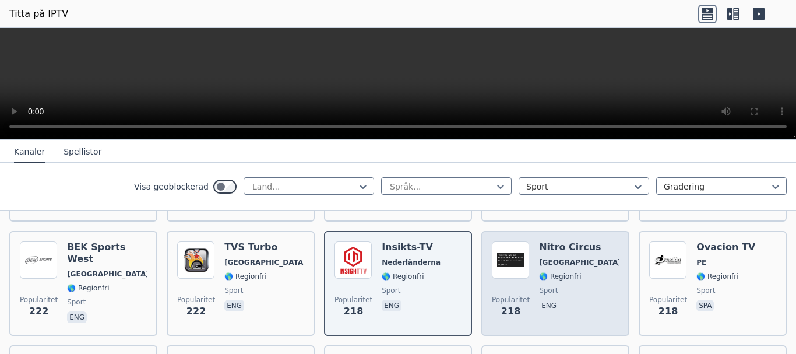
click at [566, 286] on span "sport" at bounding box center [579, 290] width 80 height 9
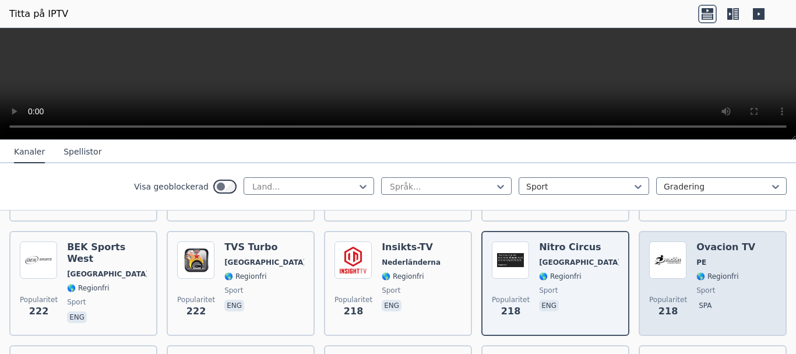
click at [719, 272] on font "🌎 Regionfri" at bounding box center [717, 276] width 42 height 8
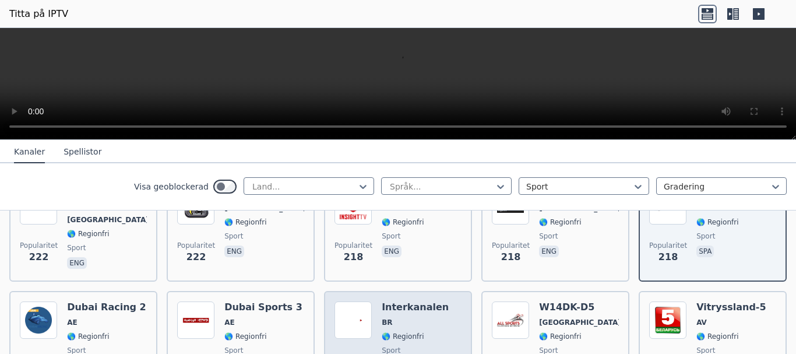
scroll to position [1399, 0]
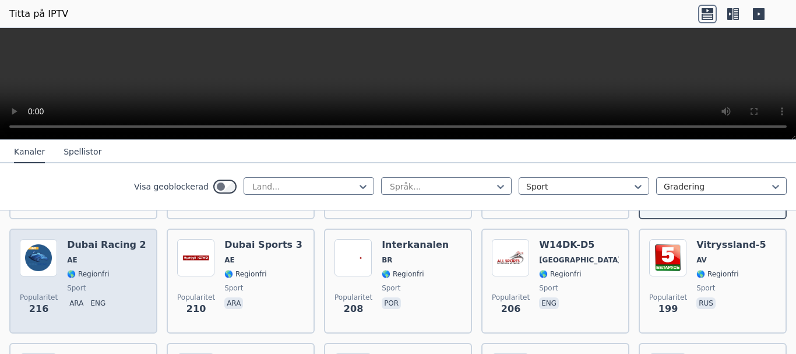
click at [104, 269] on span "🌎 Regionfri" at bounding box center [106, 273] width 79 height 9
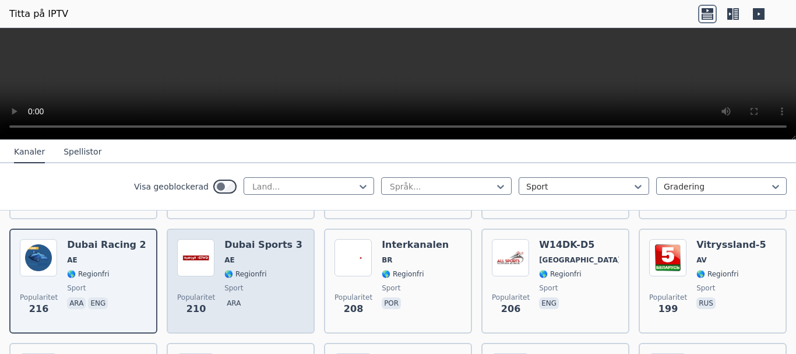
click at [255, 265] on div "Dubai Sports 3 AE 🌎 Regionfri sport ara" at bounding box center [263, 281] width 78 height 84
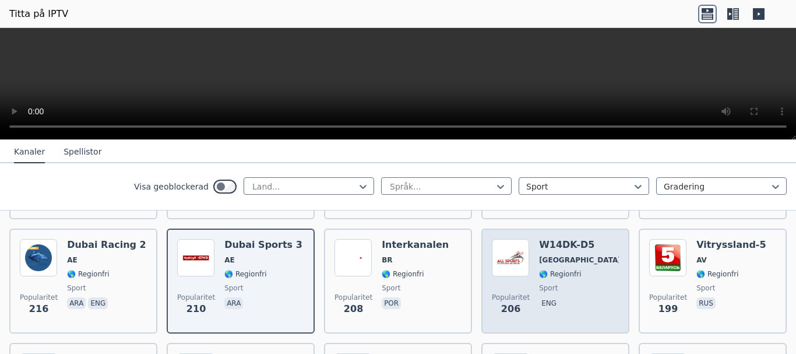
click at [558, 283] on span "sport" at bounding box center [579, 287] width 80 height 9
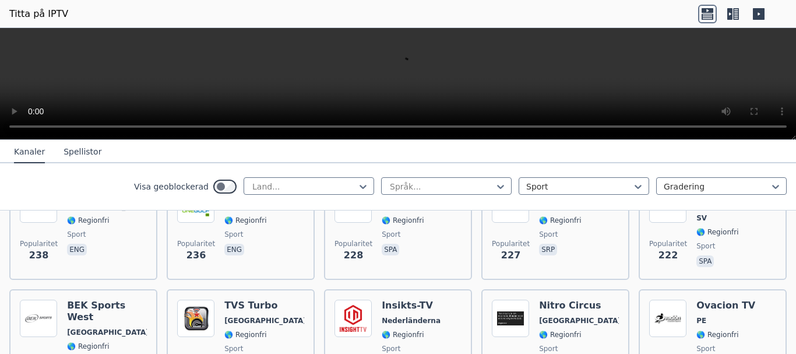
scroll to position [1165, 0]
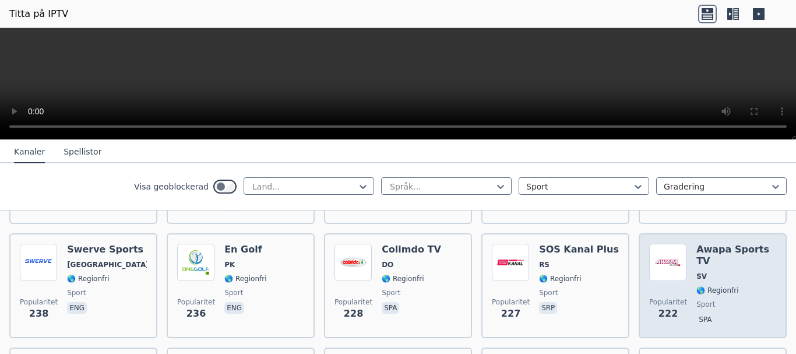
click at [713, 286] on font "🌎 Regionfri" at bounding box center [717, 290] width 42 height 8
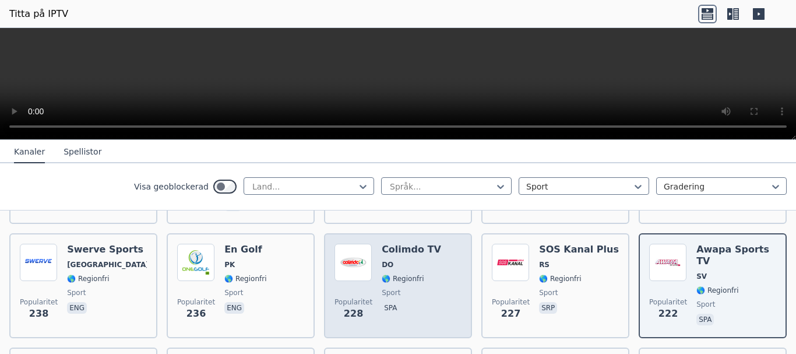
click at [415, 283] on div "Colimdo TV DO 🌎 Regionfri sport spa" at bounding box center [411, 286] width 59 height 84
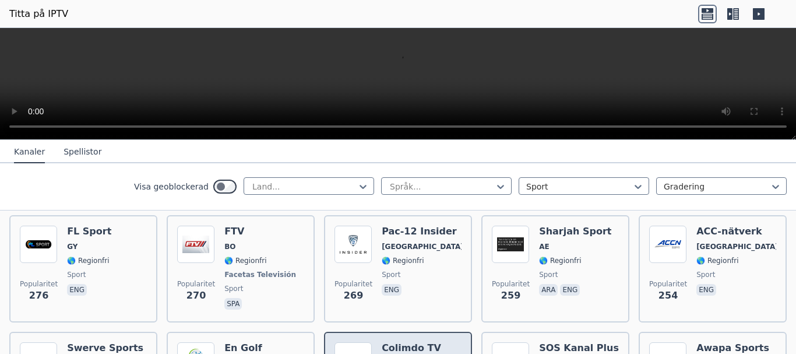
scroll to position [1049, 0]
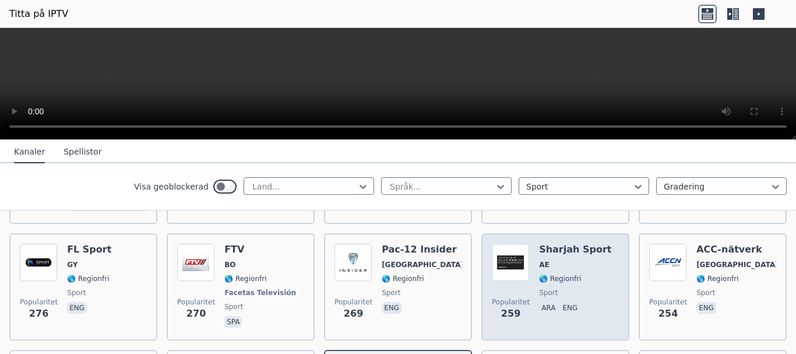
click at [566, 288] on span "sport" at bounding box center [575, 292] width 72 height 9
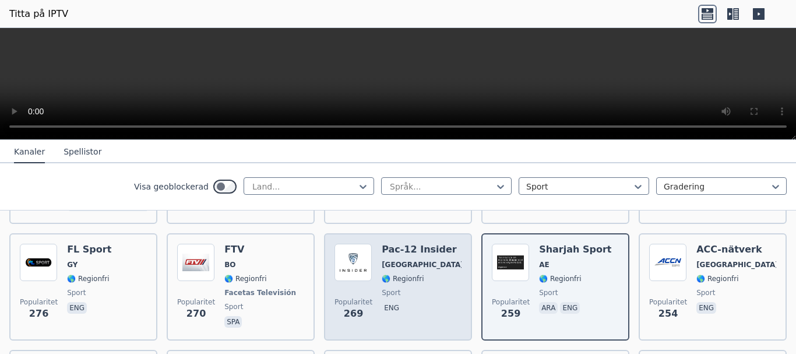
click at [414, 288] on span "sport" at bounding box center [422, 292] width 80 height 9
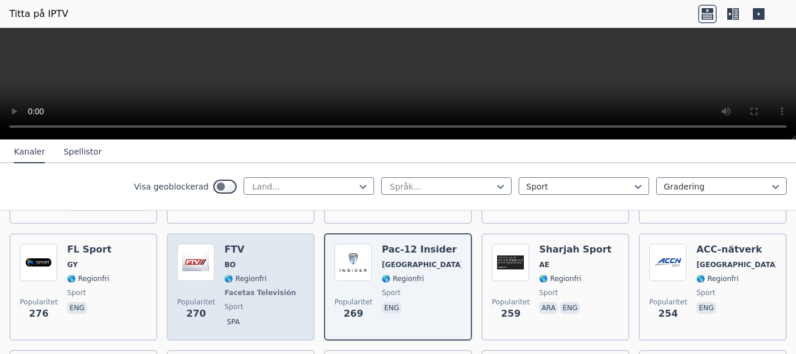
click at [243, 288] on font "Facetas Televisión" at bounding box center [260, 292] width 72 height 8
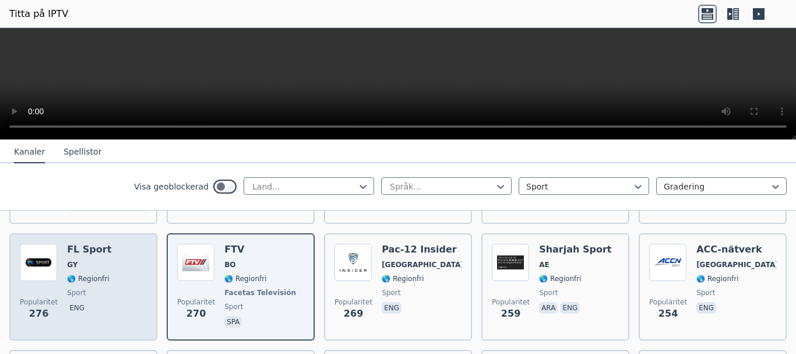
click at [96, 288] on span "sport" at bounding box center [89, 292] width 44 height 9
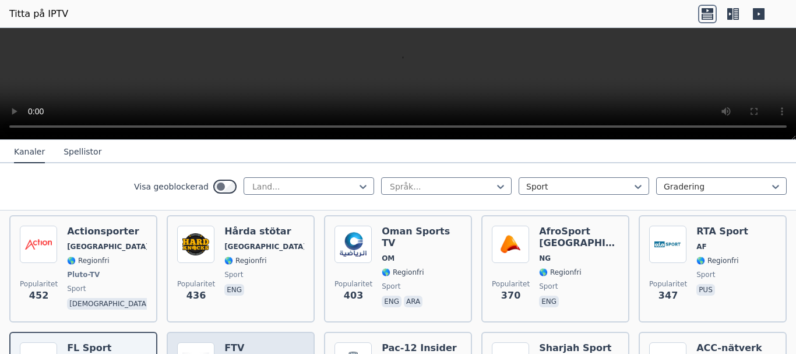
scroll to position [932, 0]
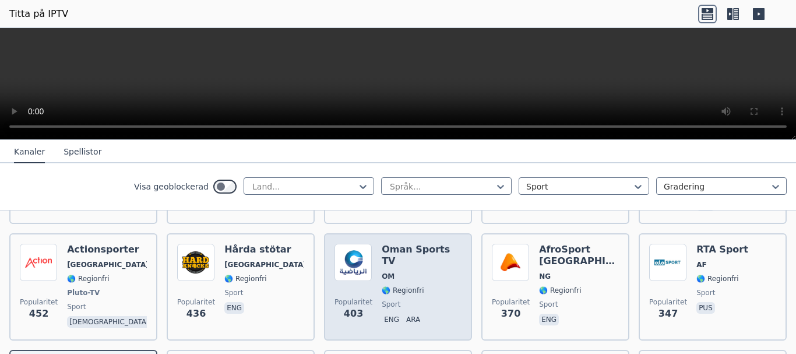
click at [430, 284] on div "Oman Sports TV OM 🌎 Regionfri sport eng ara" at bounding box center [422, 287] width 80 height 86
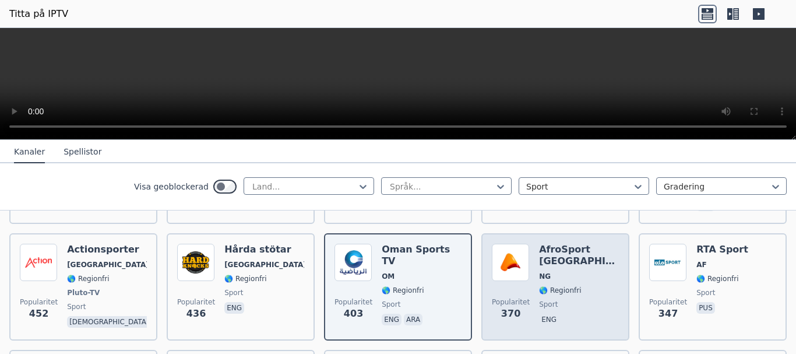
click at [581, 273] on div "AfroSport [GEOGRAPHIC_DATA] NG 🌎 Regionfri sport eng" at bounding box center [579, 287] width 80 height 86
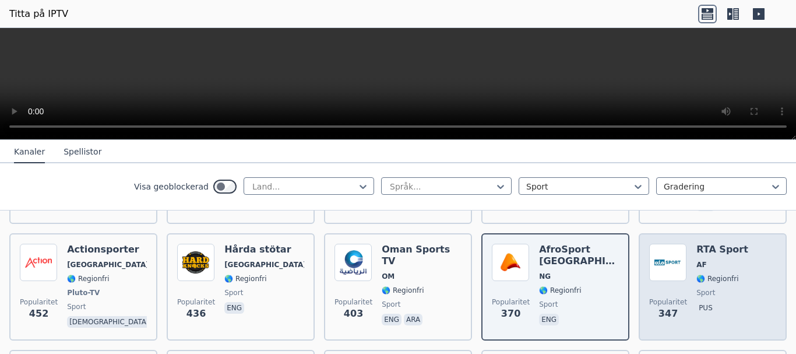
click at [724, 272] on div "RTA Sport AF 🌎 Regionfri sport pus" at bounding box center [722, 287] width 52 height 86
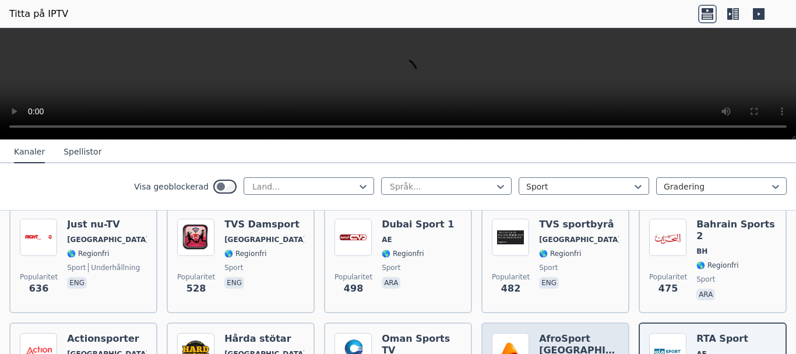
scroll to position [816, 0]
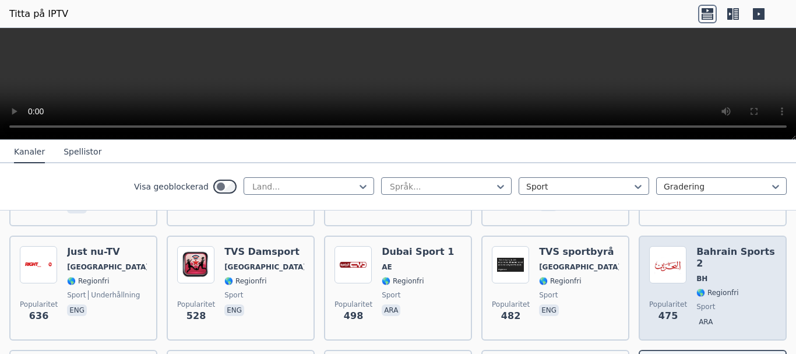
click at [714, 302] on span "sport" at bounding box center [736, 306] width 80 height 9
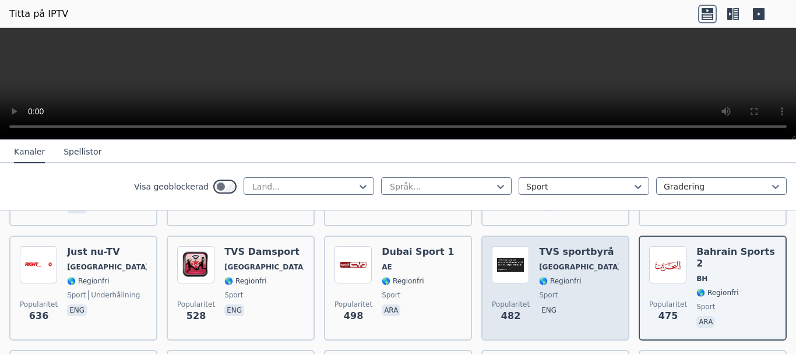
click at [542, 273] on div "TVS sportbyrå [GEOGRAPHIC_DATA] 🌎 Regionfri sport eng" at bounding box center [579, 288] width 80 height 84
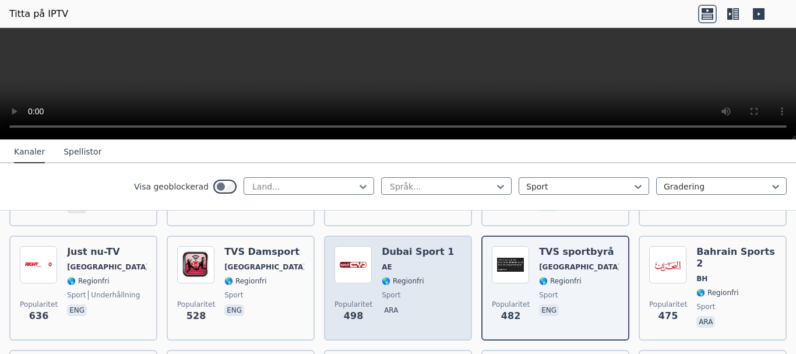
click at [400, 290] on span "sport" at bounding box center [418, 294] width 72 height 9
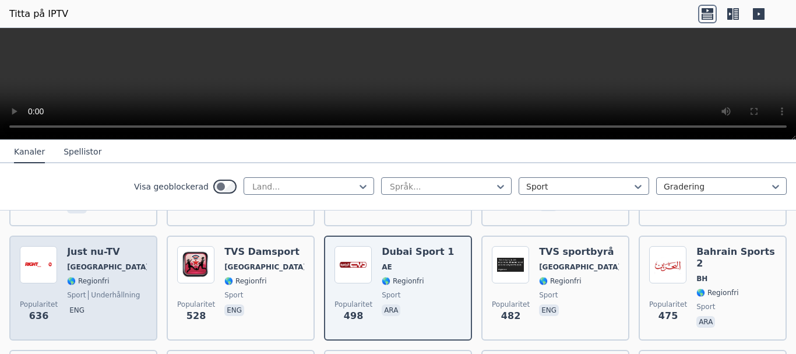
click at [114, 276] on span "🌎 Regionfri" at bounding box center [107, 280] width 80 height 9
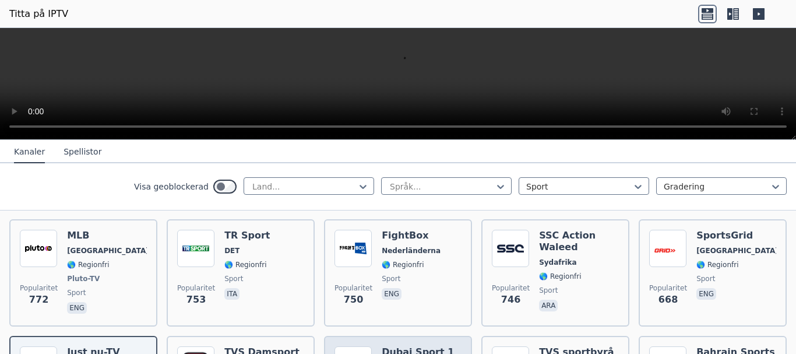
scroll to position [699, 0]
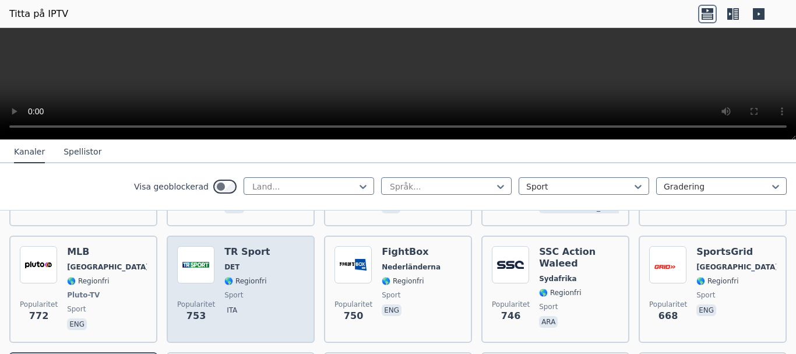
click at [230, 277] on font "🌎 Regionfri" at bounding box center [245, 281] width 42 height 8
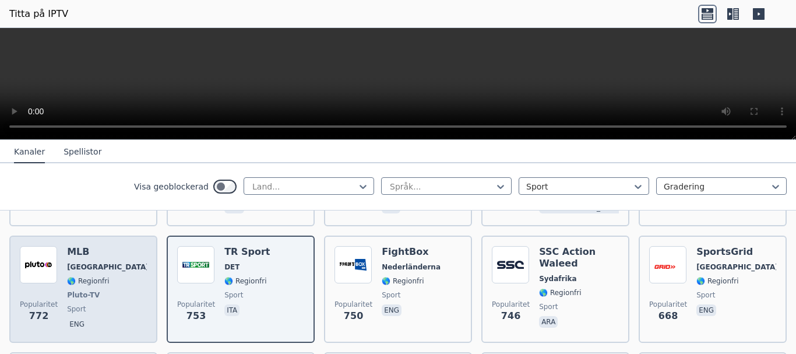
click at [114, 273] on div "Popularitet 772 MLB USA 🌎 Regionfri Pluto-TV sport eng" at bounding box center [83, 289] width 127 height 86
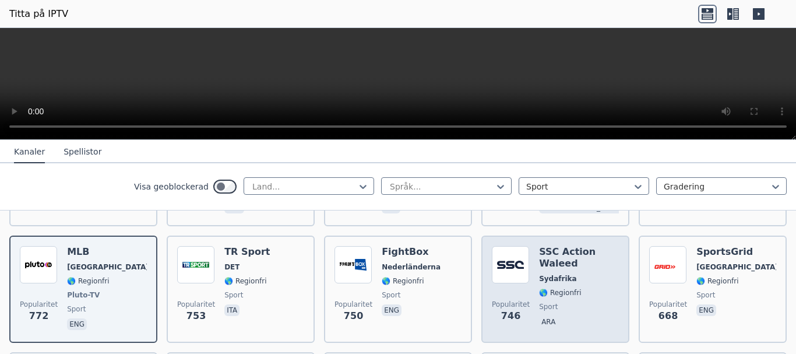
click at [556, 274] on font "Sydafrika" at bounding box center [557, 278] width 37 height 8
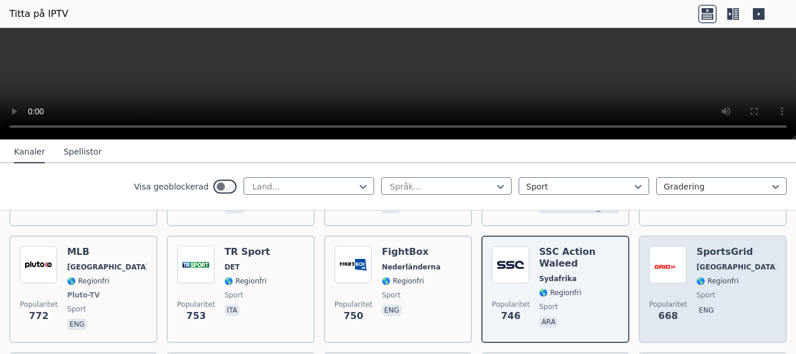
click at [724, 277] on font "🌎 Regionfri" at bounding box center [717, 281] width 42 height 8
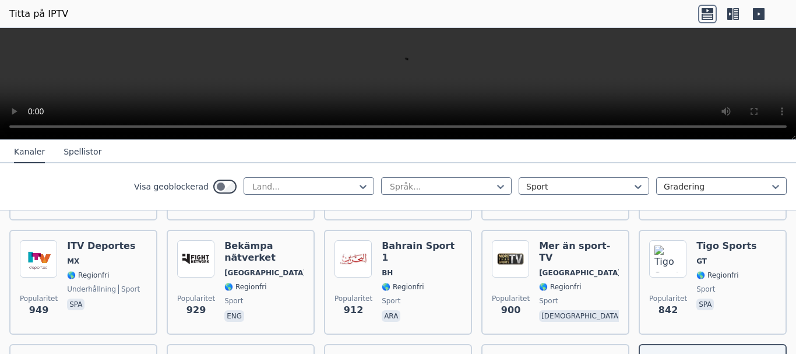
scroll to position [583, 0]
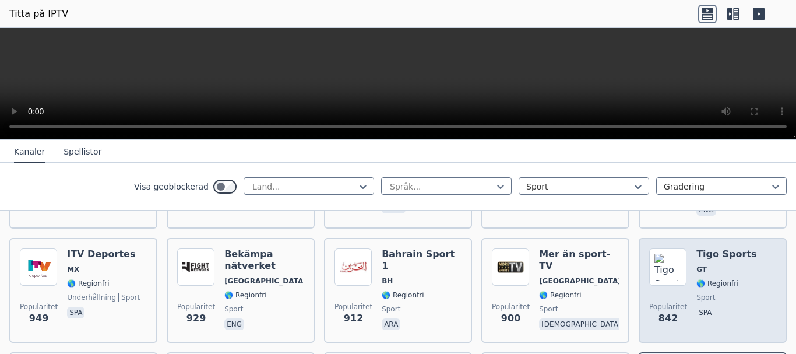
click at [712, 279] on font "🌎 Regionfri" at bounding box center [717, 283] width 42 height 8
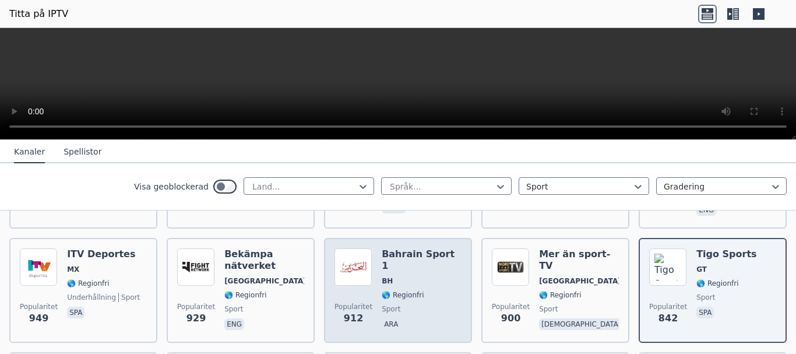
click at [403, 275] on div "Bahrain Sport 1 BH 🌎 Regionfri sport ara" at bounding box center [422, 290] width 80 height 84
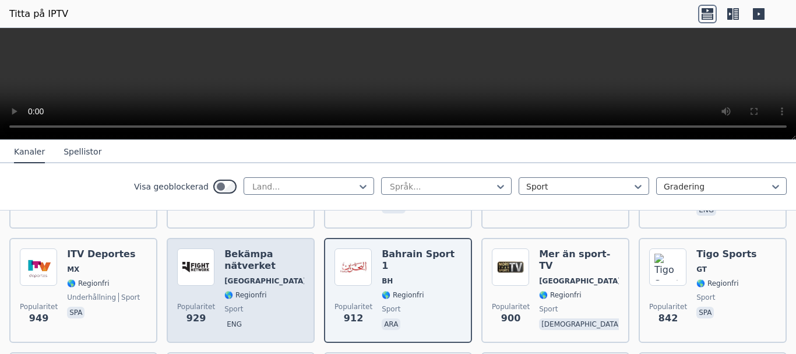
click at [267, 275] on div "Bekämpa nätverket [GEOGRAPHIC_DATA] 🌎 Regionfri sport eng" at bounding box center [264, 290] width 80 height 84
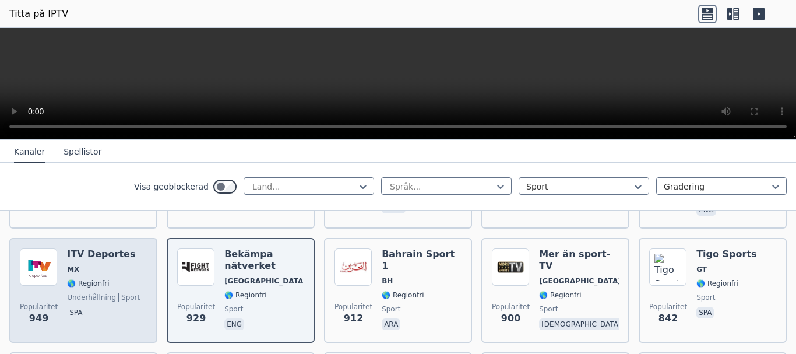
click at [110, 277] on div "ITV Deportes MX 🌎 Regionfri underhållning sport spa" at bounding box center [103, 290] width 73 height 84
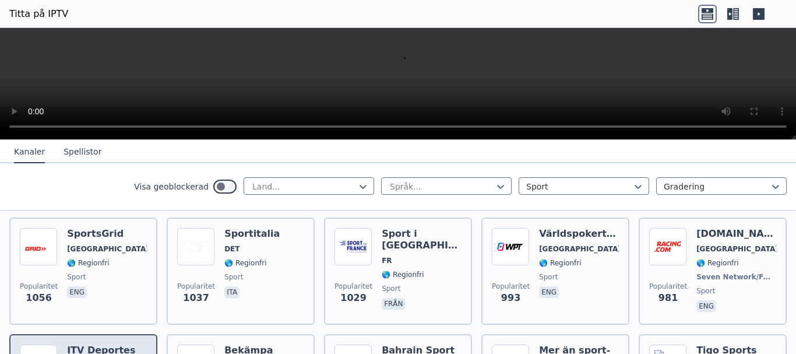
scroll to position [466, 0]
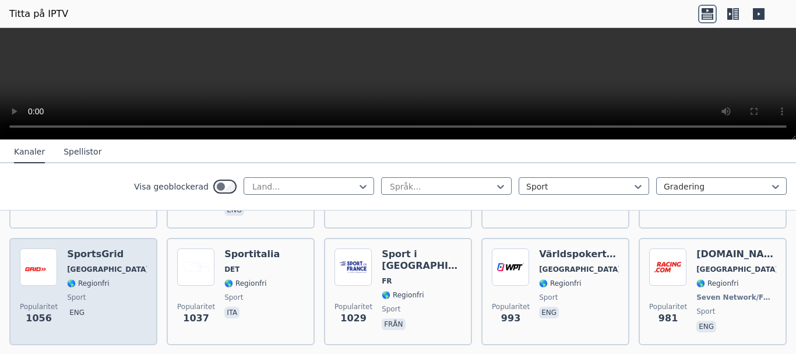
click at [114, 274] on div "Popularitet 1056 SportsGrid [GEOGRAPHIC_DATA] 🌎 Regionfri sport eng" at bounding box center [83, 291] width 127 height 86
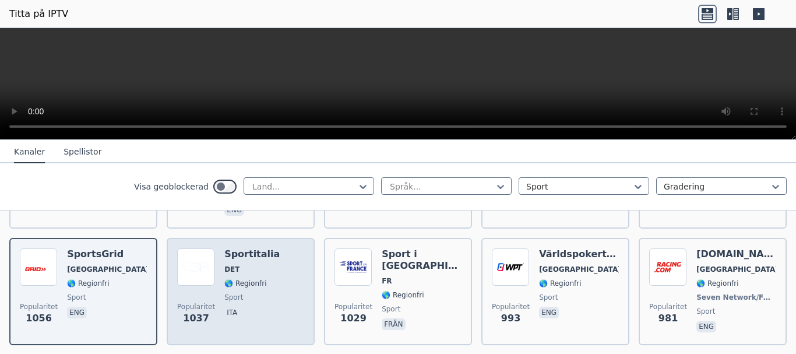
click at [246, 279] on font "🌎 Regionfri" at bounding box center [245, 283] width 42 height 8
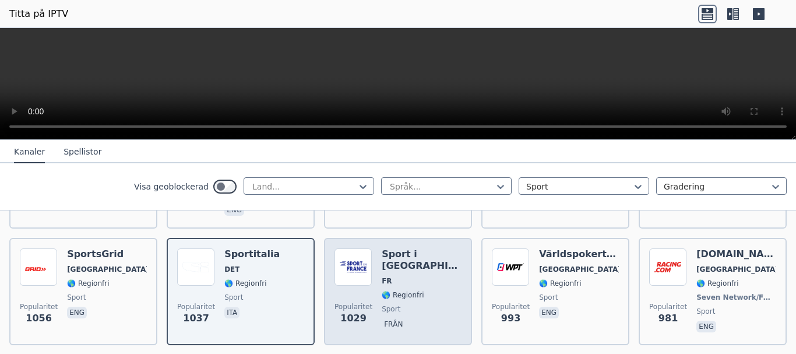
click at [416, 304] on span "sport" at bounding box center [422, 308] width 80 height 9
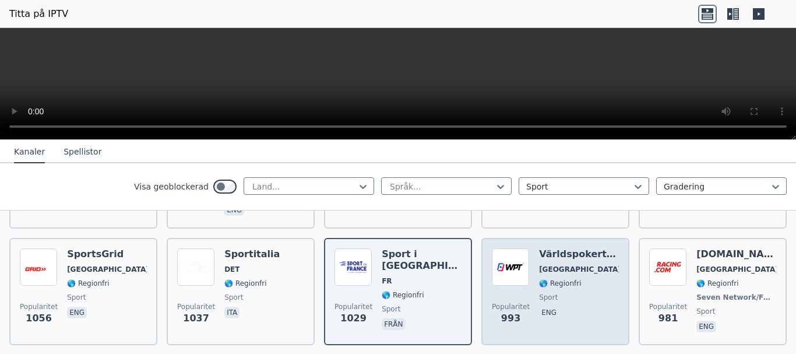
click at [551, 279] on font "🌎 Regionfri" at bounding box center [560, 283] width 42 height 8
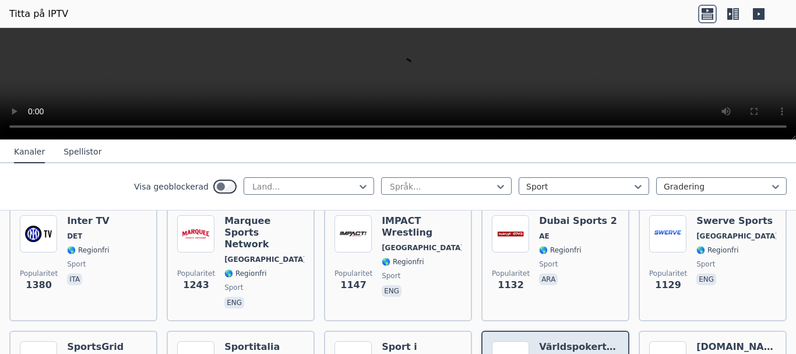
scroll to position [350, 0]
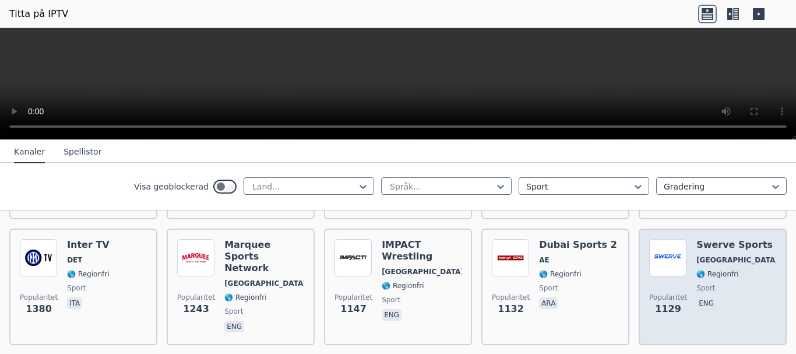
click at [714, 287] on span "sport" at bounding box center [736, 287] width 80 height 9
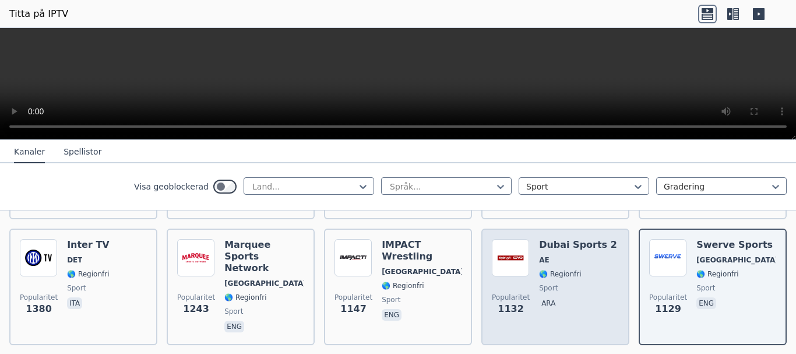
click at [554, 283] on span "sport" at bounding box center [578, 287] width 78 height 9
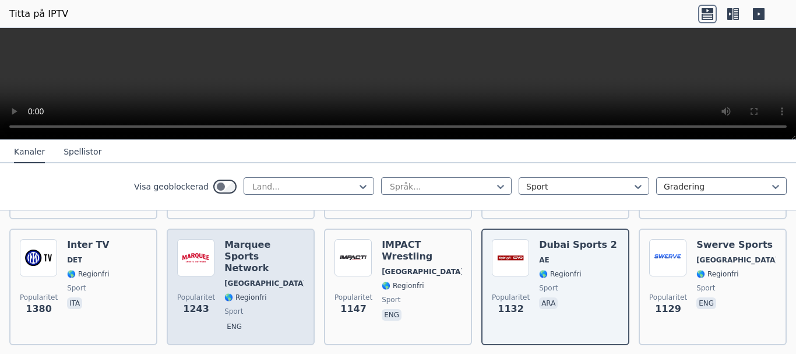
click at [261, 276] on div "Marquee Sports Network [GEOGRAPHIC_DATA] 🌎 Regionfri sport eng" at bounding box center [264, 287] width 80 height 96
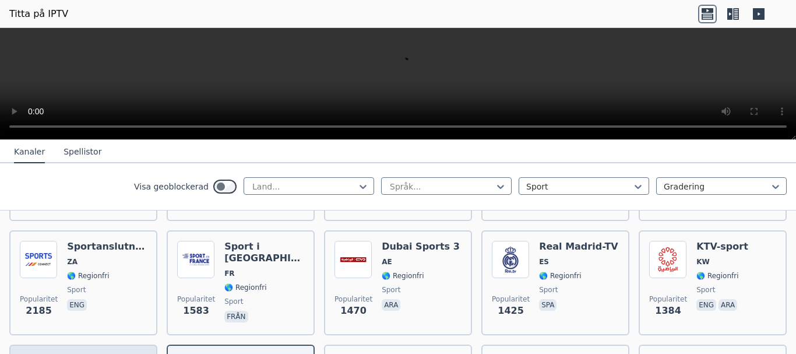
scroll to position [233, 0]
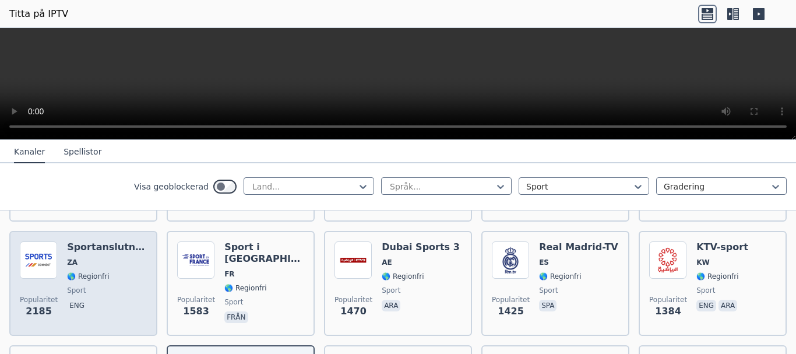
click at [131, 283] on div "Sportanslutning ZA 🌎 Regionfri sport eng" at bounding box center [107, 283] width 80 height 84
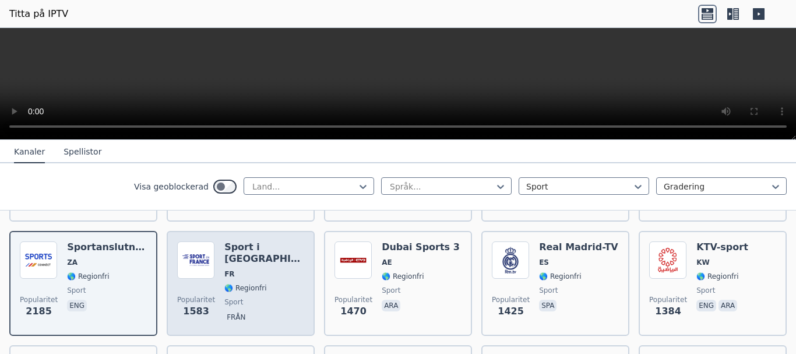
click at [262, 297] on span "sport" at bounding box center [264, 301] width 80 height 9
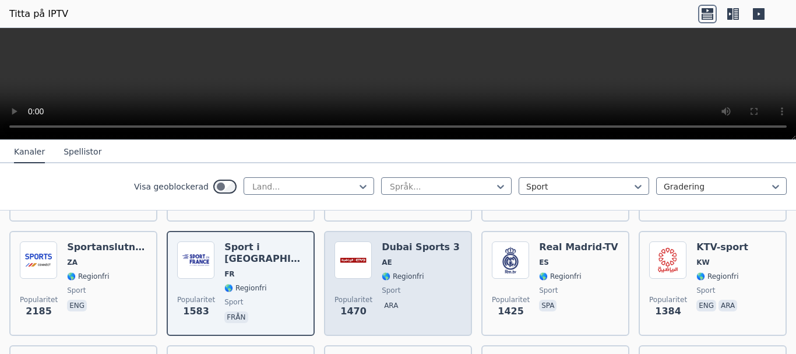
click at [423, 281] on div "Dubai Sports 3 AE 🌎 Regionfri sport ara" at bounding box center [421, 283] width 78 height 84
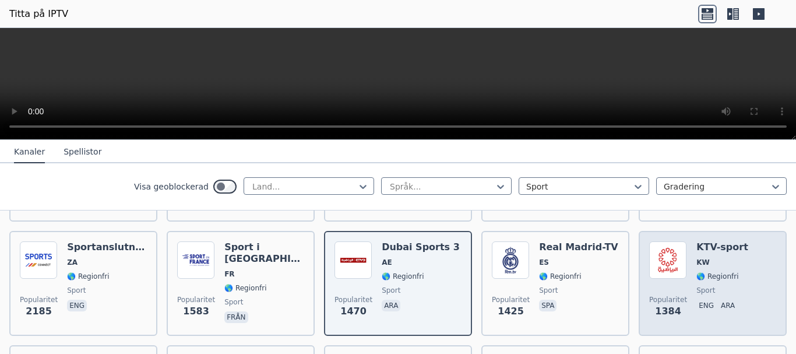
click at [705, 272] on font "🌎 Regionfri" at bounding box center [717, 276] width 42 height 8
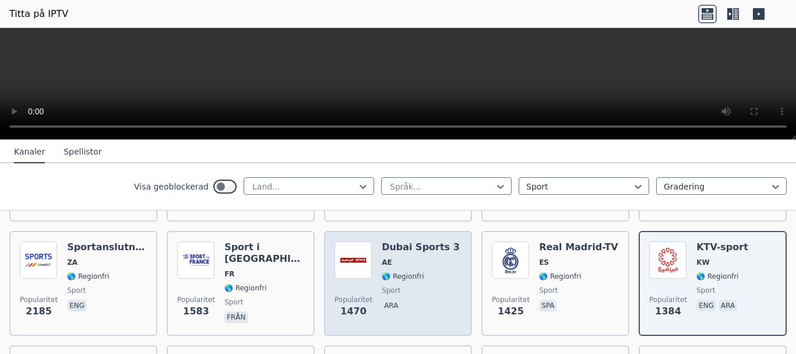
click at [384, 272] on font "🌎 Regionfri" at bounding box center [403, 276] width 42 height 8
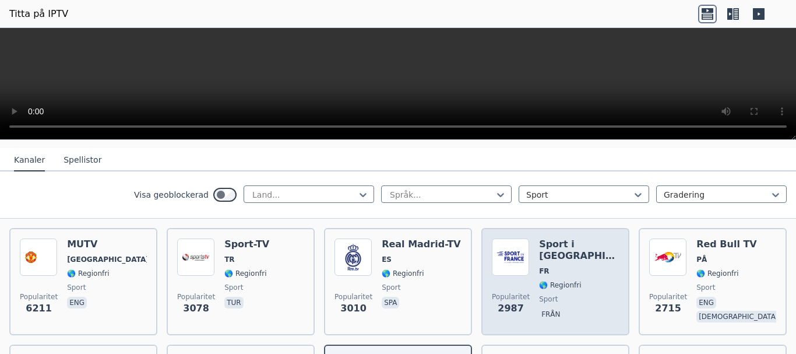
scroll to position [117, 0]
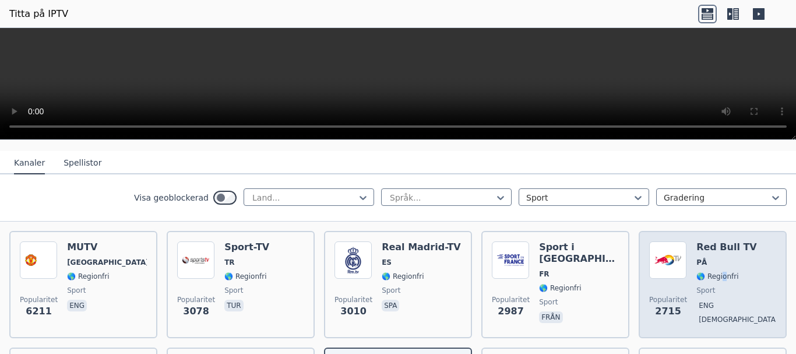
click at [713, 272] on font "🌎 Regionfri" at bounding box center [717, 276] width 42 height 8
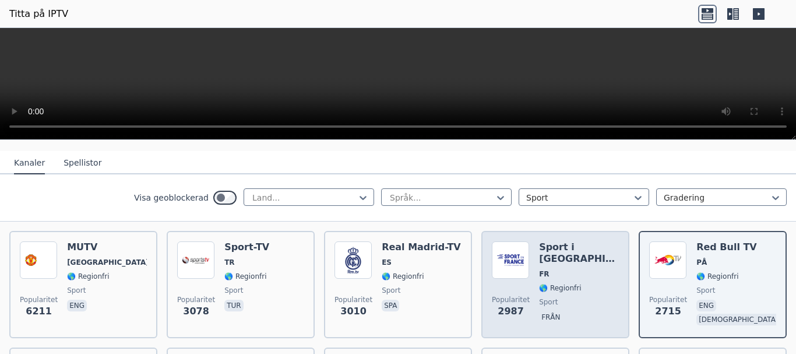
click at [539, 284] on font "🌎 Regionfri" at bounding box center [560, 288] width 42 height 8
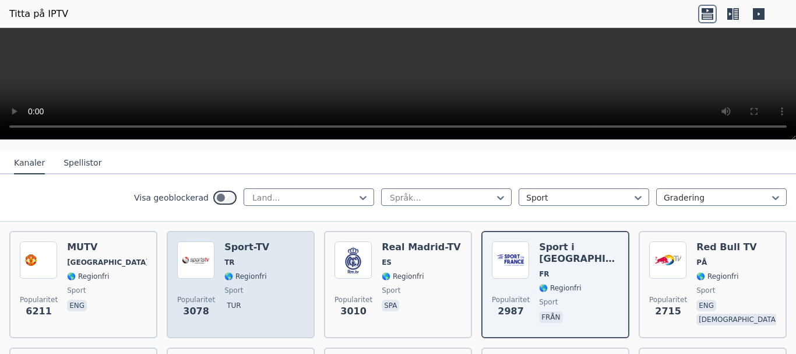
click at [259, 268] on div "Sport-TV TR 🌎 Regionfri sport tur" at bounding box center [246, 284] width 45 height 86
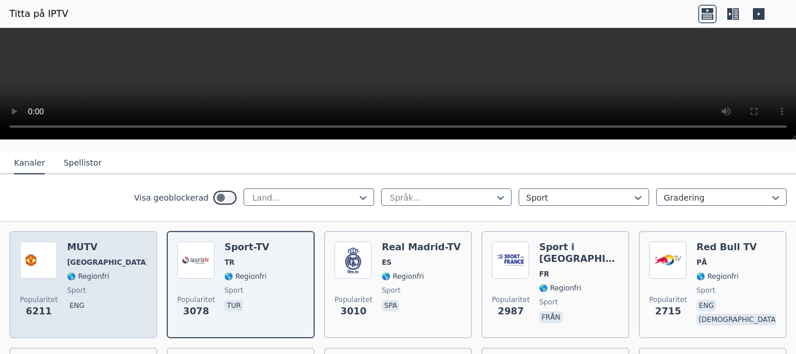
click at [120, 274] on div "Popularitet 6211 MUTV [GEOGRAPHIC_DATA] 🌎 Regionfri sport eng" at bounding box center [83, 284] width 127 height 86
